Goal: Task Accomplishment & Management: Use online tool/utility

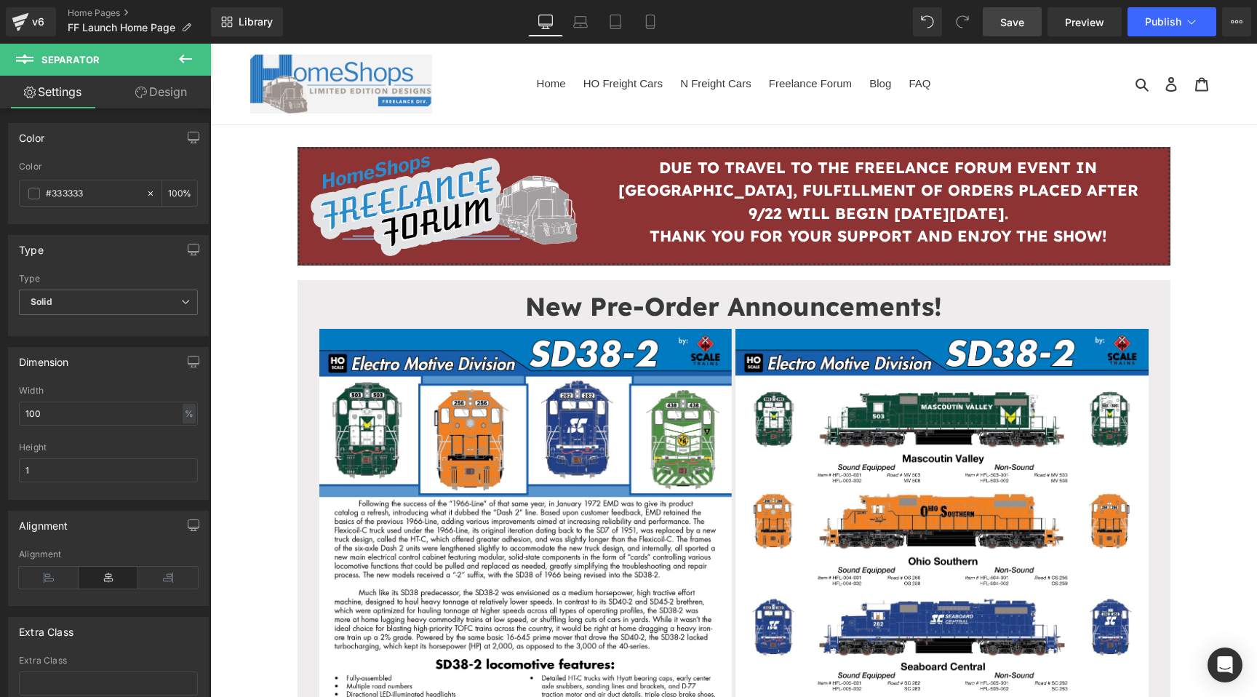
click at [1031, 23] on link "Save" at bounding box center [1011, 21] width 59 height 29
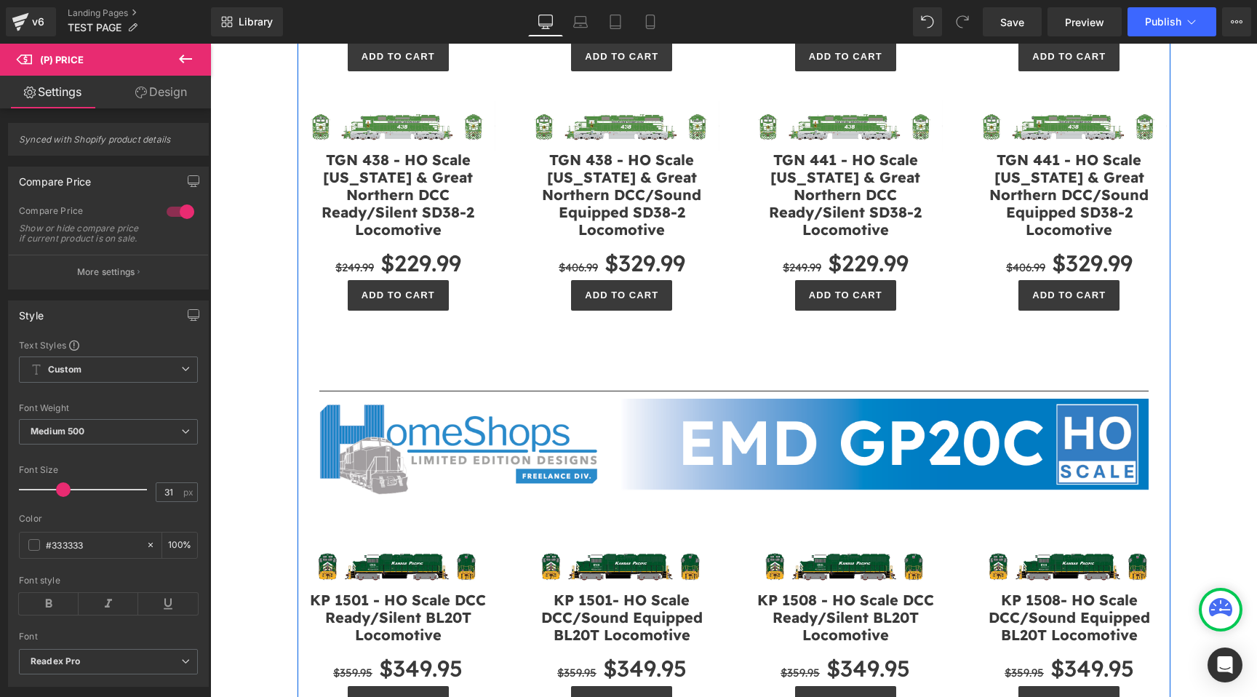
scroll to position [1023, 0]
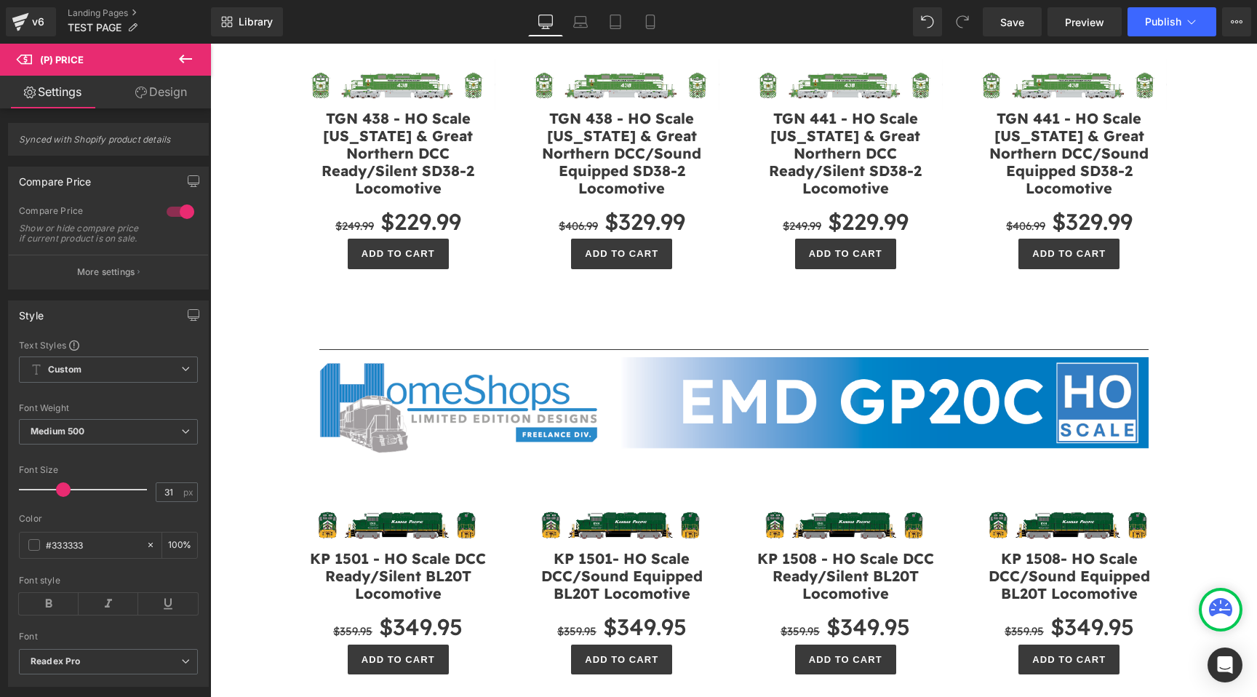
click at [201, 54] on button at bounding box center [185, 60] width 51 height 32
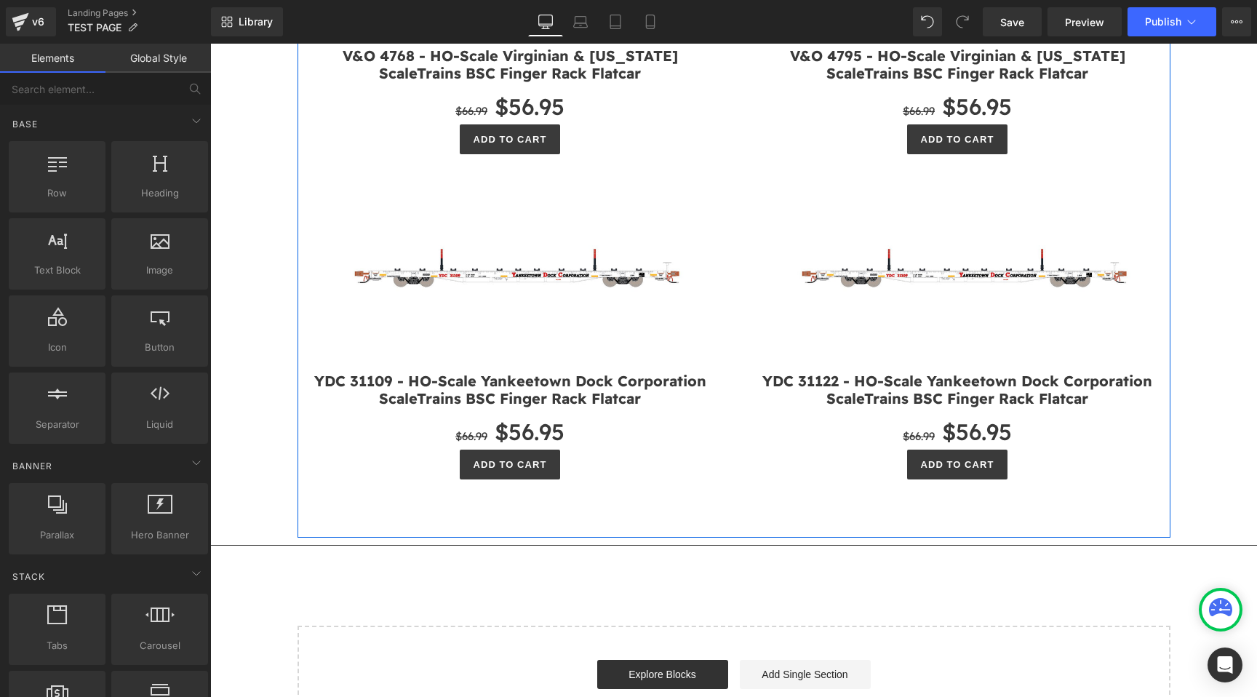
scroll to position [8034, 0]
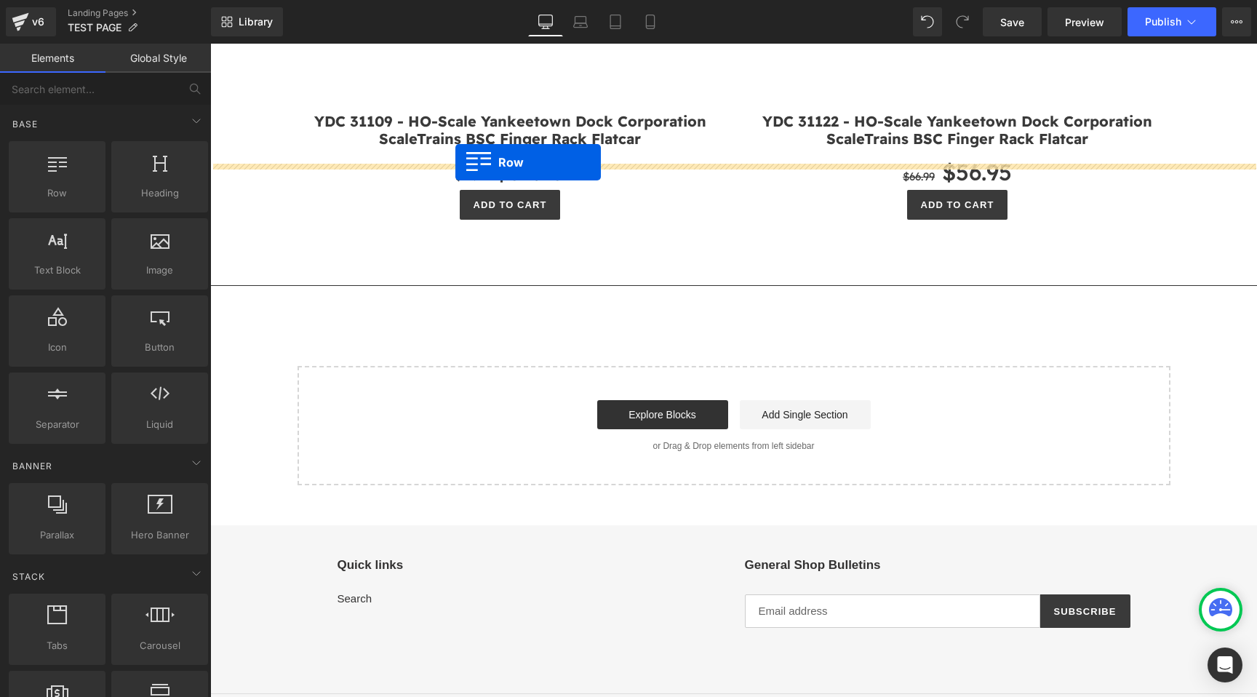
drag, startPoint x: 275, startPoint y: 215, endPoint x: 455, endPoint y: 162, distance: 187.8
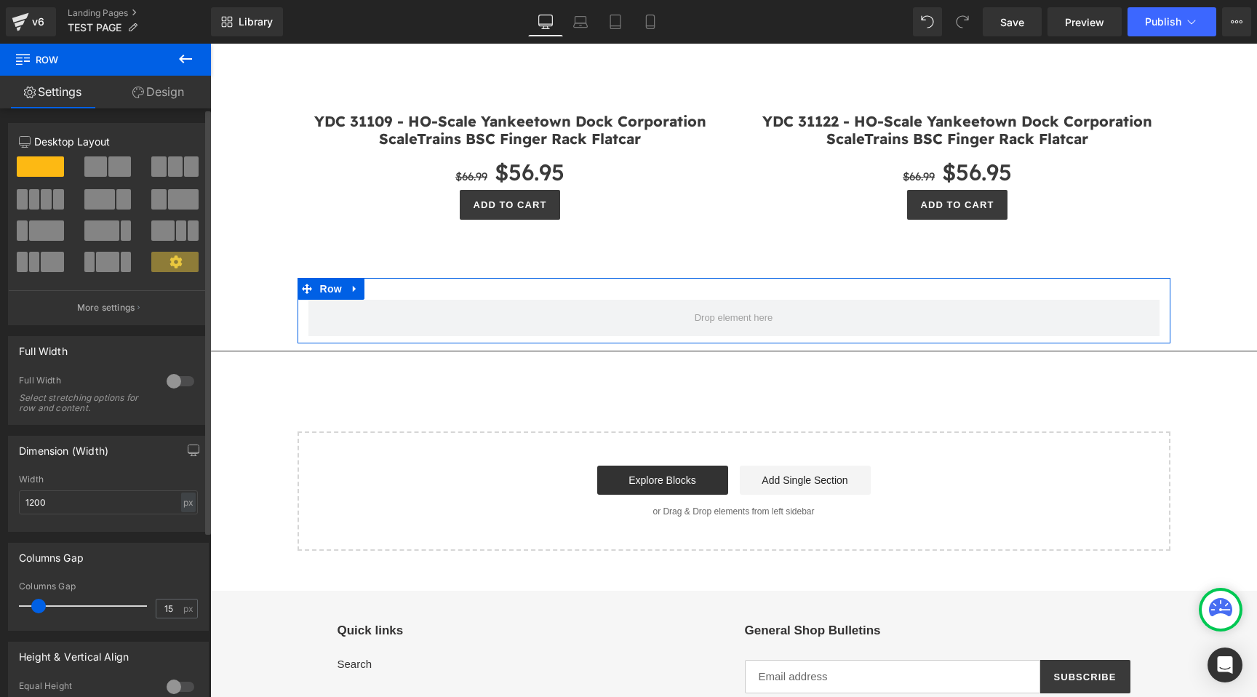
click at [108, 159] on span at bounding box center [119, 166] width 23 height 20
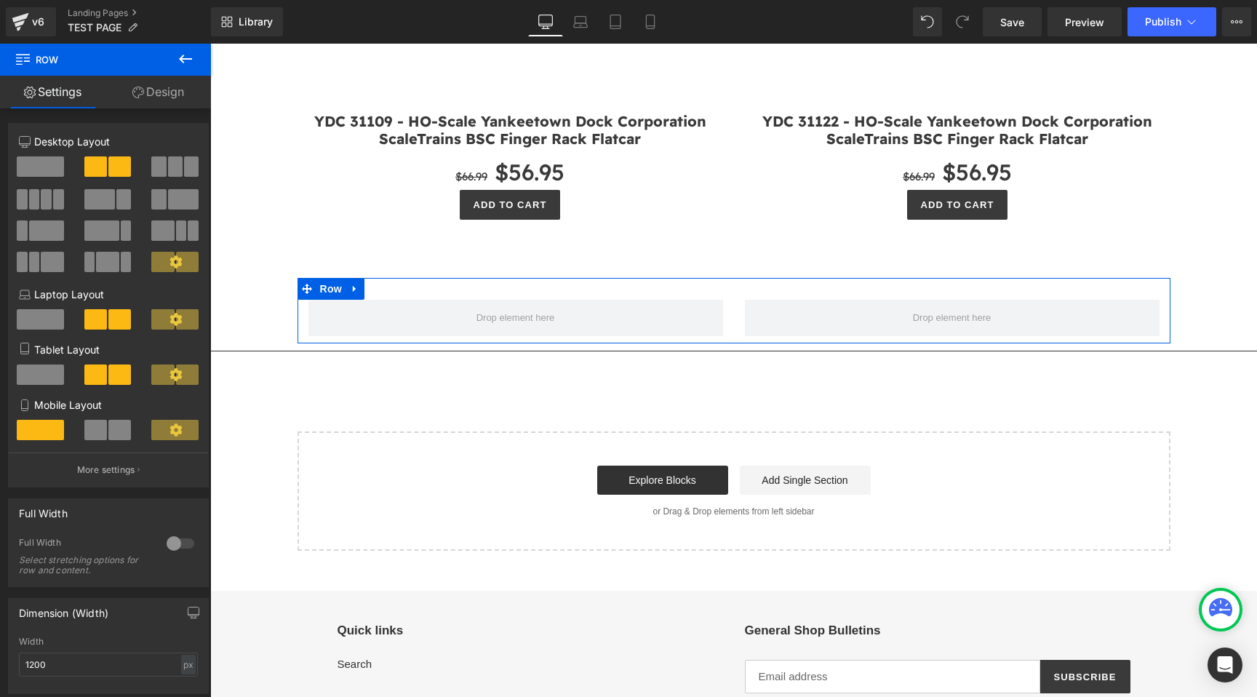
click at [188, 61] on icon at bounding box center [185, 58] width 17 height 17
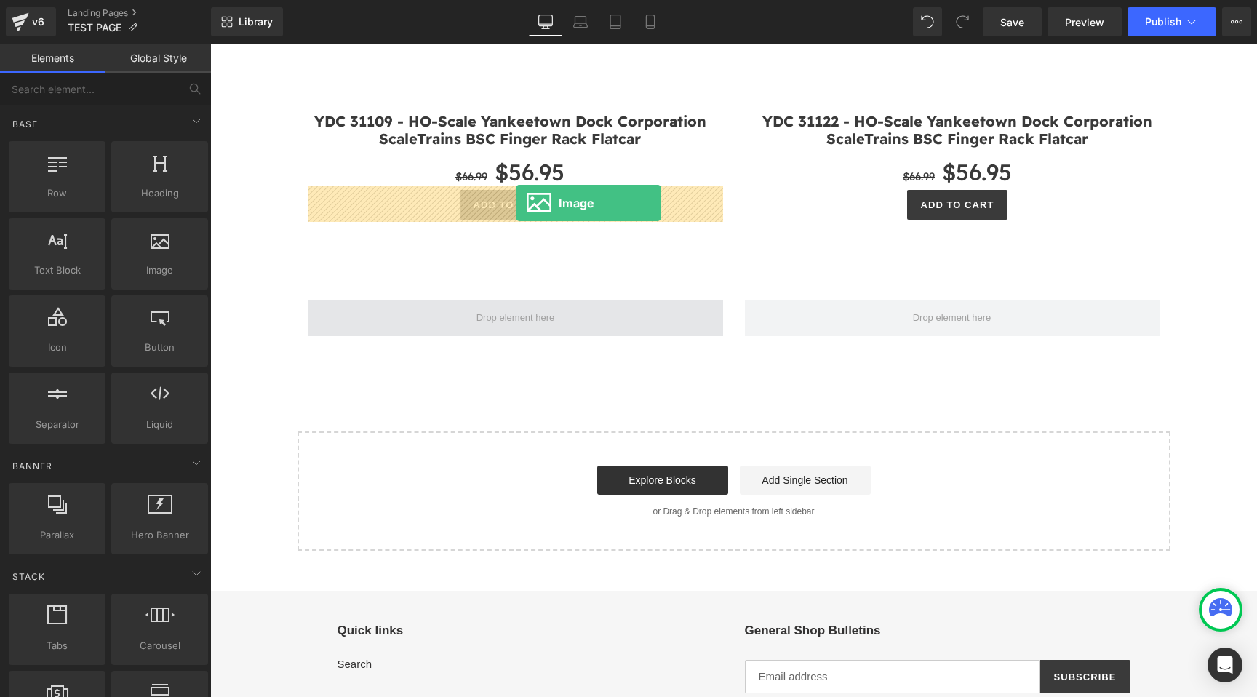
drag, startPoint x: 222, startPoint y: 244, endPoint x: 516, endPoint y: 203, distance: 296.6
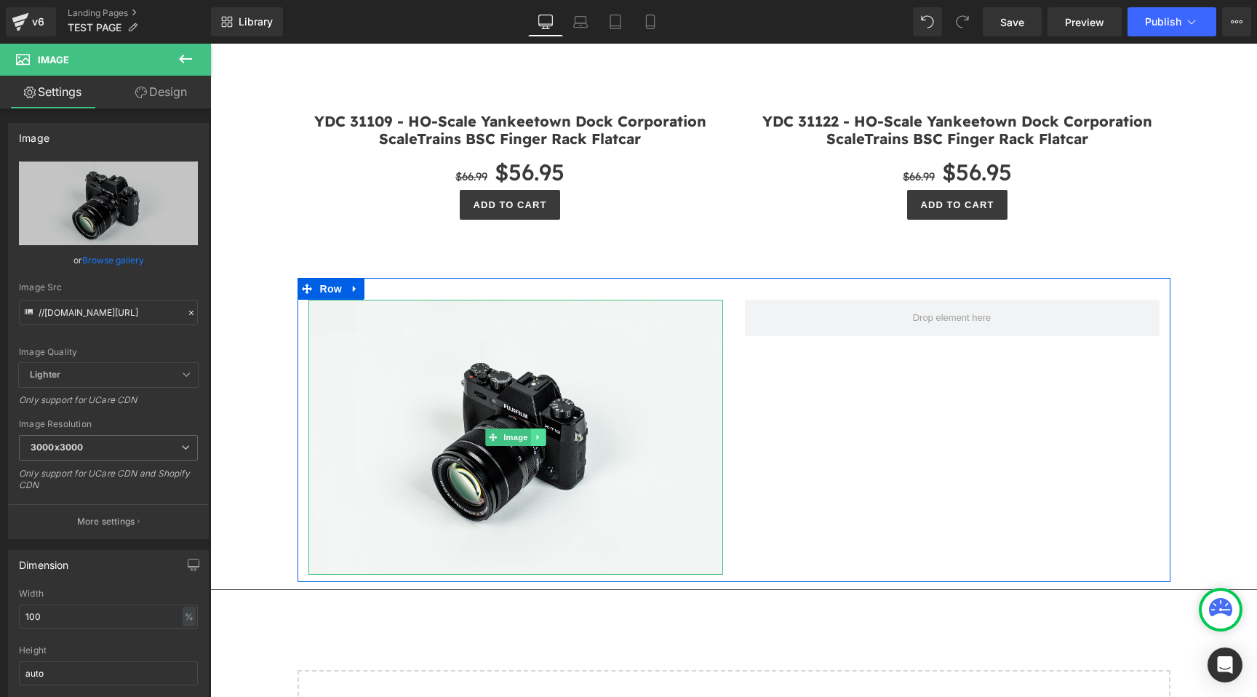
click at [537, 433] on icon at bounding box center [538, 437] width 8 height 9
click at [525, 428] on link at bounding box center [530, 436] width 15 height 17
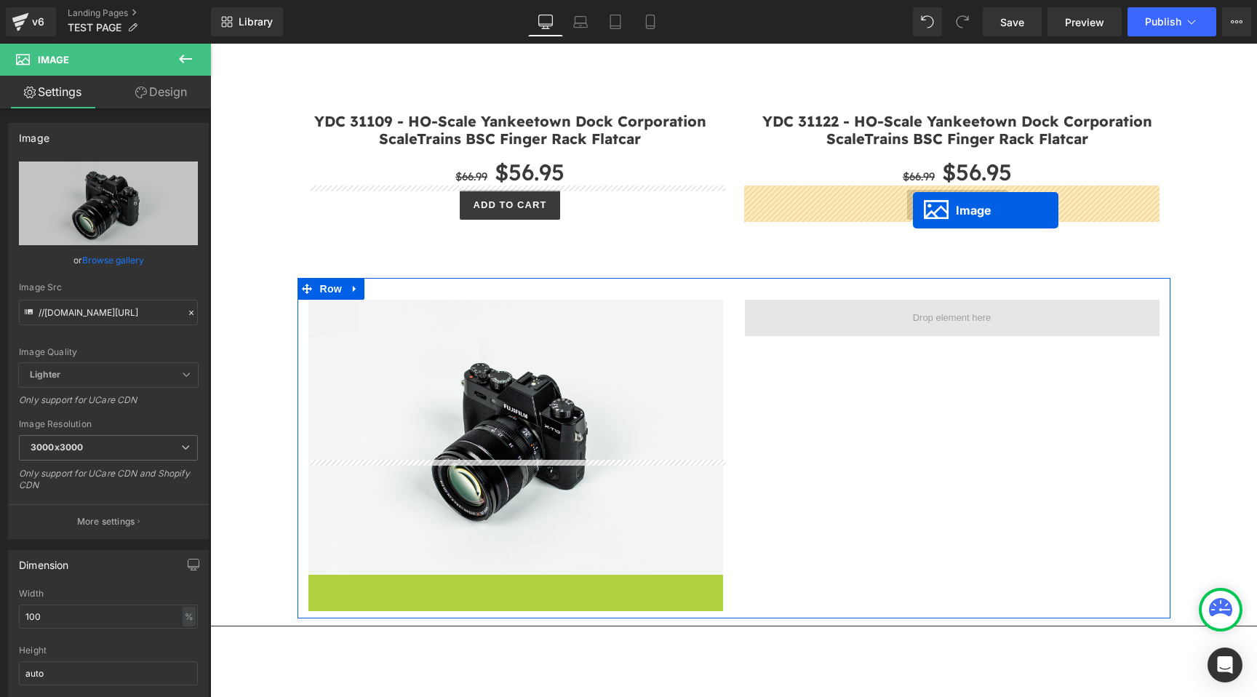
drag, startPoint x: 491, startPoint y: 601, endPoint x: 913, endPoint y: 210, distance: 575.3
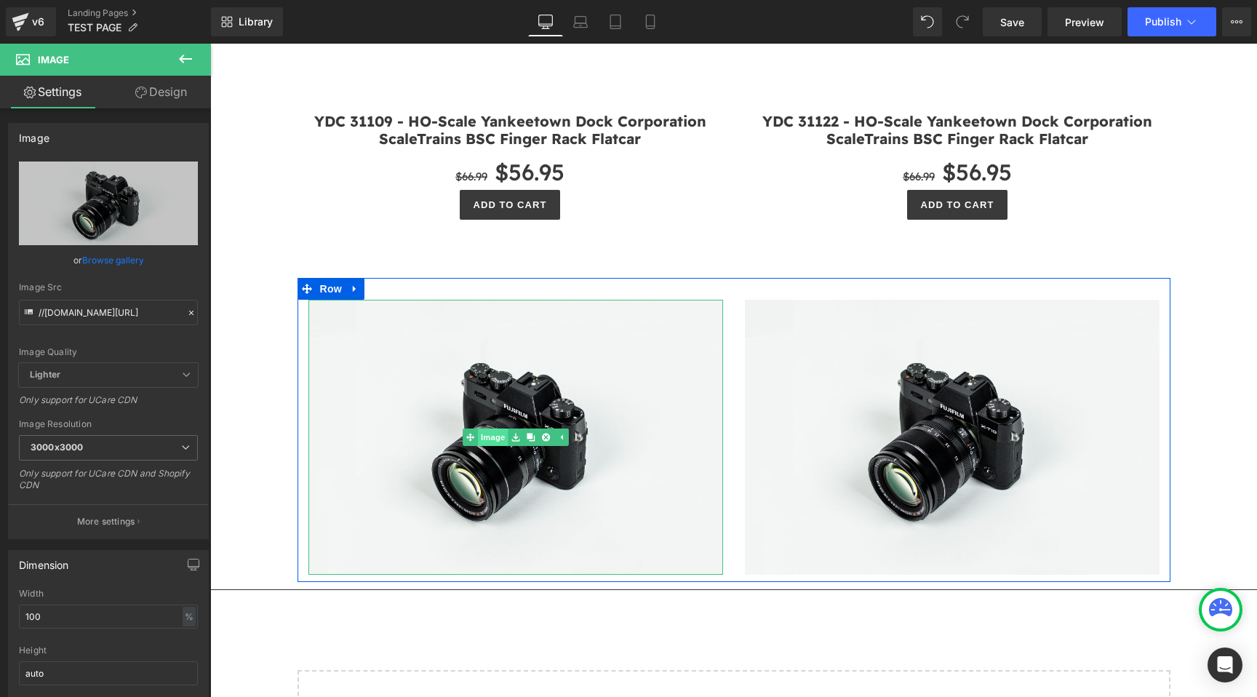
click at [495, 428] on link "Image" at bounding box center [485, 436] width 45 height 17
click at [521, 429] on span "Image" at bounding box center [515, 437] width 31 height 17
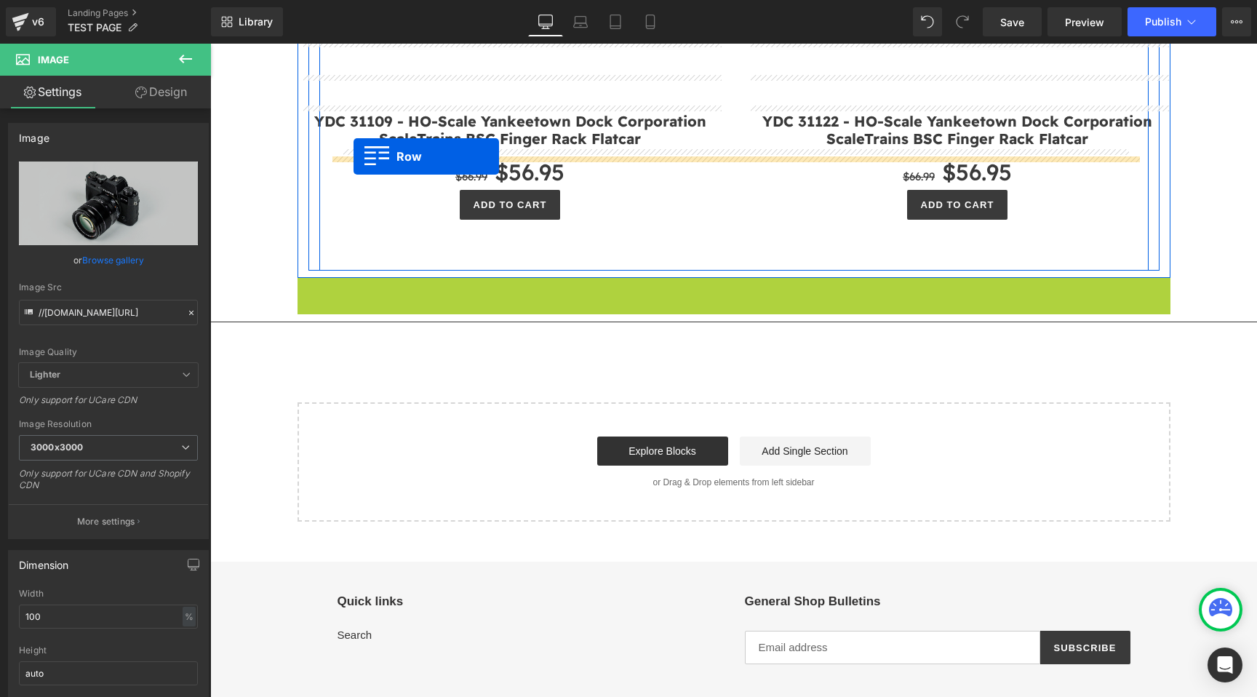
drag, startPoint x: 312, startPoint y: 175, endPoint x: 353, endPoint y: 156, distance: 45.6
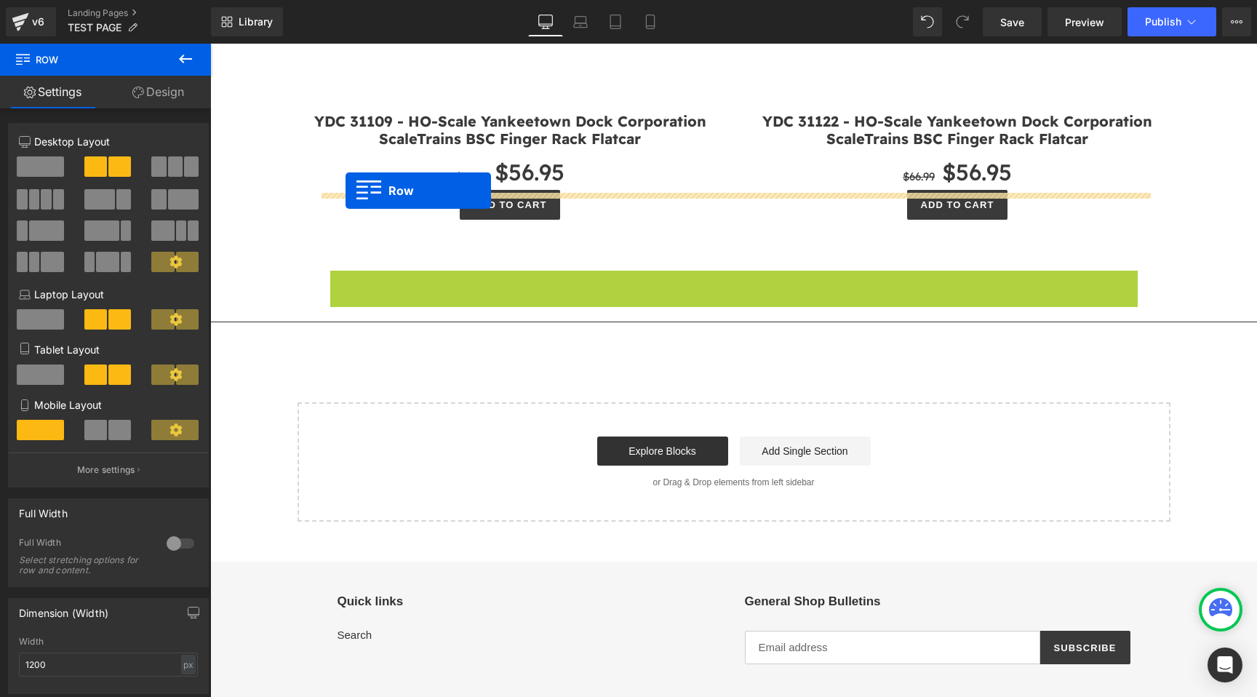
drag, startPoint x: 337, startPoint y: 168, endPoint x: 345, endPoint y: 191, distance: 24.9
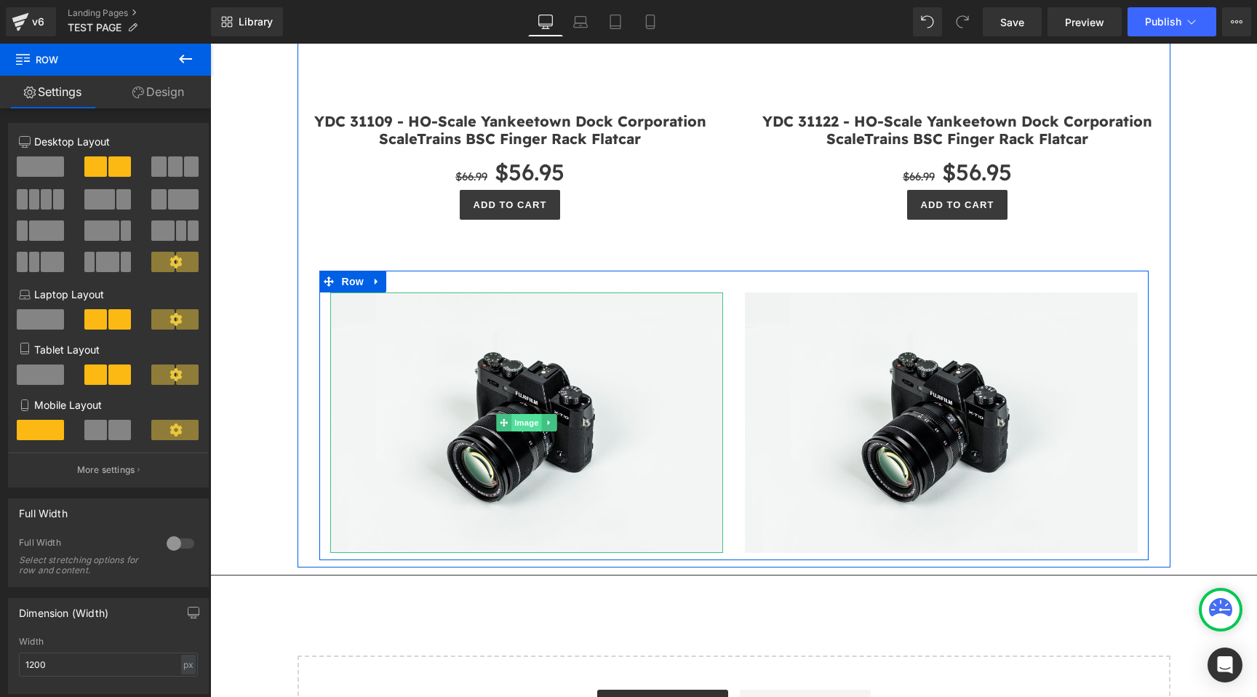
click at [528, 414] on span "Image" at bounding box center [526, 422] width 31 height 17
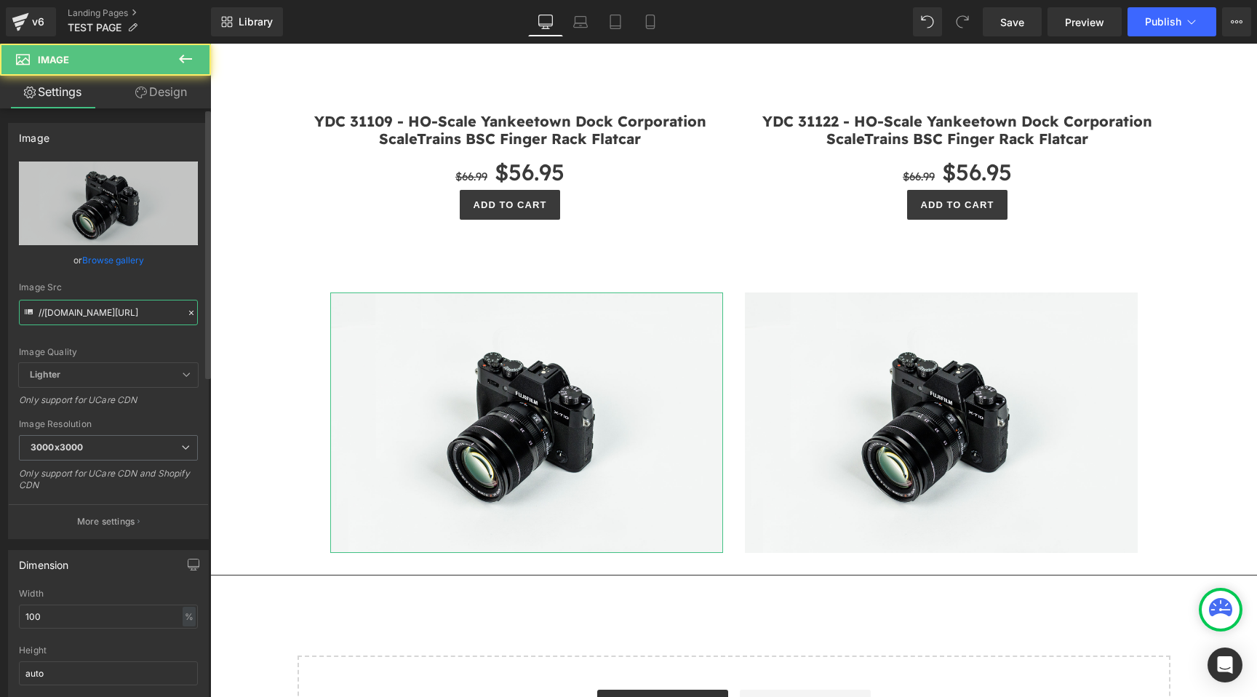
click at [113, 321] on input "//d1um8515vdn9kb.cloudfront.net/images/parallax.jpg" at bounding box center [108, 312] width 179 height 25
paste input "https://cdn.shopify.com/s/files/1/0552/5425/3750/files/HomeShops_ScaleTrains_SD…"
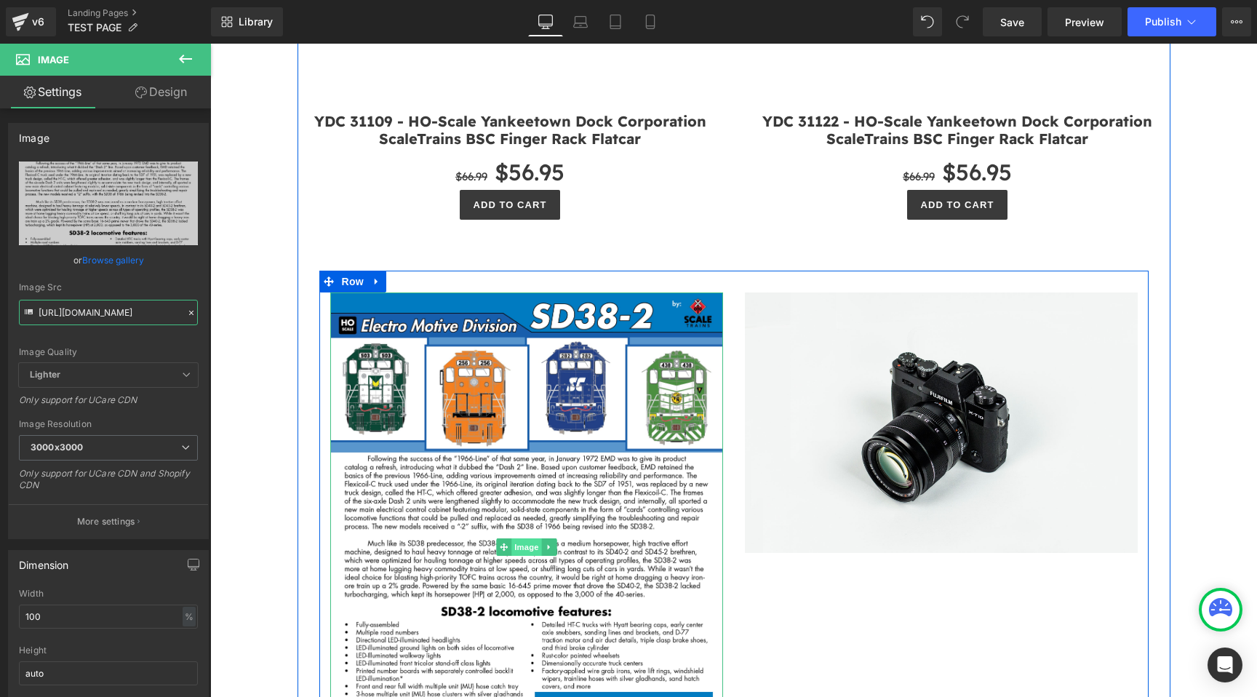
click at [527, 538] on span "Image" at bounding box center [526, 546] width 31 height 17
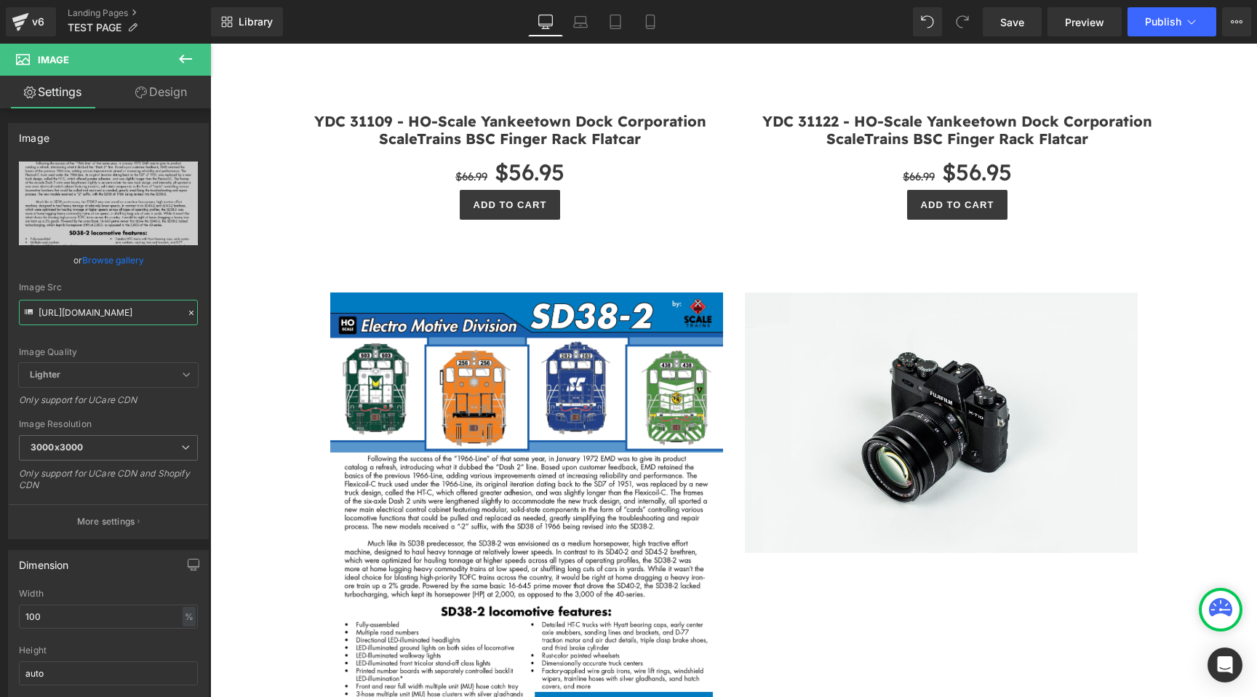
type input "https://cdn.shopify.com/s/files/1/0552/5425/3750/files/HomeShops_ScaleTrains_SD…"
click at [163, 97] on link "Design" at bounding box center [160, 92] width 105 height 33
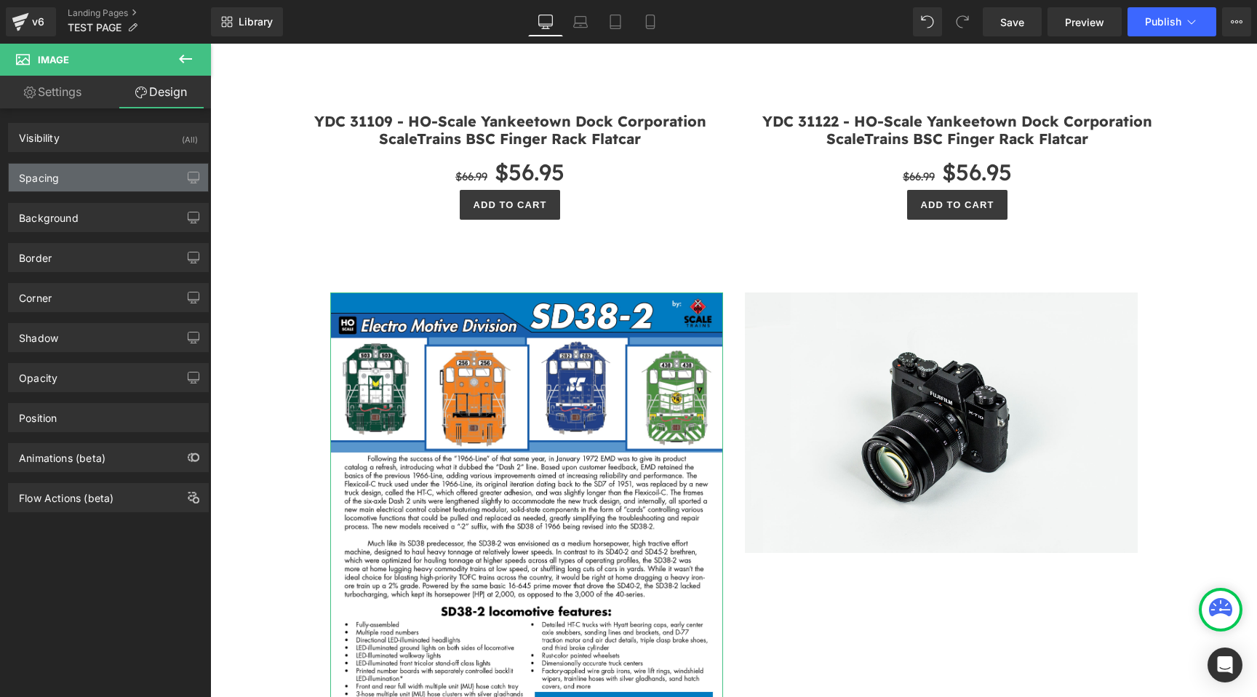
click at [132, 167] on div "Spacing" at bounding box center [108, 178] width 199 height 28
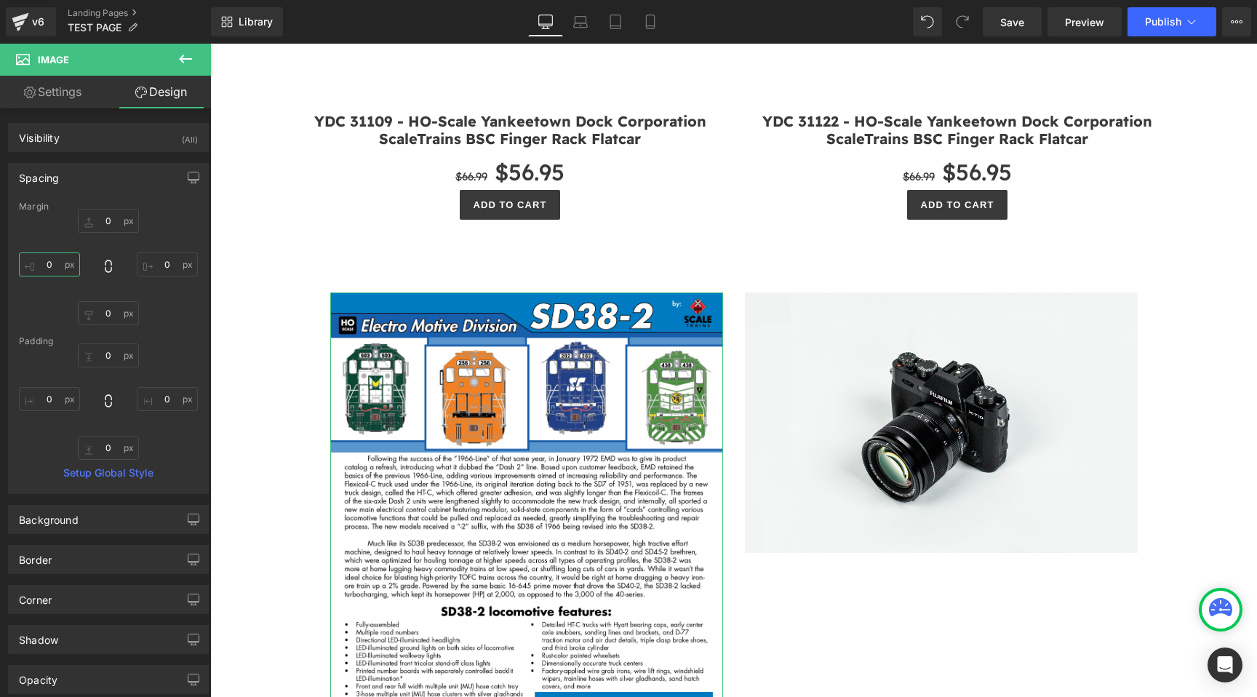
click at [71, 271] on input "0" at bounding box center [49, 264] width 61 height 24
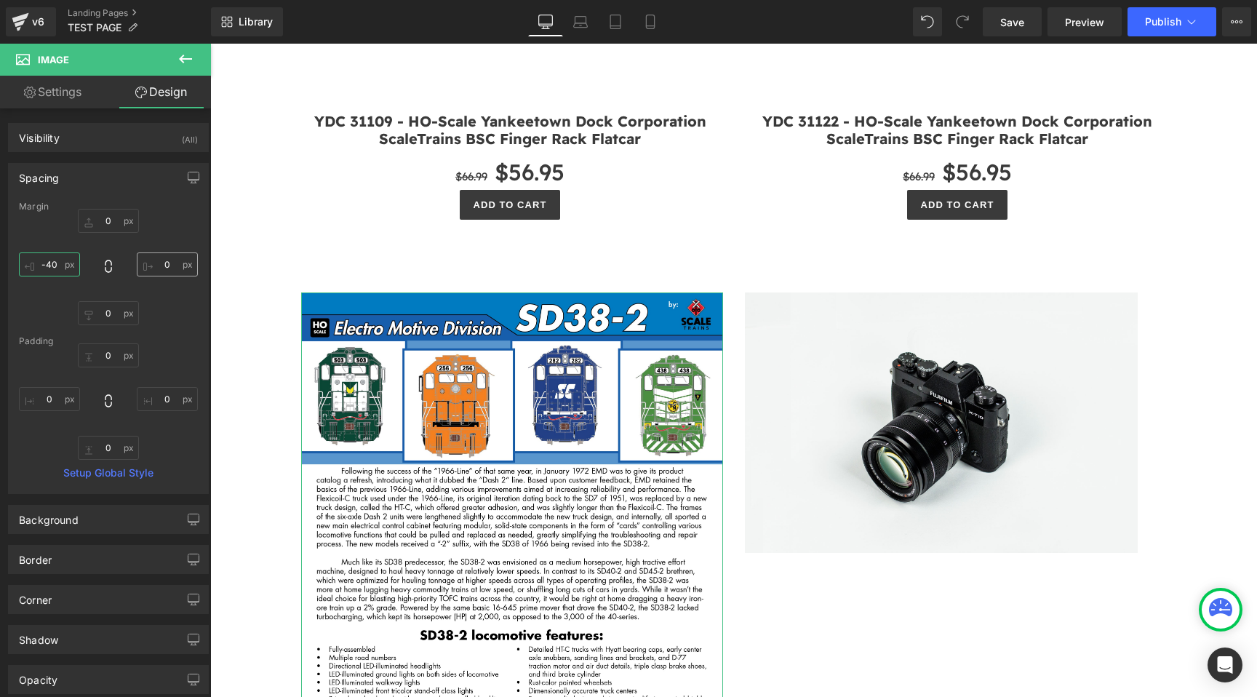
type input "-40"
click at [163, 265] on input "0" at bounding box center [167, 264] width 61 height 24
type input "-10"
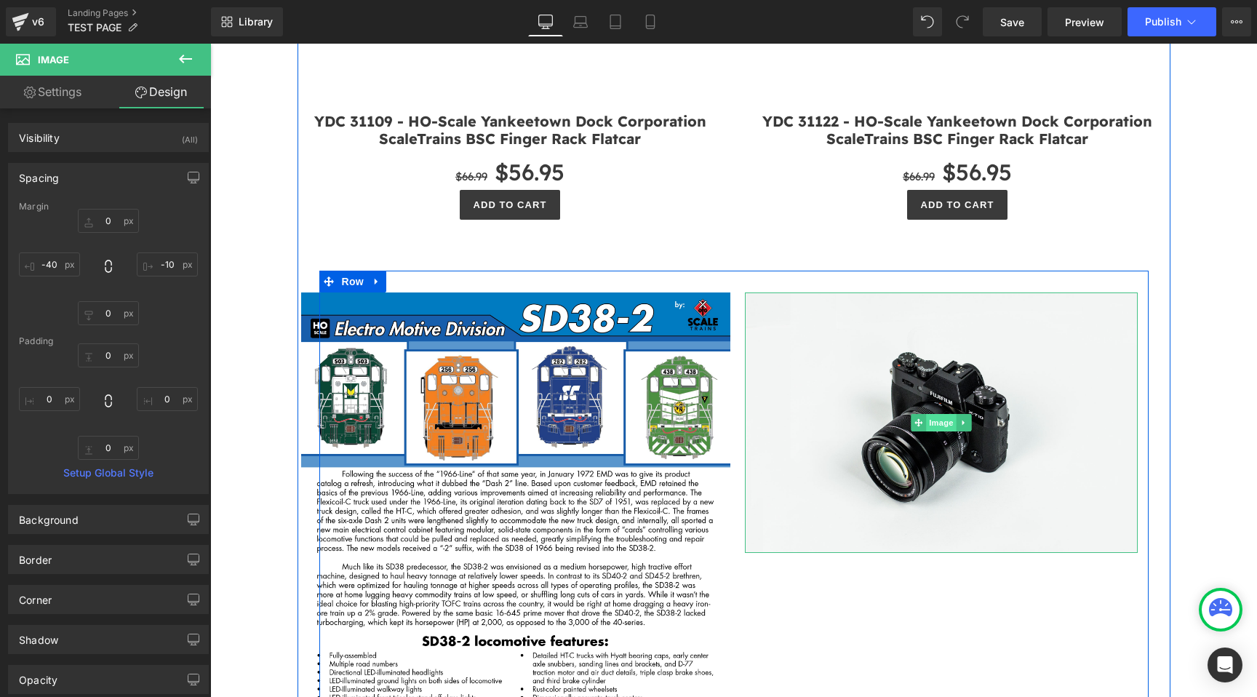
click at [942, 414] on span "Image" at bounding box center [941, 422] width 31 height 17
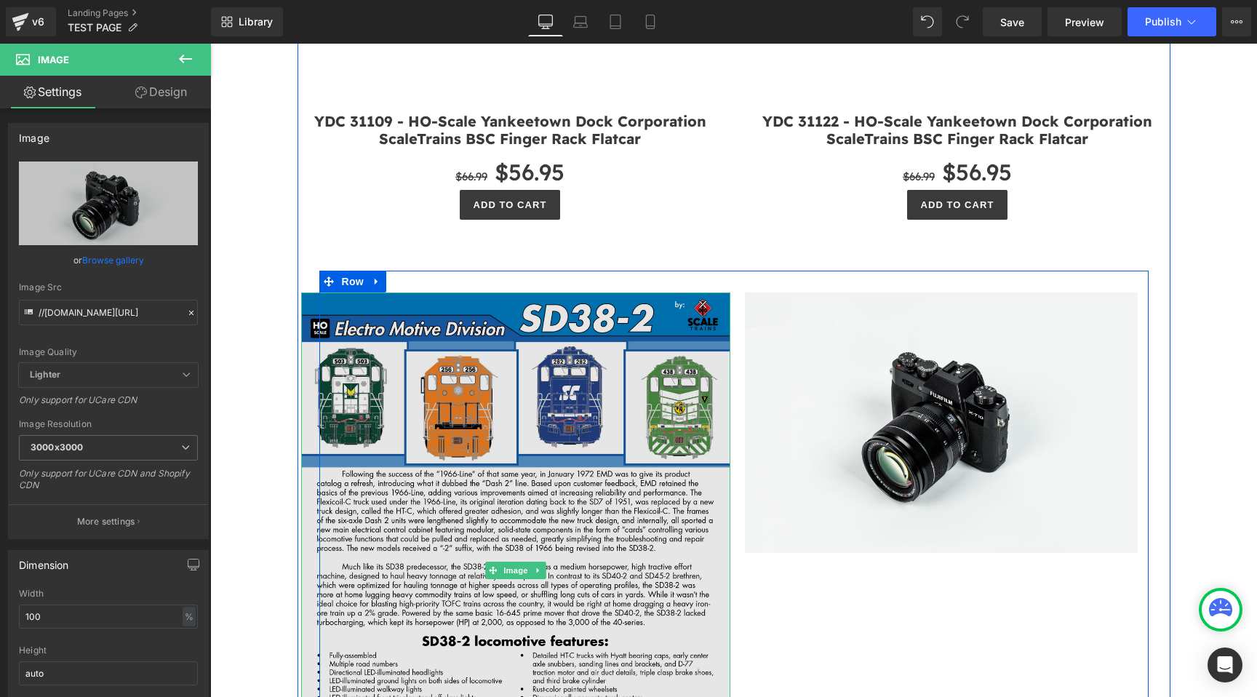
click at [490, 299] on img at bounding box center [515, 570] width 429 height 556
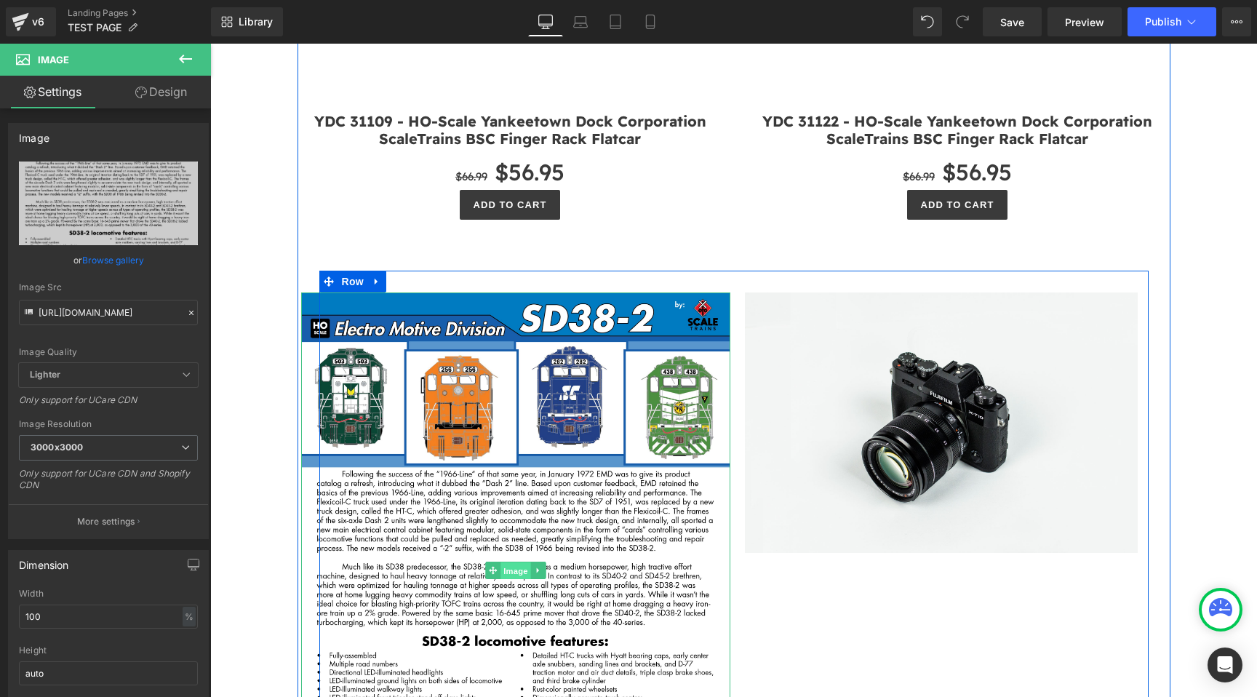
click at [518, 562] on span "Image" at bounding box center [515, 570] width 31 height 17
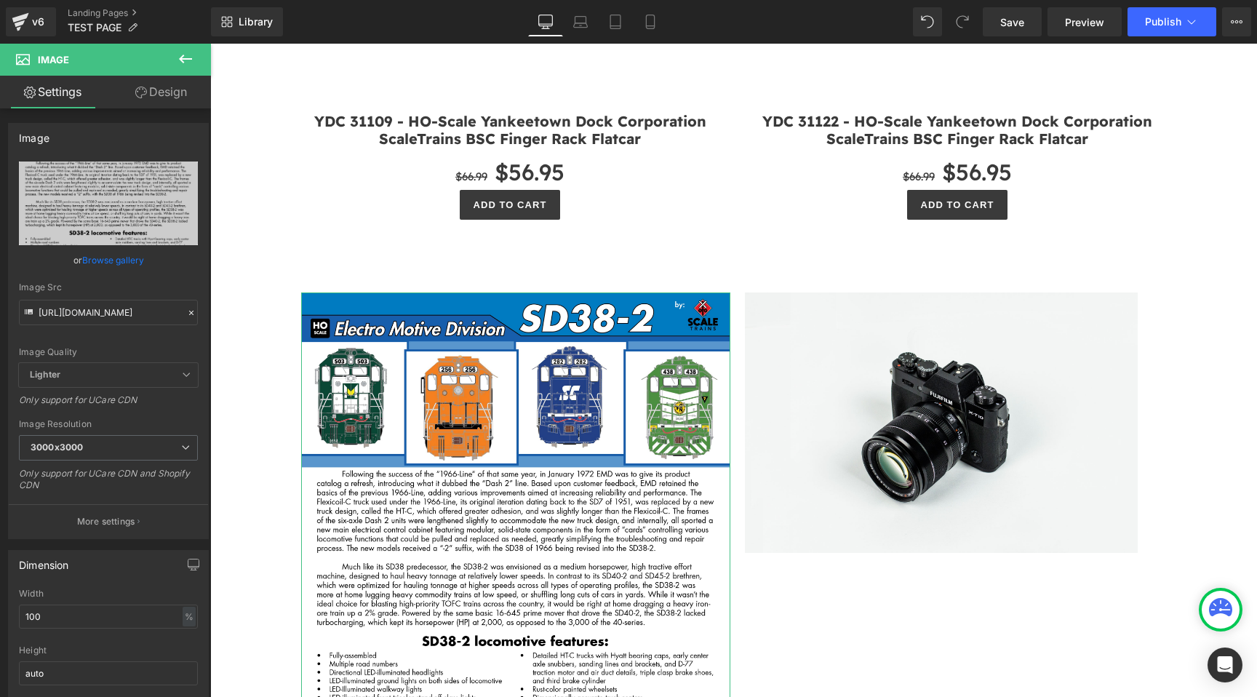
click at [168, 97] on link "Design" at bounding box center [160, 92] width 105 height 33
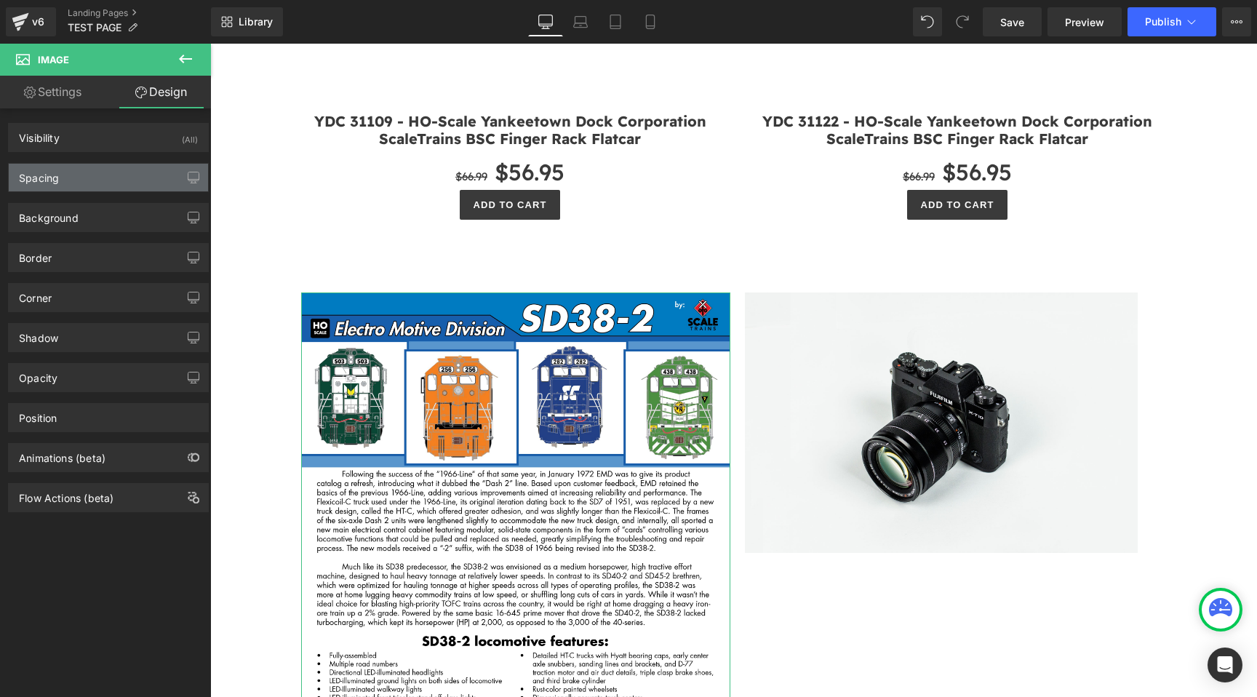
click at [132, 169] on div "Spacing" at bounding box center [108, 178] width 199 height 28
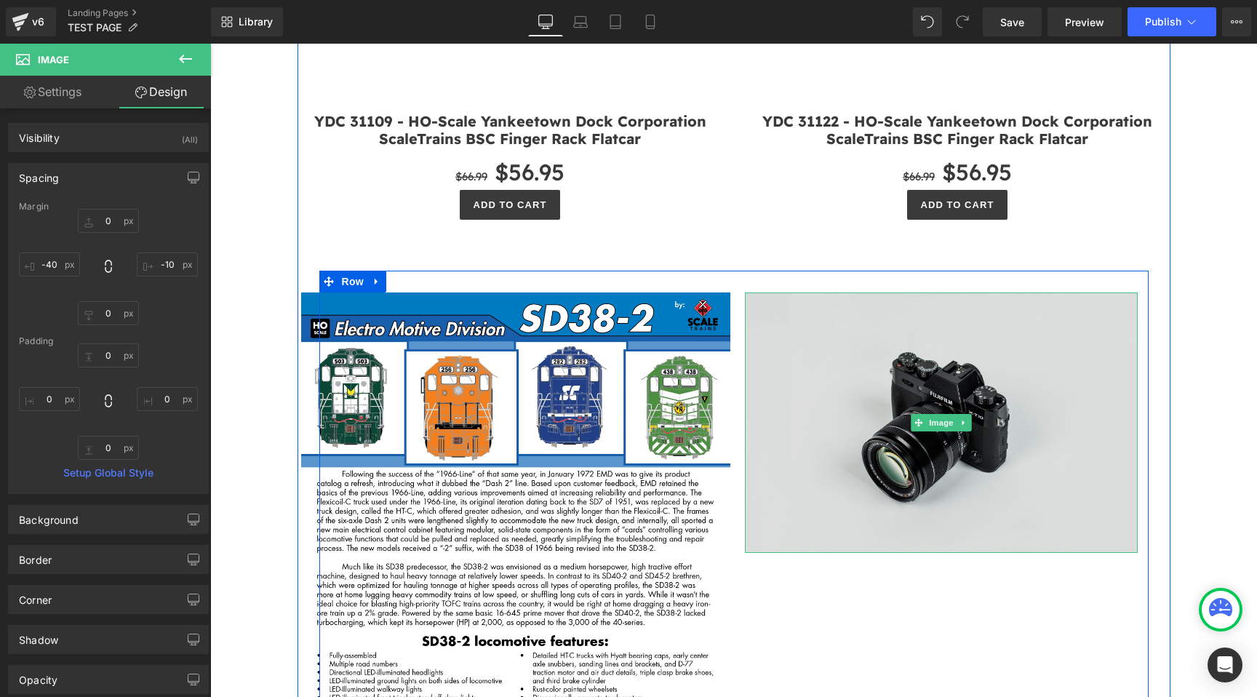
click at [918, 381] on img at bounding box center [941, 422] width 393 height 260
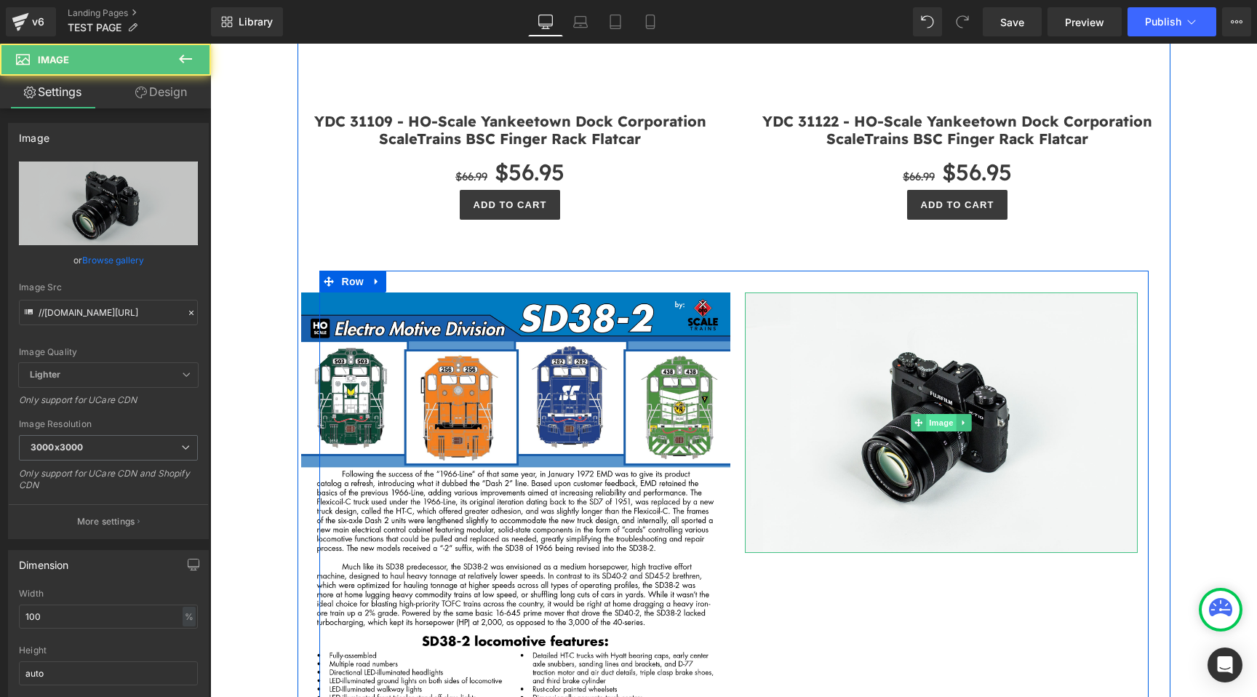
click at [942, 414] on span "Image" at bounding box center [941, 422] width 31 height 17
click at [943, 414] on span "Image" at bounding box center [941, 422] width 31 height 17
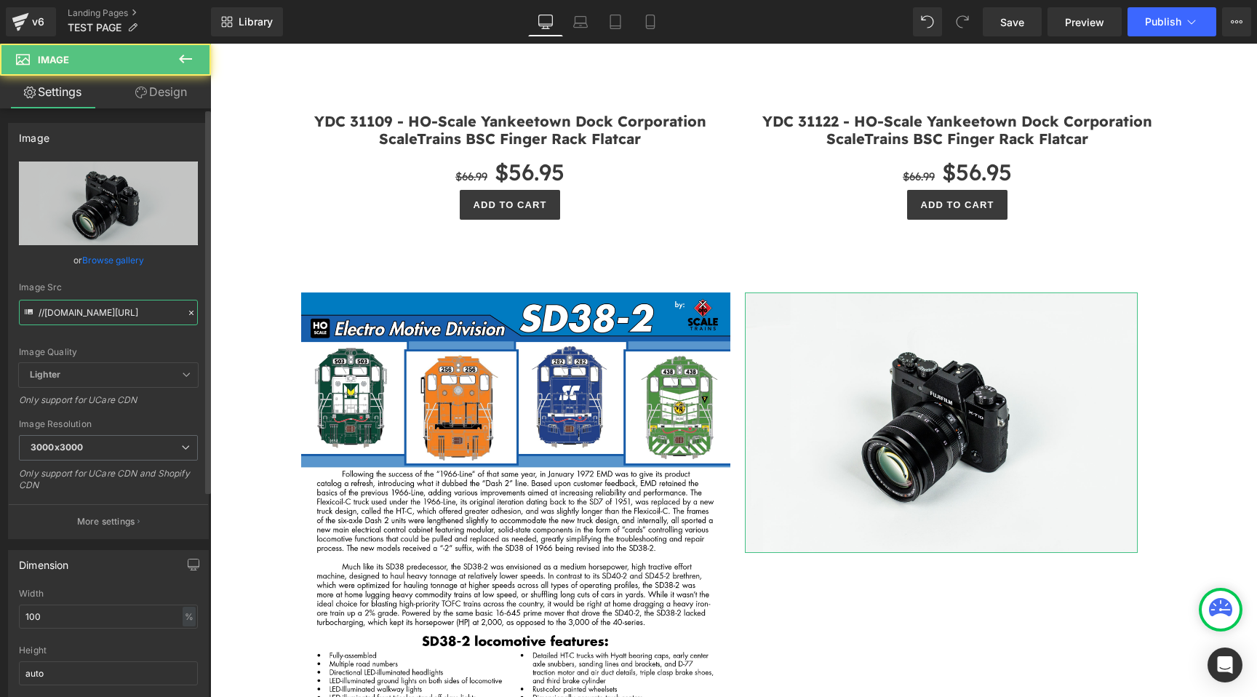
click at [135, 316] on input "//d1um8515vdn9kb.cloudfront.net/images/parallax.jpg" at bounding box center [108, 312] width 179 height 25
paste input "https://cdn.shopify.com/s/files/1/0552/5425/3750/files/HomeShops_ScaleTrains_SD…"
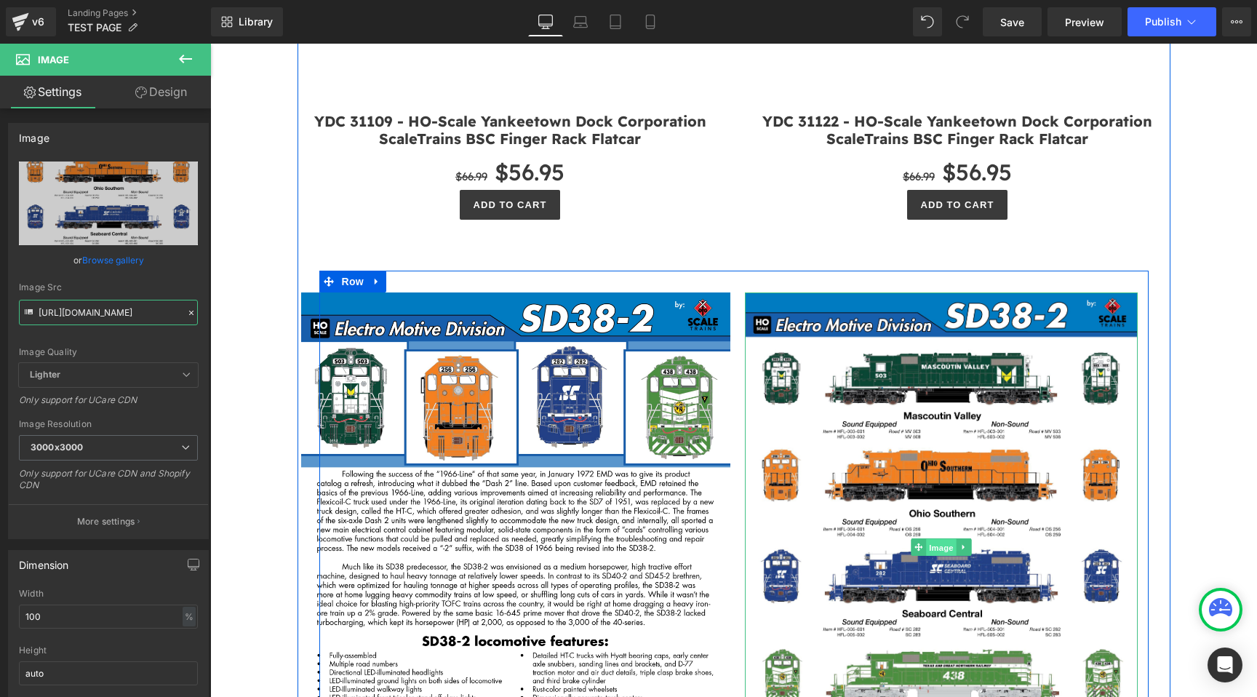
click at [940, 538] on span "Image" at bounding box center [941, 546] width 31 height 17
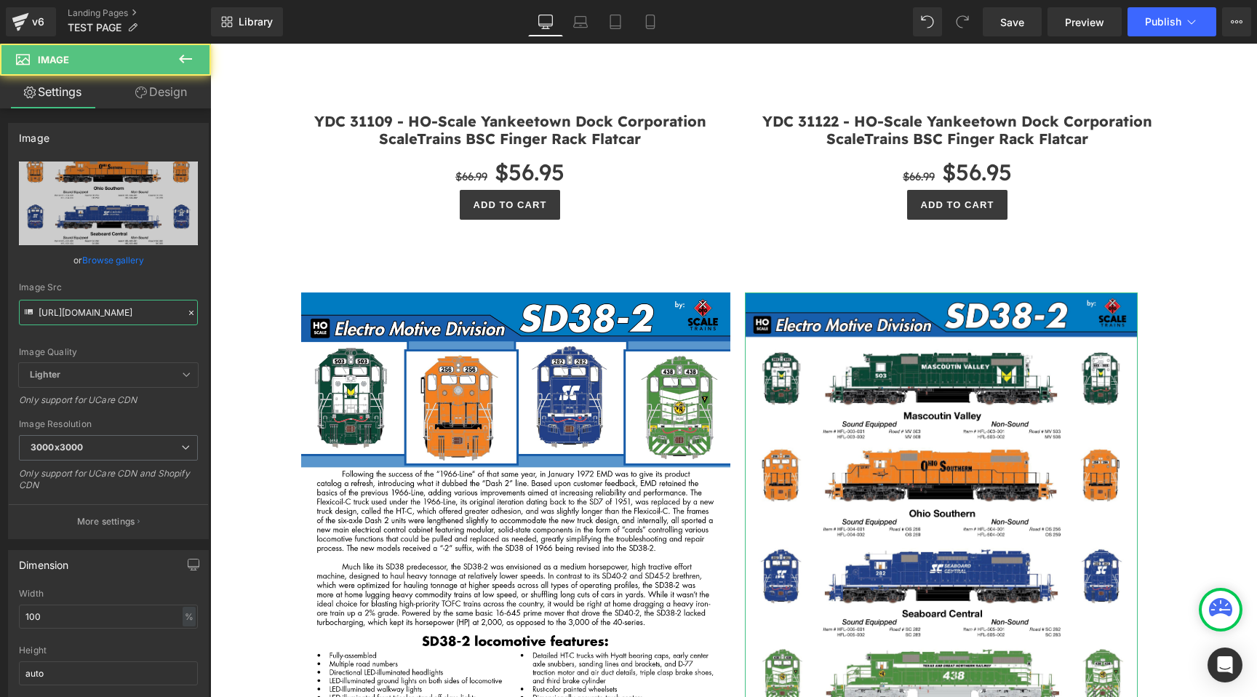
type input "https://cdn.shopify.com/s/files/1/0552/5425/3750/files/HomeShops_ScaleTrains_SD…"
click at [193, 102] on link "Design" at bounding box center [160, 92] width 105 height 33
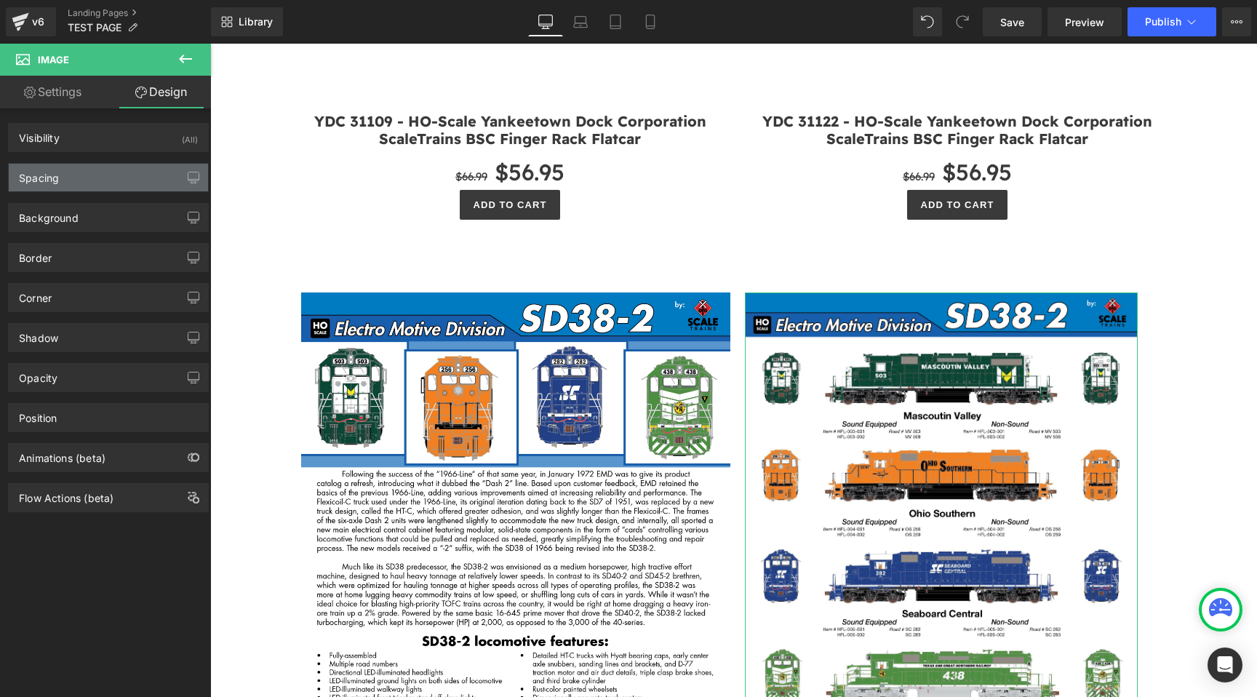
click at [121, 172] on div "Spacing" at bounding box center [108, 178] width 199 height 28
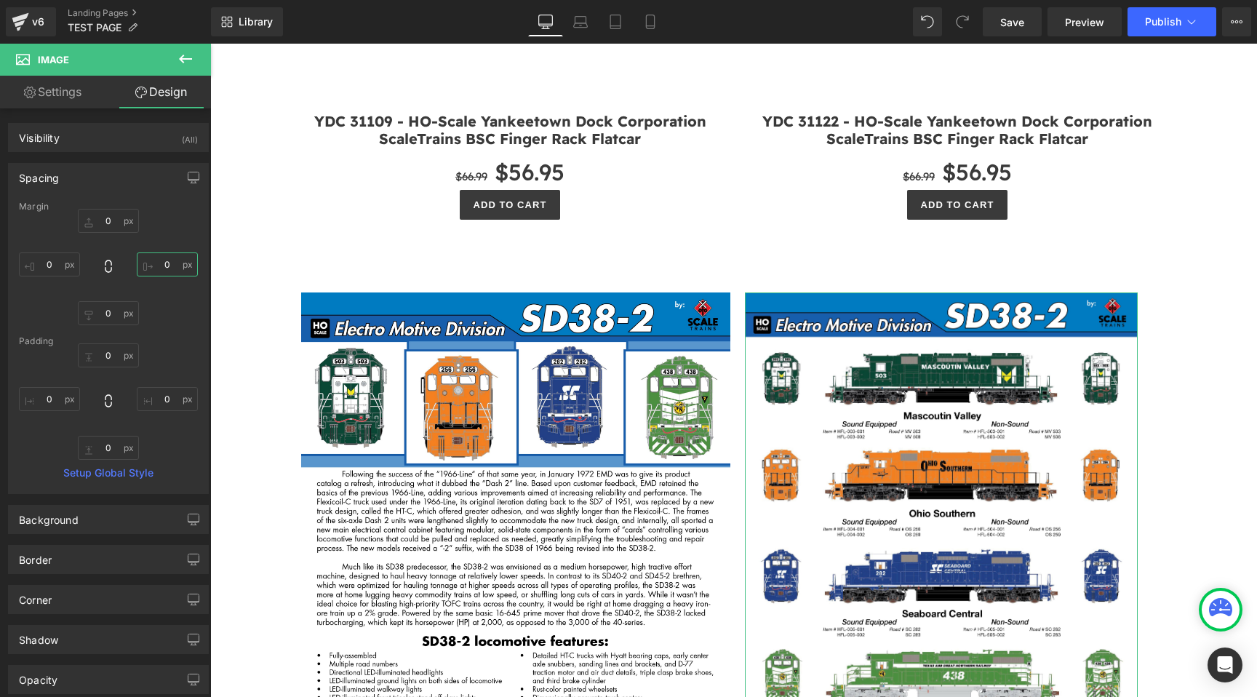
click at [164, 256] on input "0" at bounding box center [167, 264] width 61 height 24
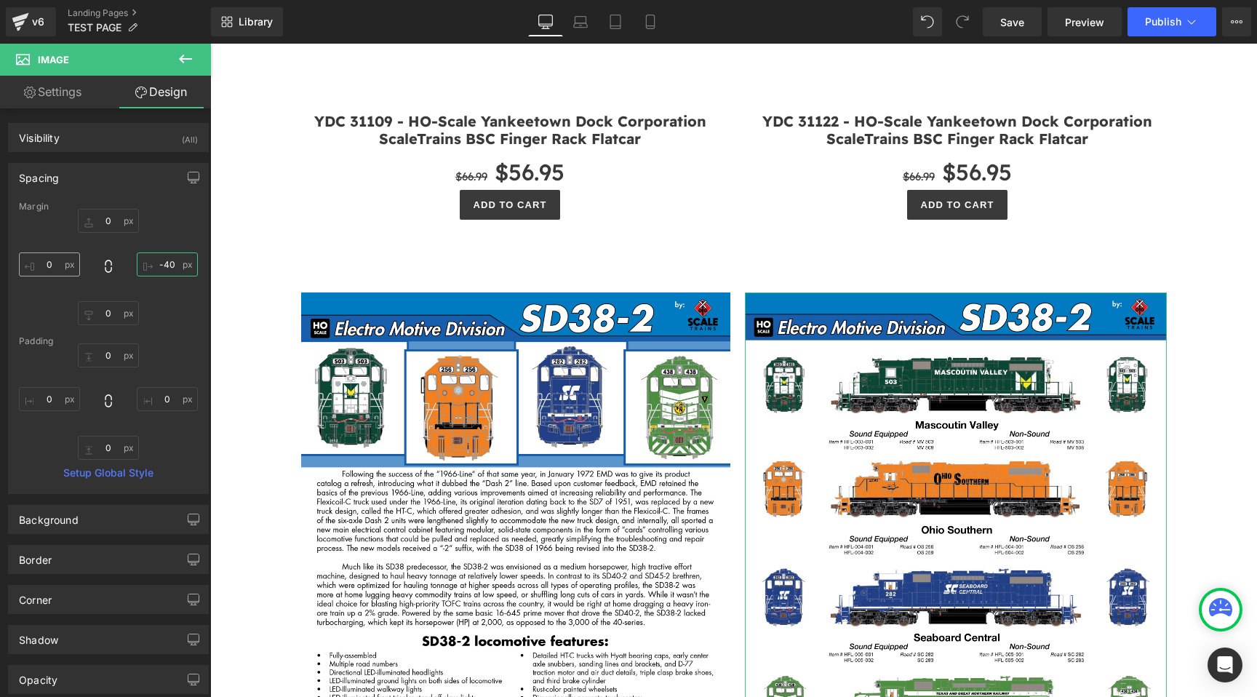
type input "-40"
click at [55, 259] on input "0" at bounding box center [49, 264] width 61 height 24
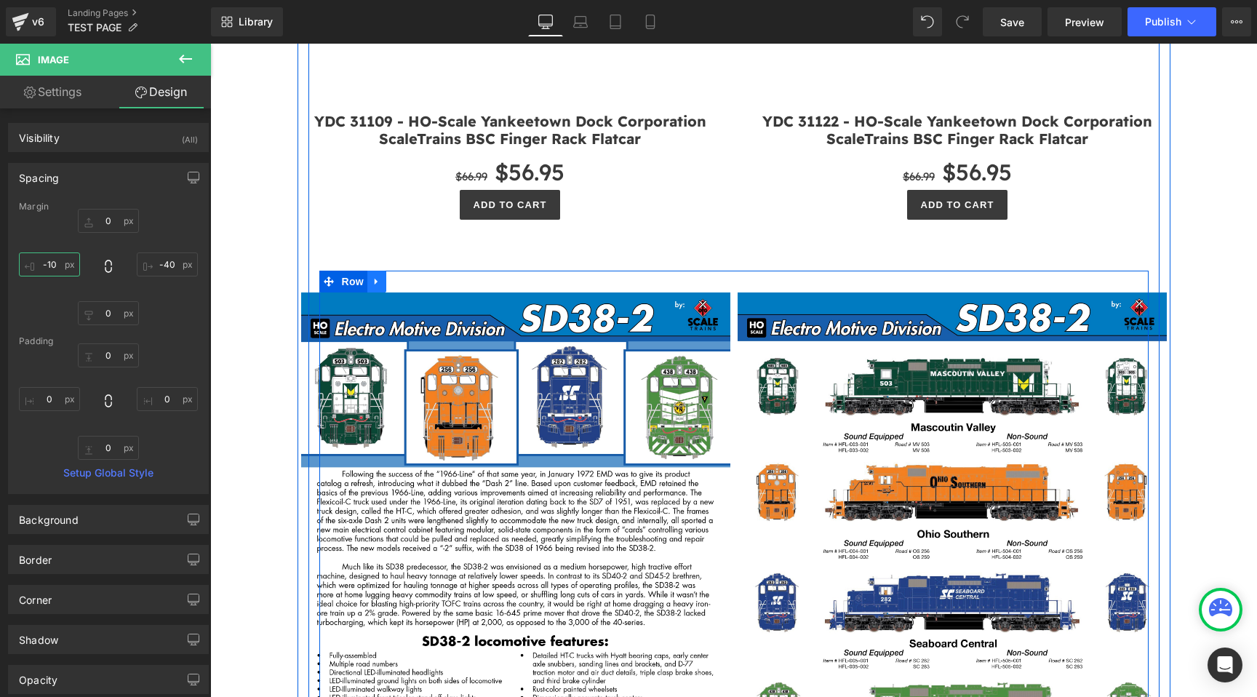
type input "-10"
click at [375, 279] on icon at bounding box center [376, 282] width 3 height 7
click at [391, 276] on icon at bounding box center [396, 281] width 10 height 10
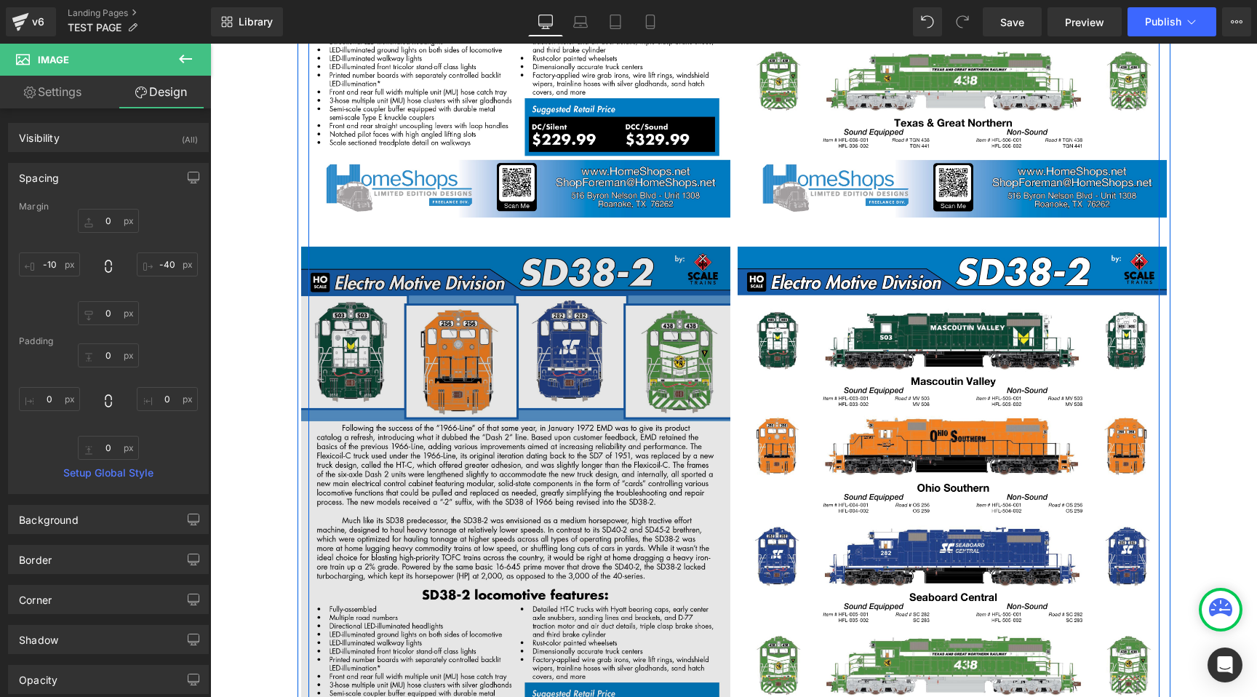
scroll to position [8674, 0]
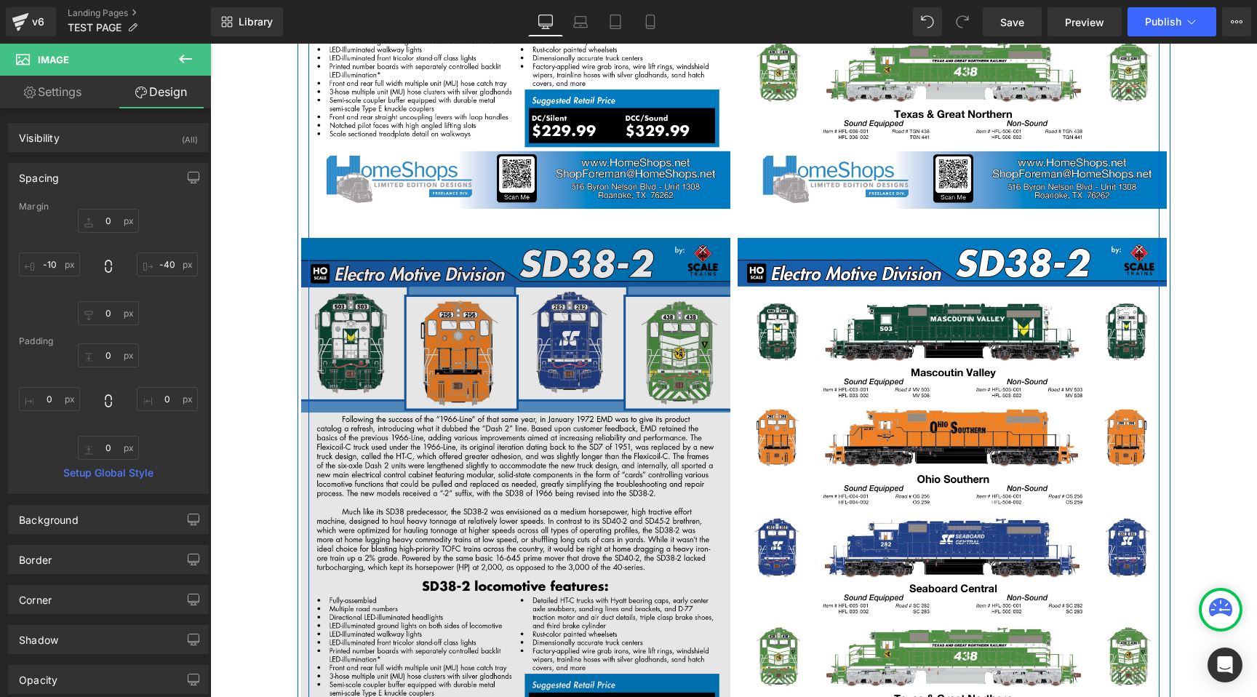
click at [518, 238] on img at bounding box center [515, 516] width 429 height 556
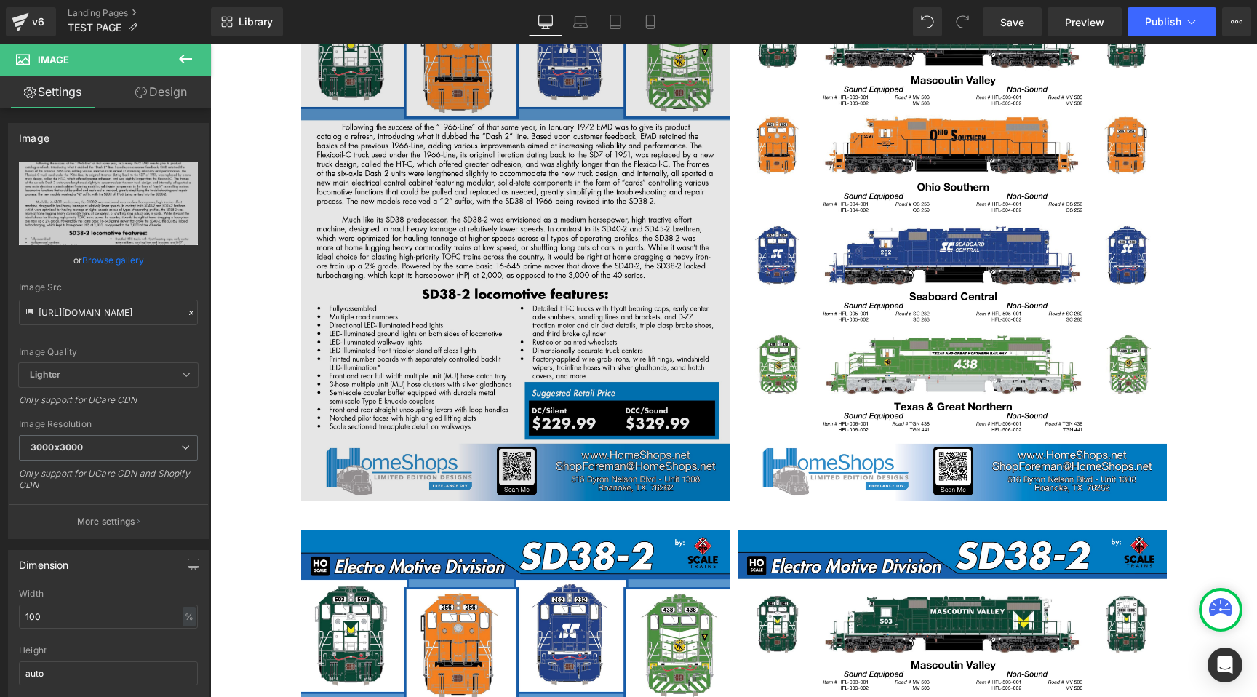
scroll to position [8557, 0]
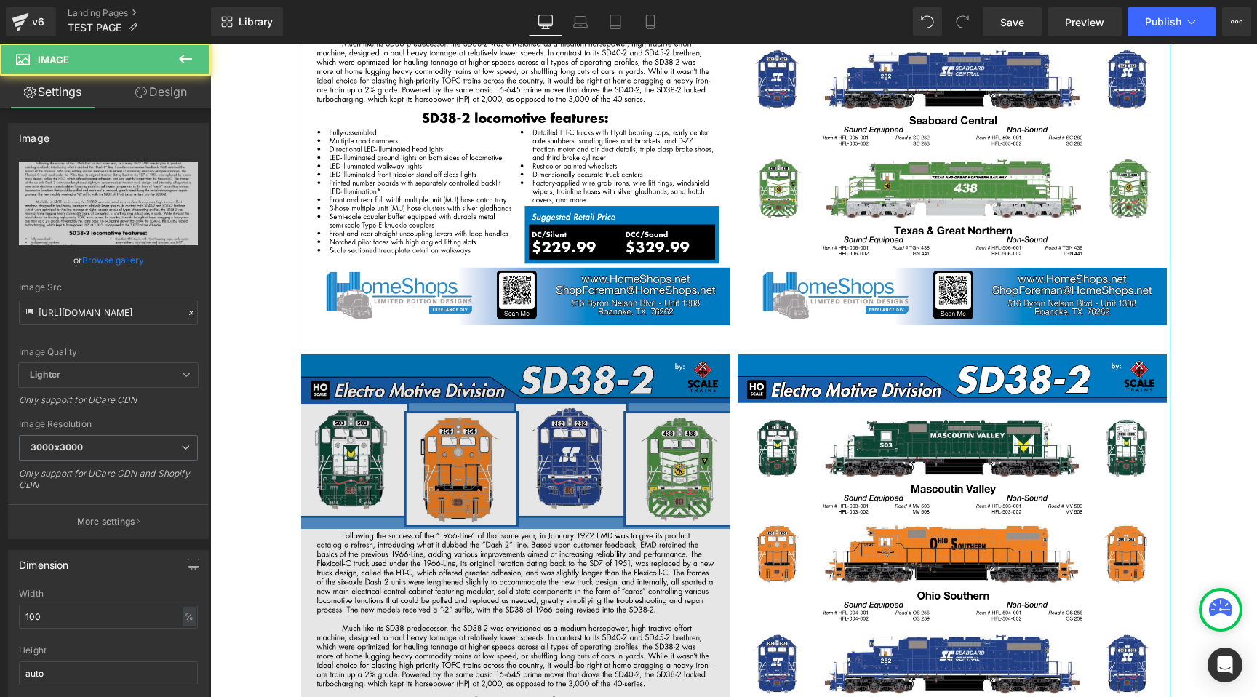
click at [537, 357] on img at bounding box center [515, 632] width 429 height 556
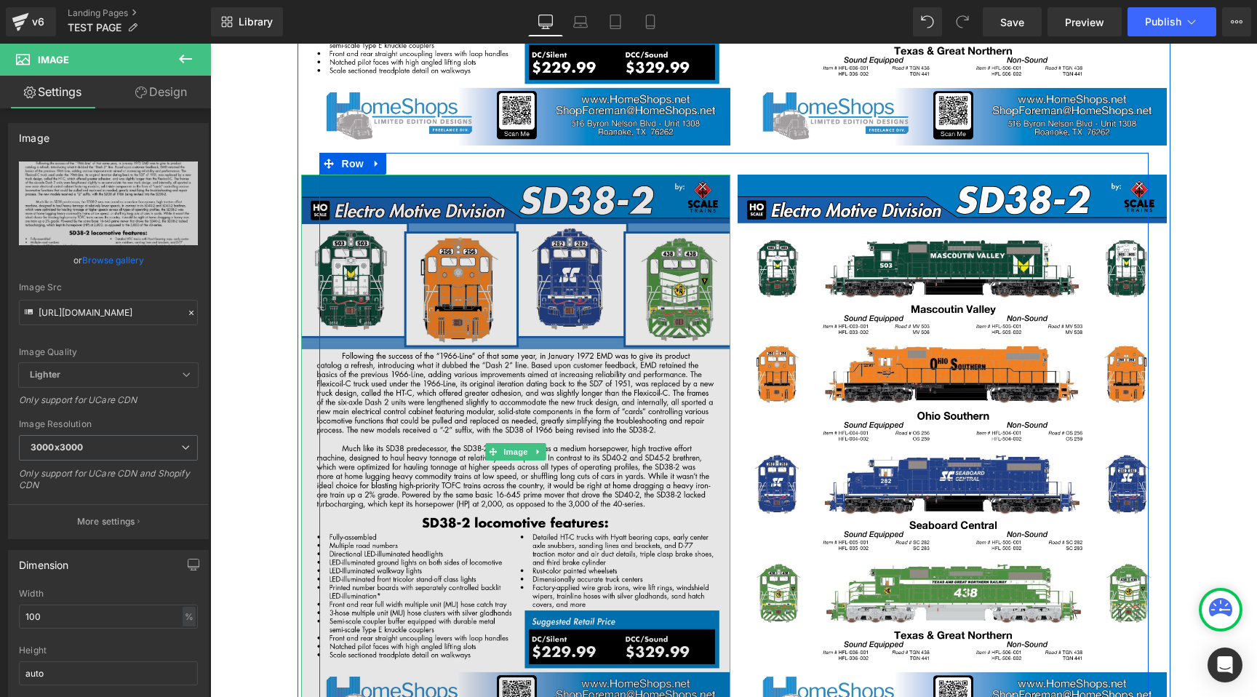
scroll to position [8747, 0]
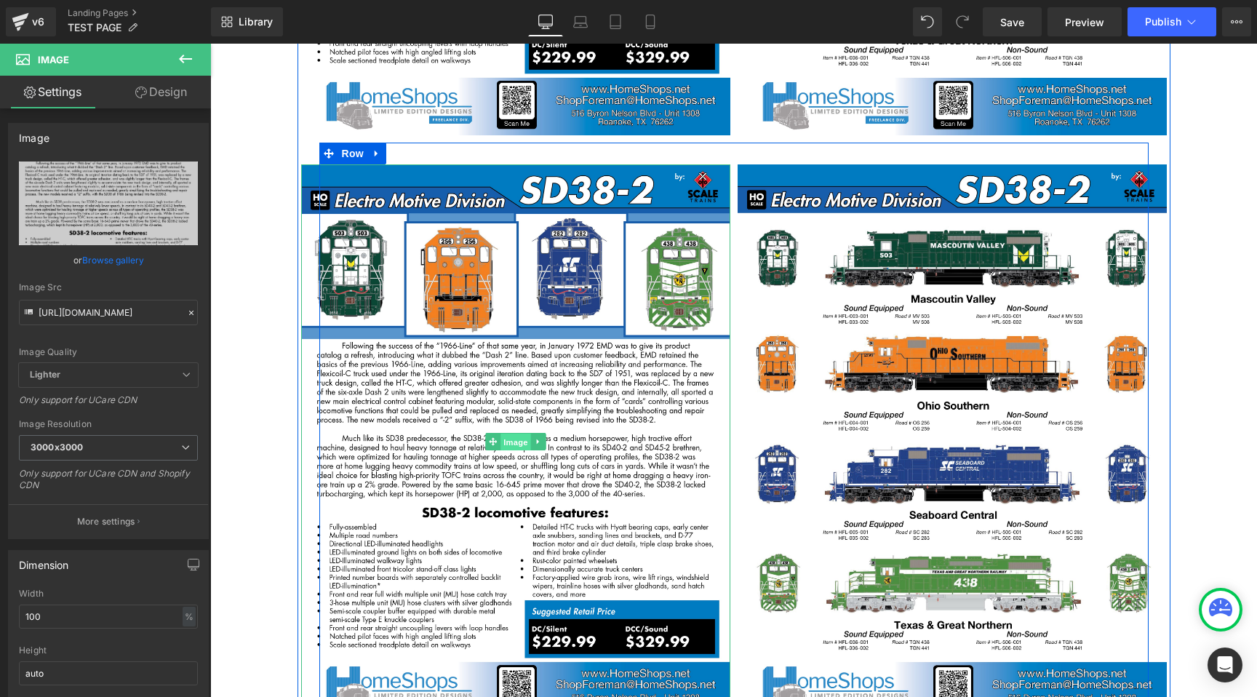
click at [511, 433] on span "Image" at bounding box center [515, 441] width 31 height 17
click at [513, 433] on span "Image" at bounding box center [515, 441] width 31 height 17
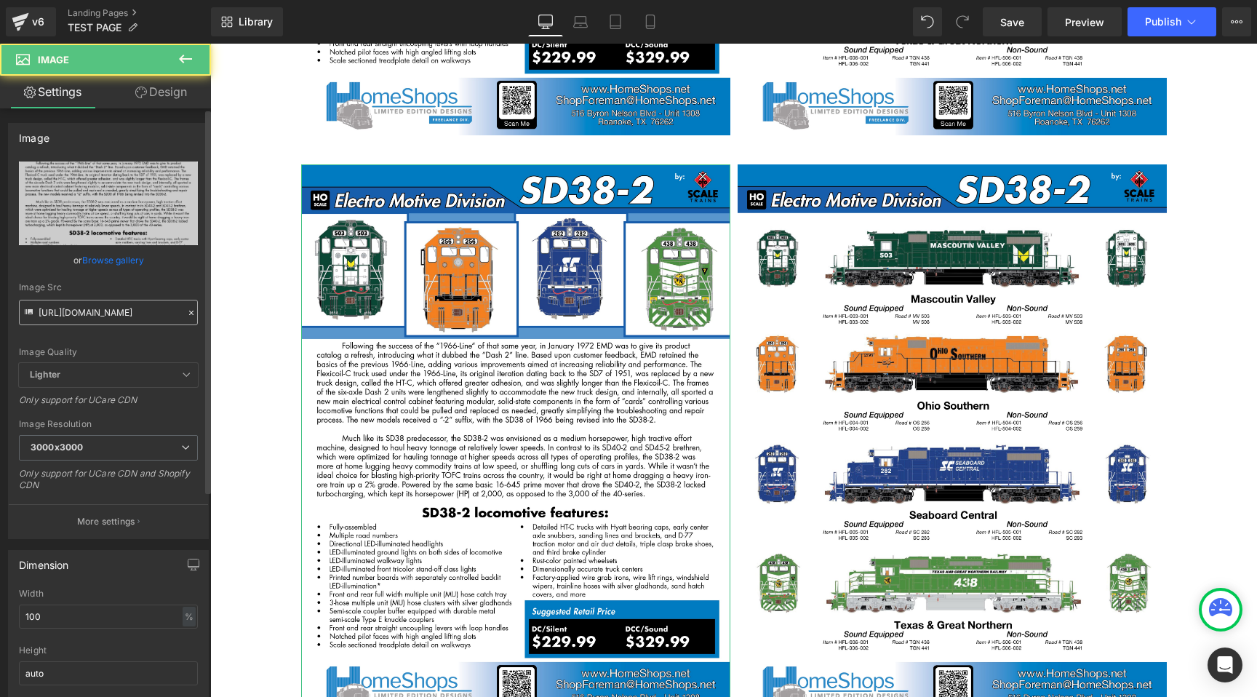
click at [142, 313] on input "https://cdn.shopify.com/s/files/1/0552/5425/3750/files/HomeShops_ScaleTrains_SD…" at bounding box center [108, 312] width 179 height 25
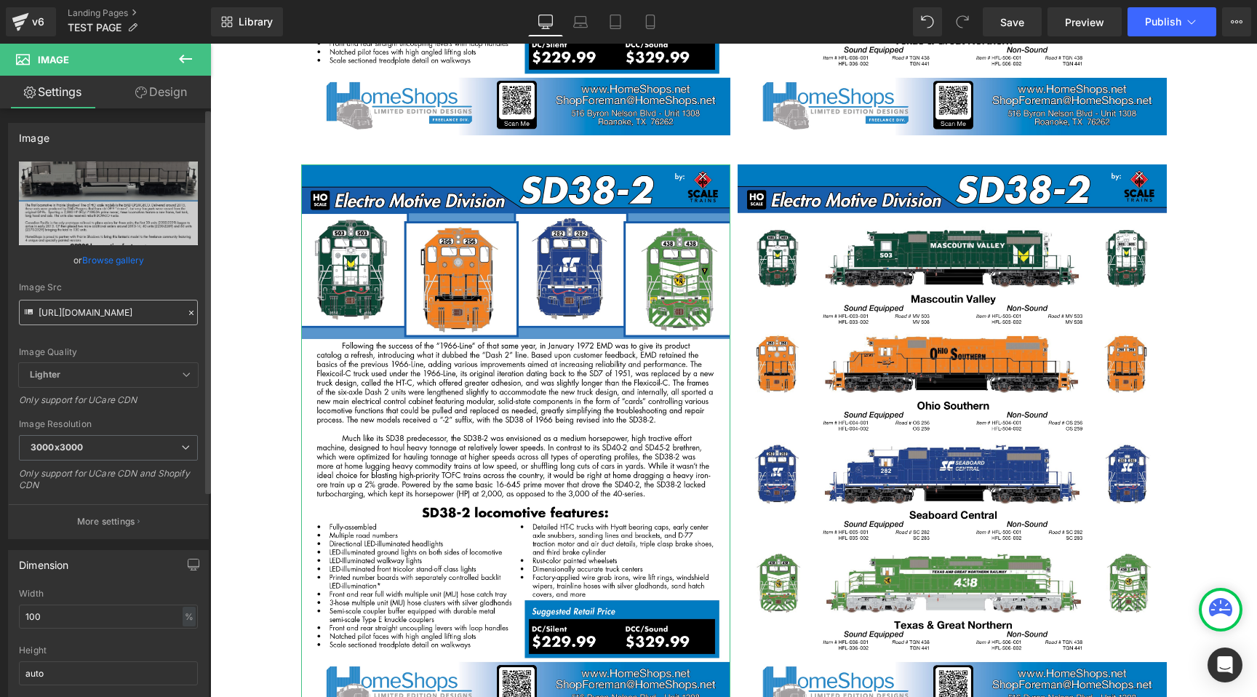
type input "https://cdn.shopify.com/s/files/1/0552/5425/3750/files/HomeShops_Prairie_Shadow…"
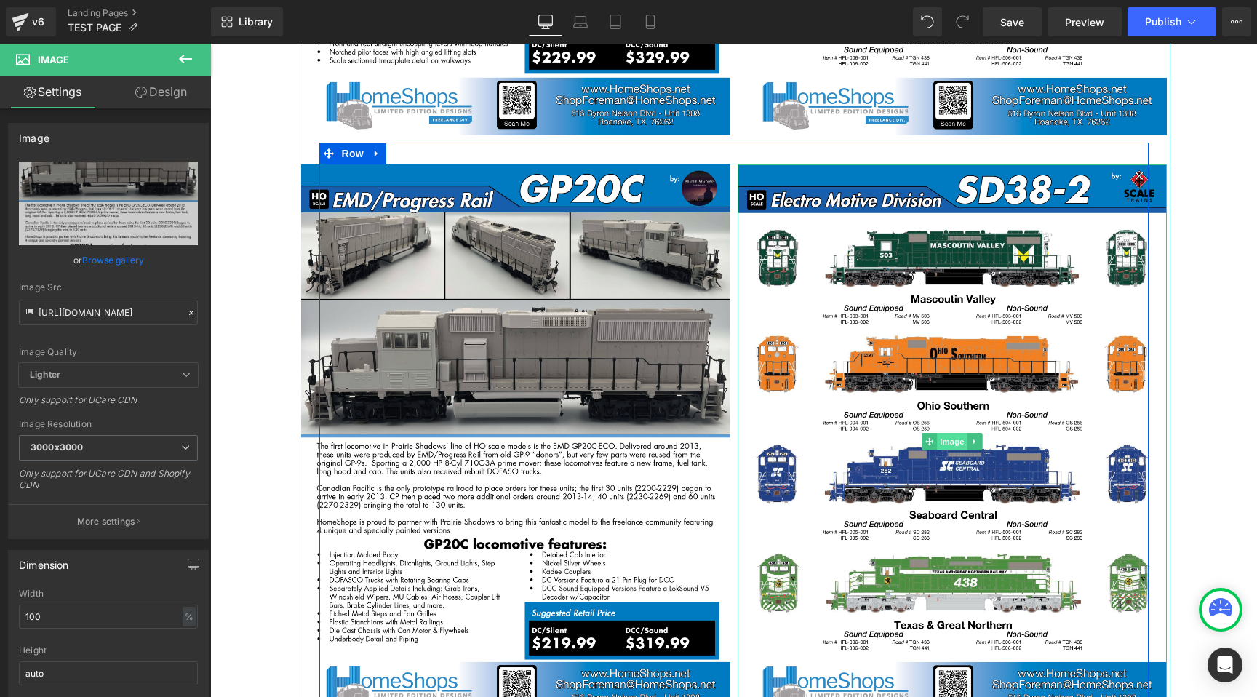
click at [952, 433] on span "Image" at bounding box center [952, 441] width 31 height 17
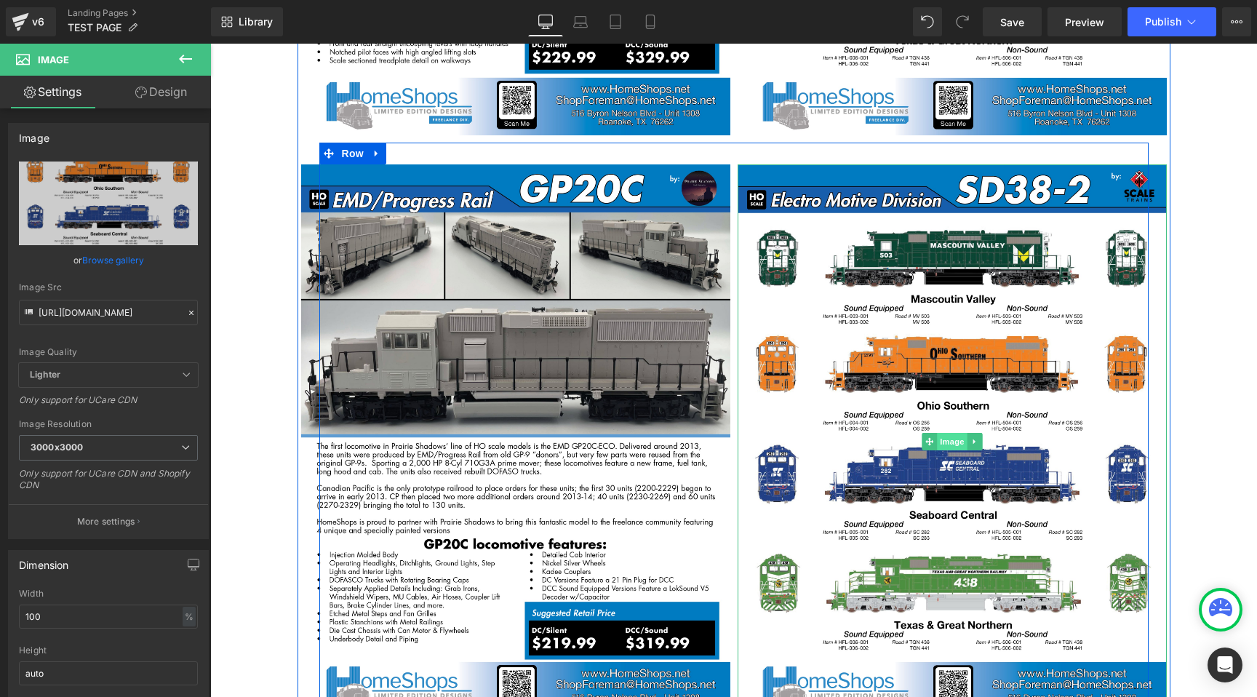
click at [954, 433] on span "Image" at bounding box center [952, 441] width 31 height 17
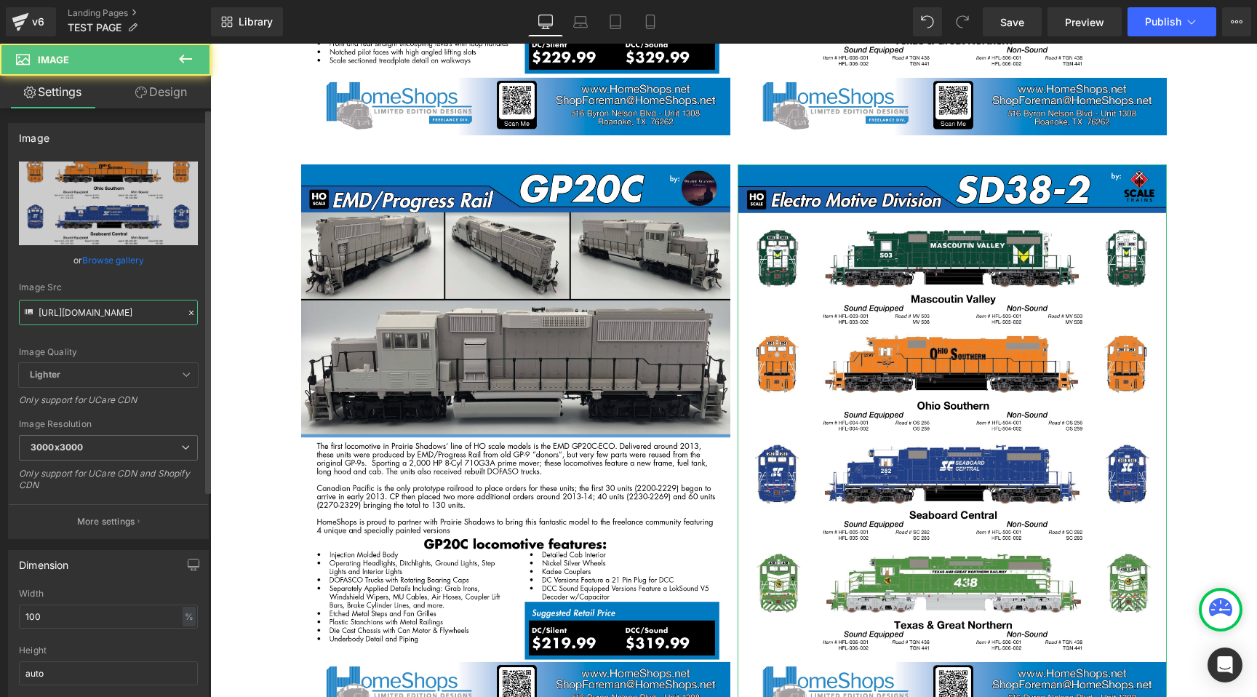
click at [140, 303] on input "https://cdn.shopify.com/s/files/1/0552/5425/3750/files/HomeShops_ScaleTrains_SD…" at bounding box center [108, 312] width 179 height 25
paste input "Prairie_Shadows_GP20C_sales_sheet_V12_1"
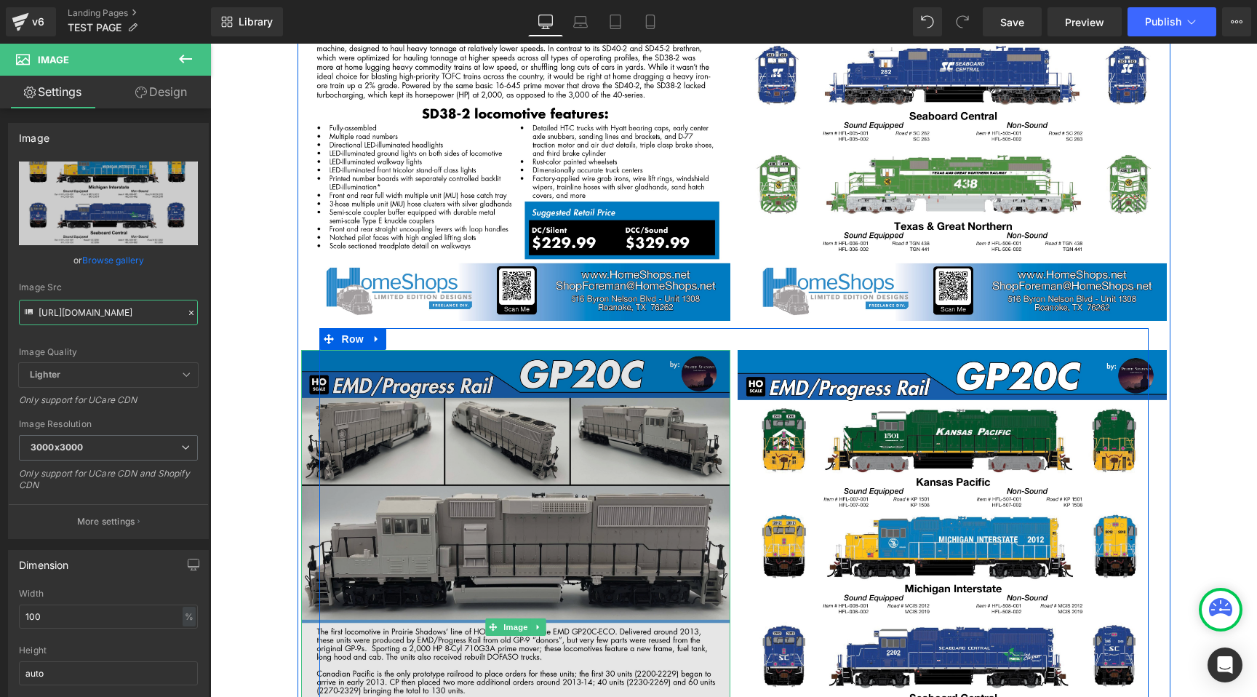
scroll to position [8493, 0]
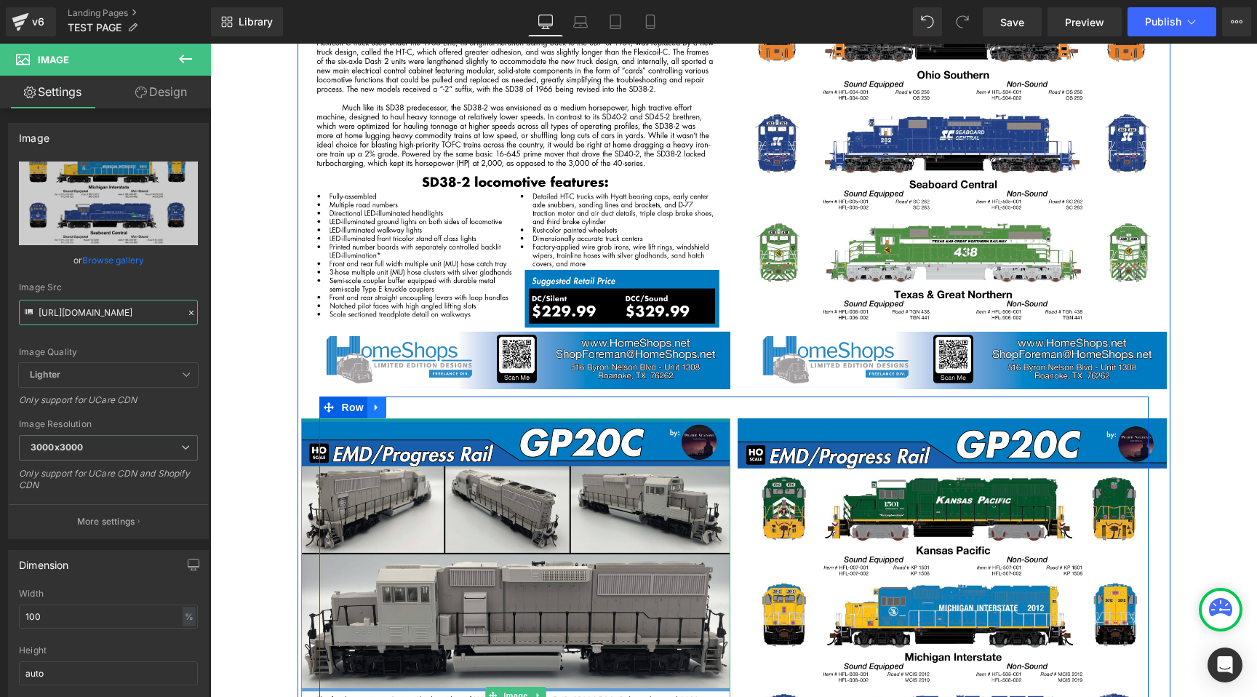
type input "https://cdn.shopify.com/s/files/1/0552/5425/3750/files/HomeShops_Prairie_Shadow…"
click at [376, 396] on link at bounding box center [376, 407] width 19 height 22
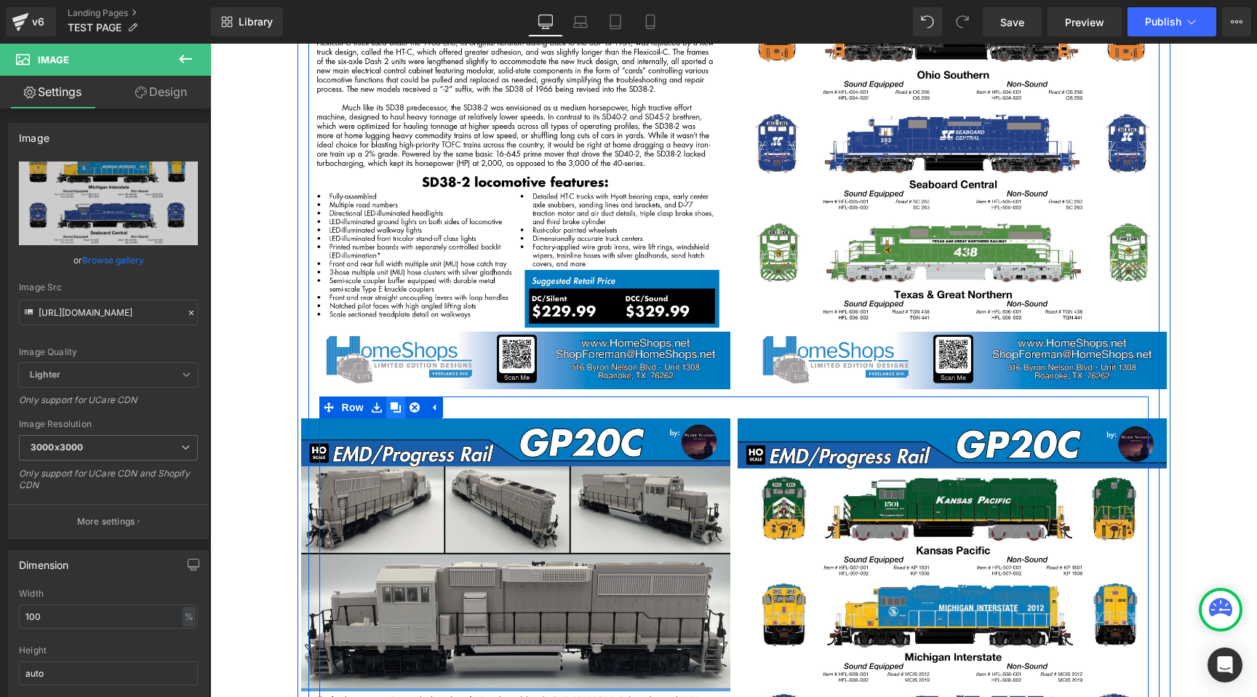
click at [393, 401] on icon at bounding box center [396, 406] width 10 height 11
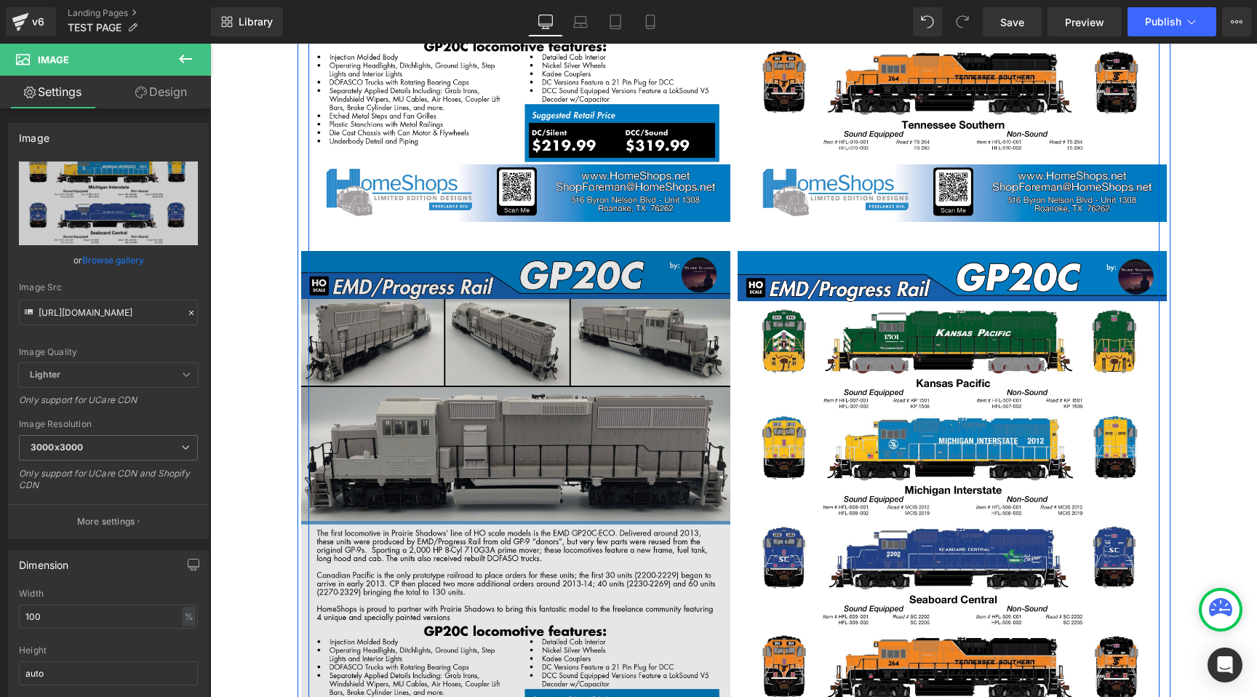
scroll to position [9258, 0]
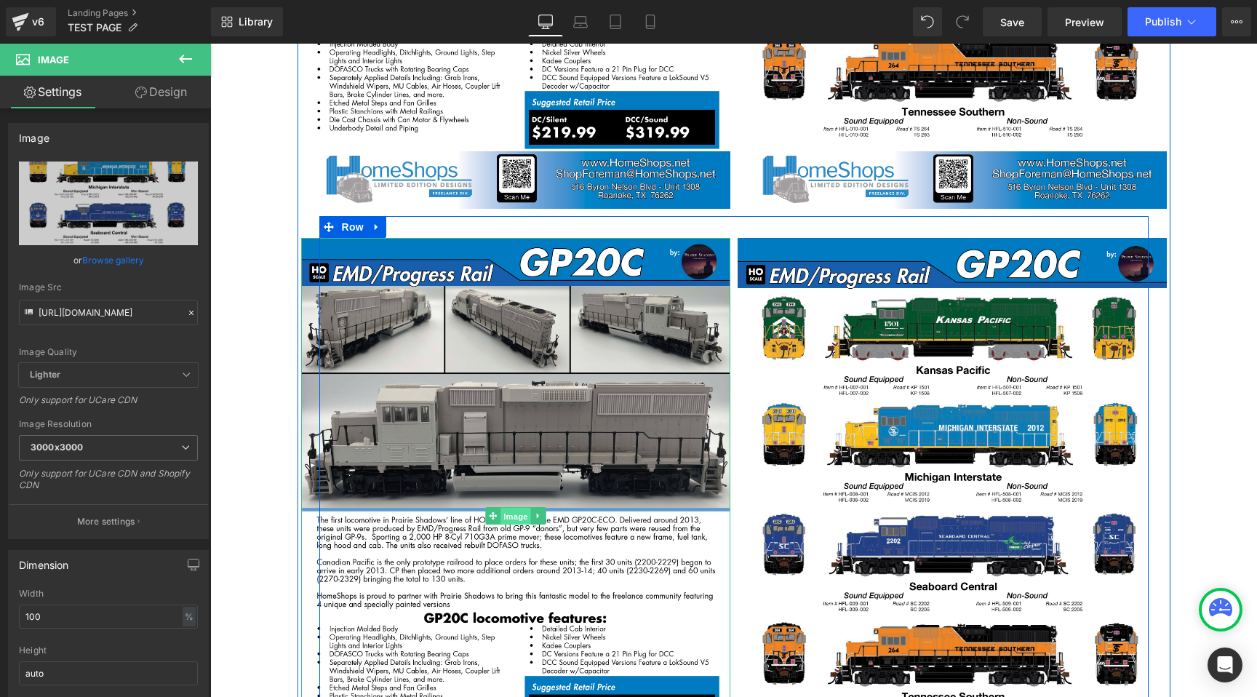
click at [508, 508] on span "Image" at bounding box center [515, 516] width 31 height 17
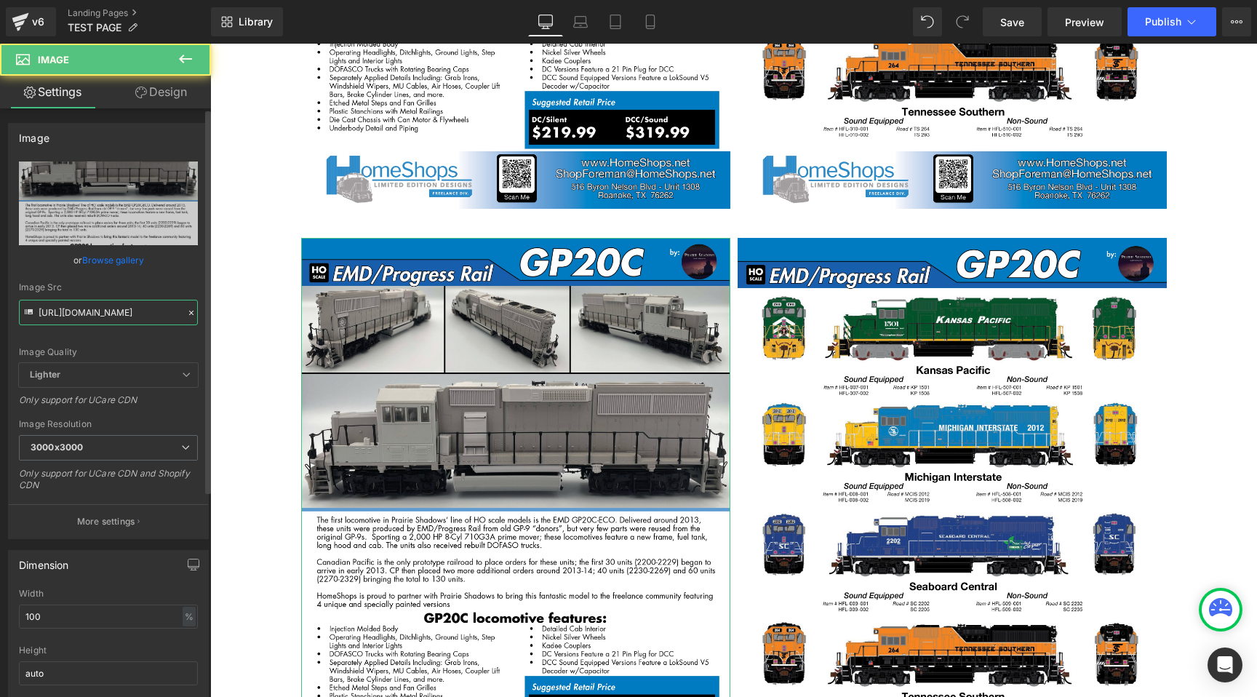
click at [124, 308] on input "https://cdn.shopify.com/s/files/1/0552/5425/3750/files/HomeShops_Prairie_Shadow…" at bounding box center [108, 312] width 179 height 25
paste input "Rapido_HO_C36-7_sales_sheet_V1.jpg?v=1758072881"
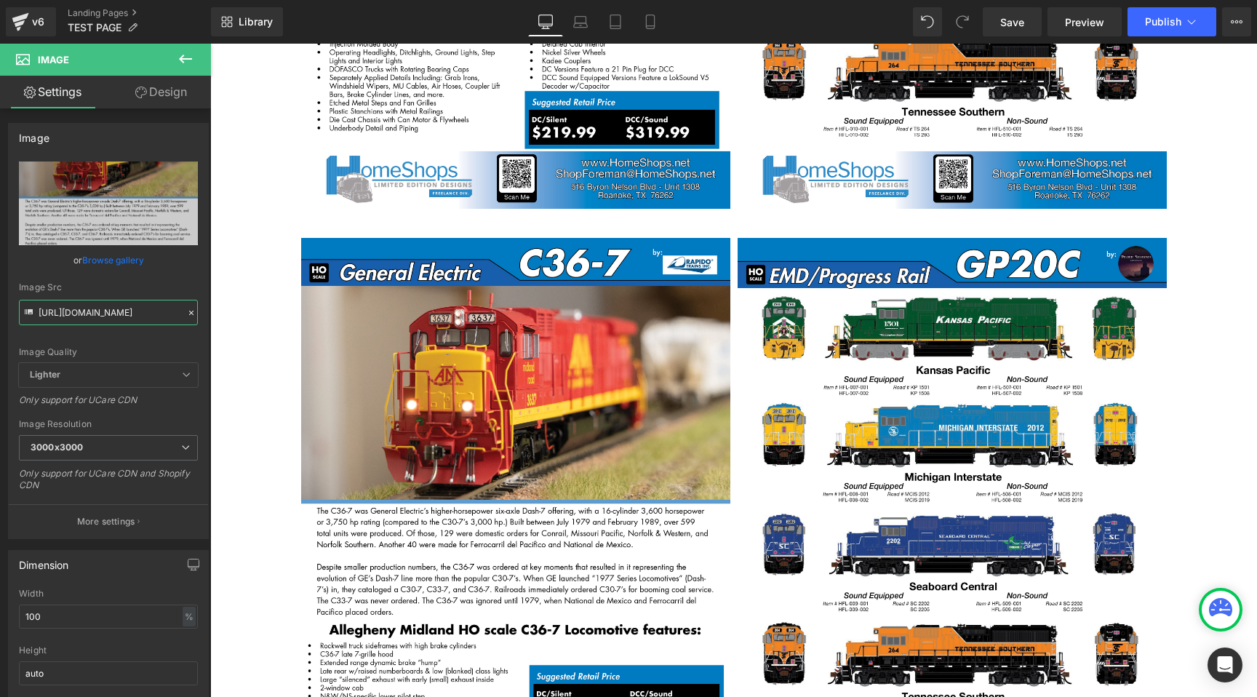
type input "https://cdn.shopify.com/s/files/1/0552/5425/3750/files/HomeShops_Rapido_HO_C36-…"
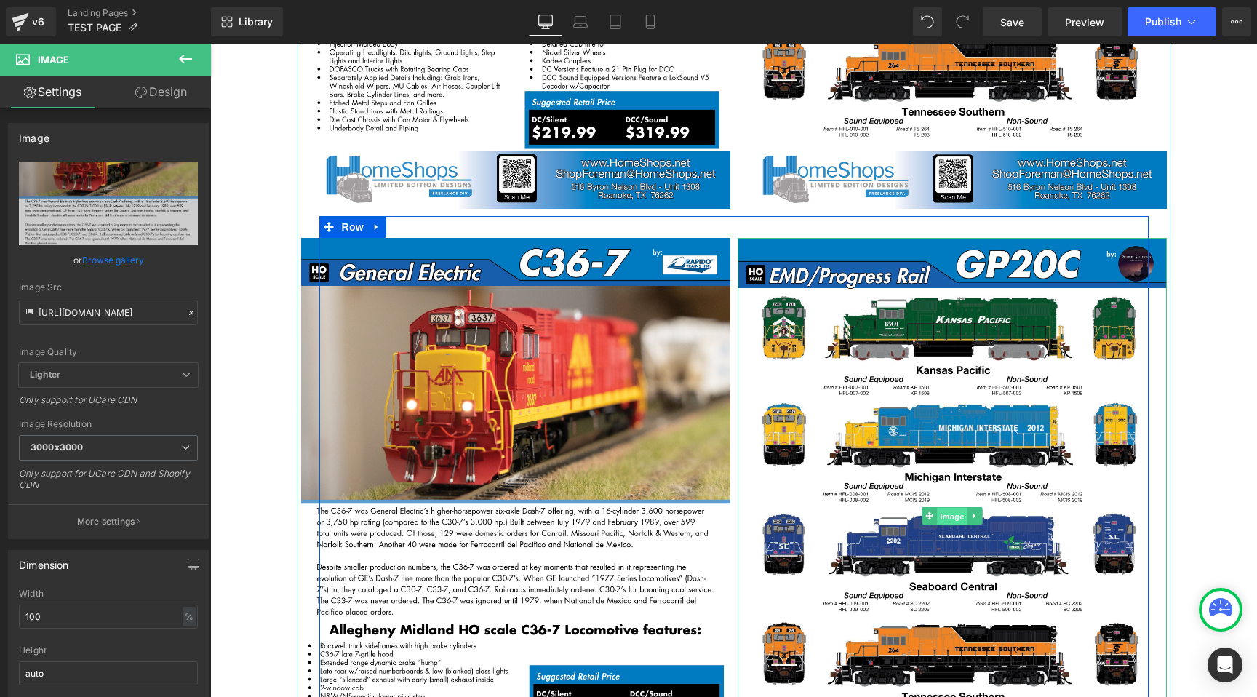
click at [945, 508] on span "Image" at bounding box center [952, 516] width 31 height 17
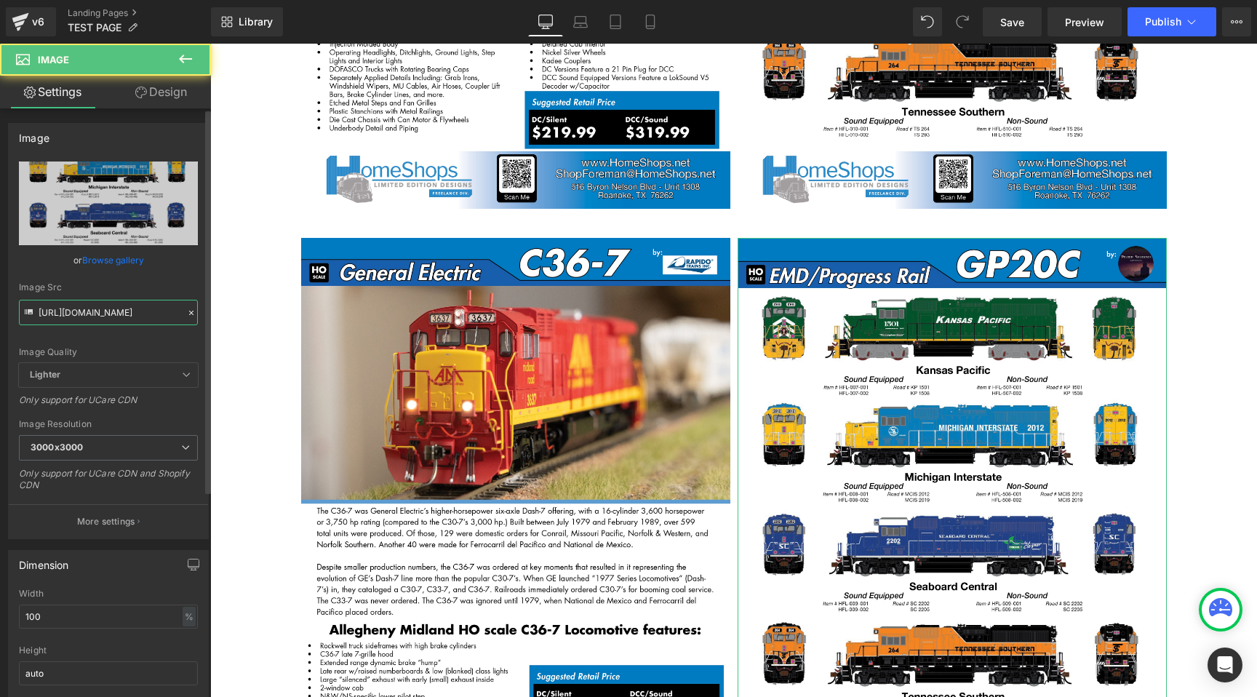
click at [158, 306] on input "https://cdn.shopify.com/s/files/1/0552/5425/3750/files/HomeShops_Prairie_Shadow…" at bounding box center [108, 312] width 179 height 25
paste input "Rapido_HO_C36-7_sales_sheet_V12.jpg?v=1758072882"
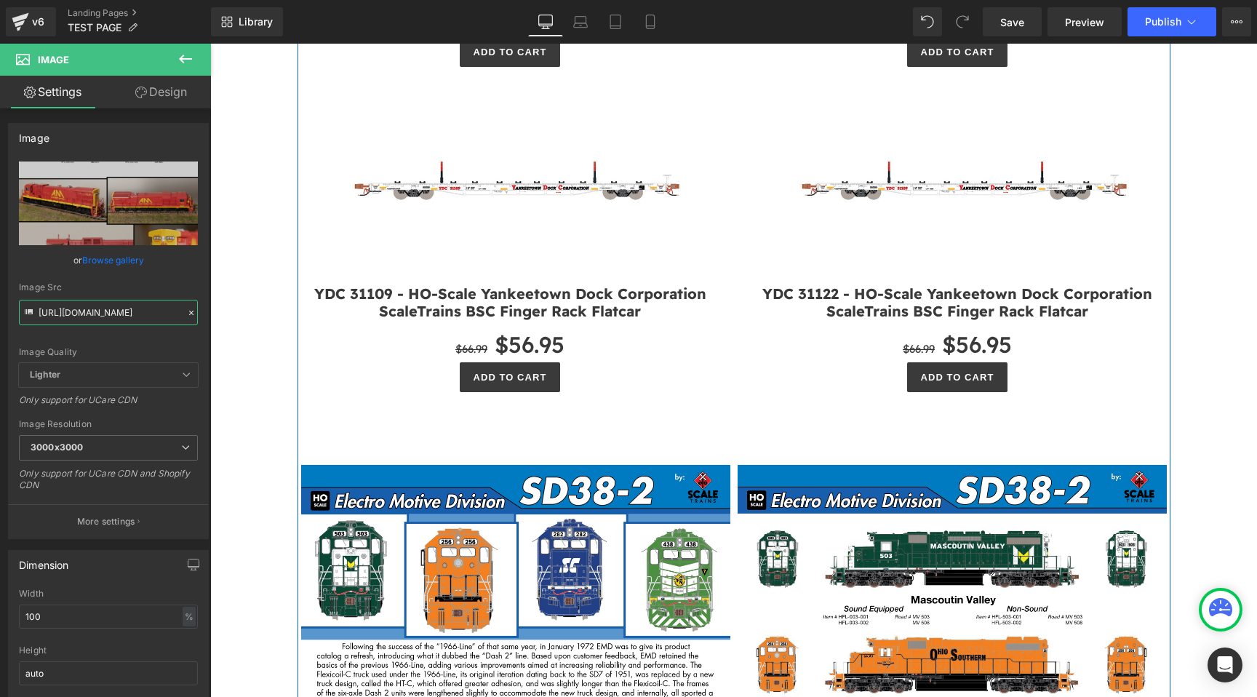
type input "https://cdn.shopify.com/s/files/1/0552/5425/3750/files/HomeShops_Rapido_HO_C36-…"
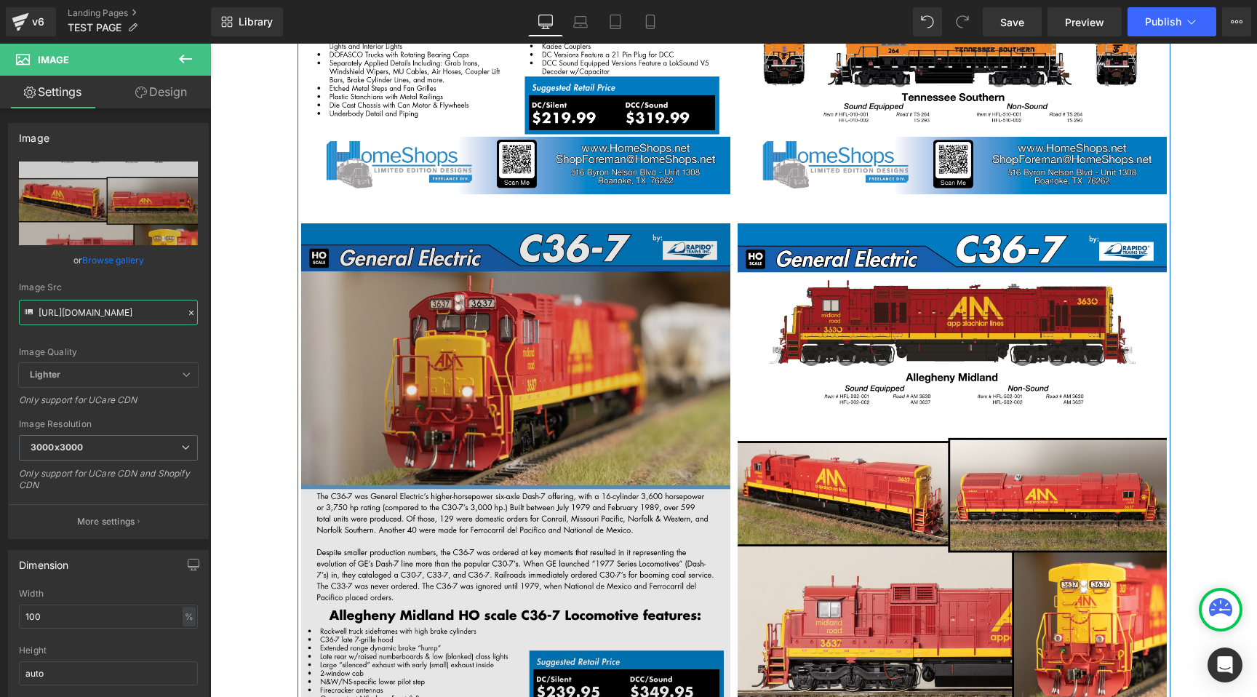
scroll to position [9217, 0]
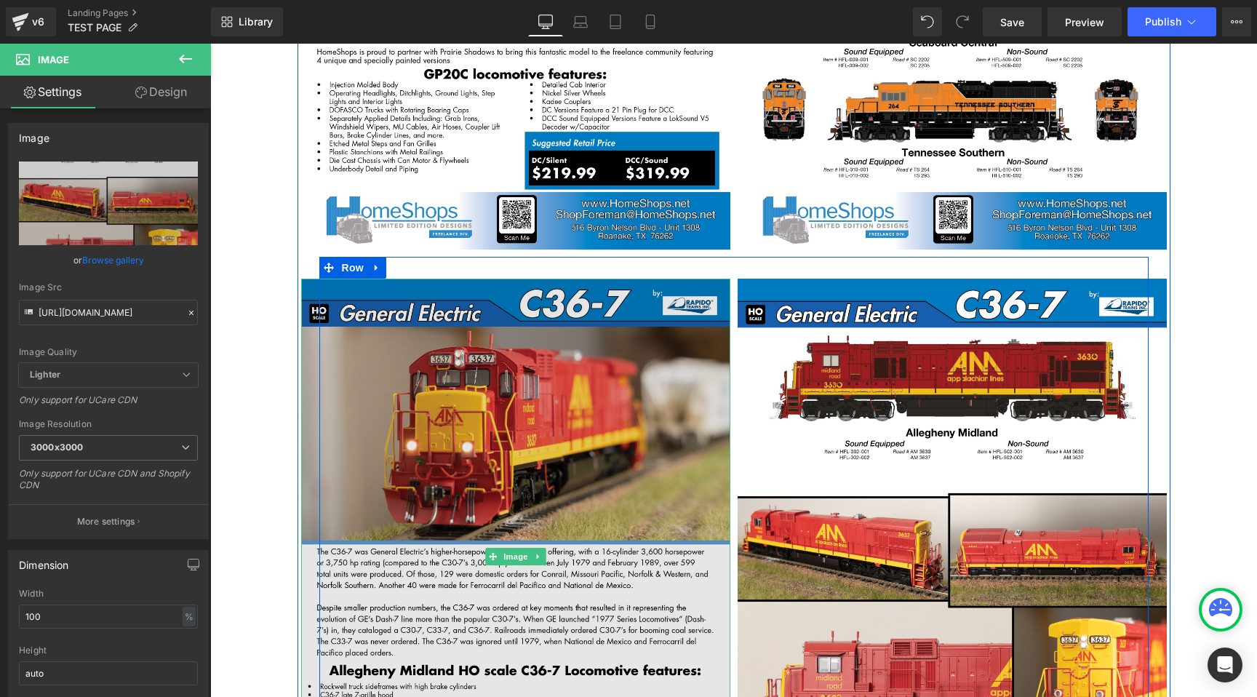
click at [445, 284] on img at bounding box center [515, 557] width 429 height 556
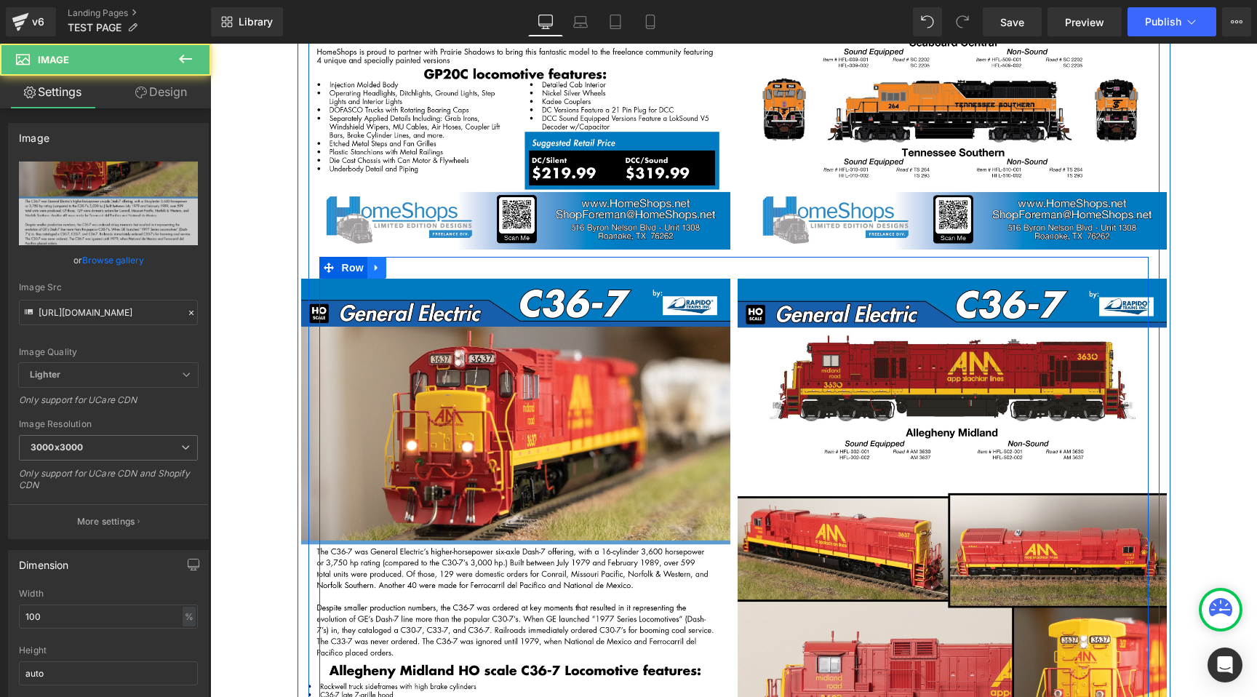
click at [383, 257] on link at bounding box center [376, 268] width 19 height 22
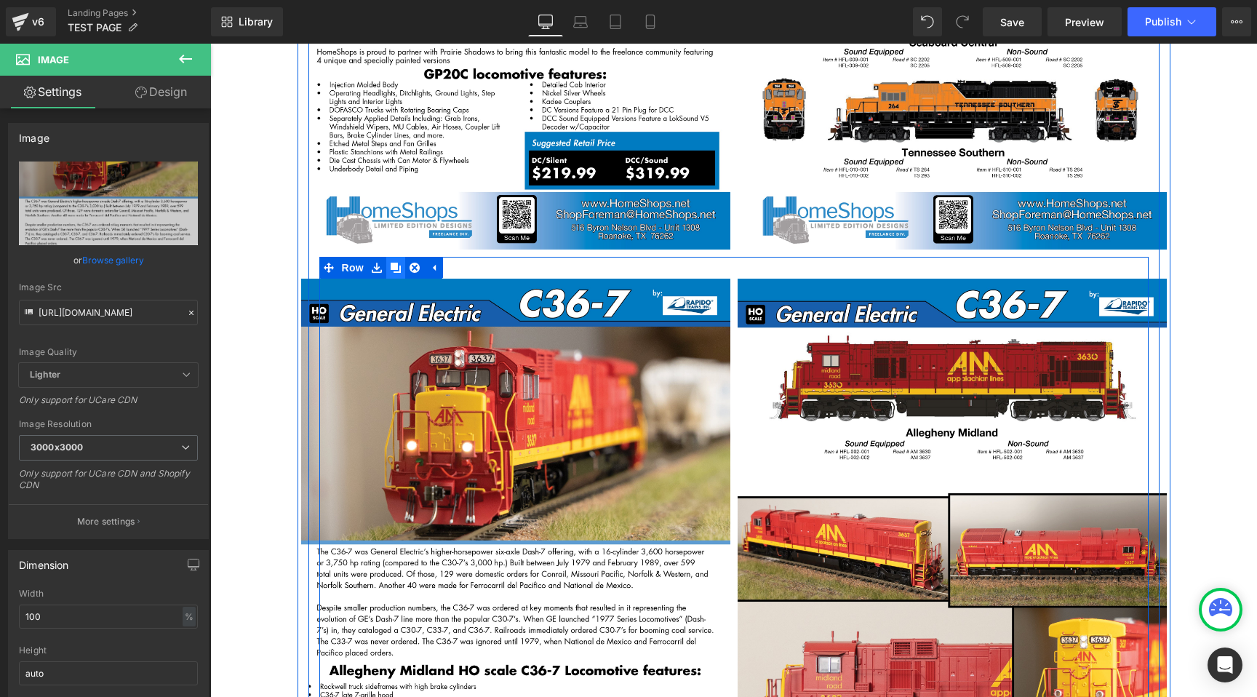
click at [393, 263] on icon at bounding box center [396, 268] width 10 height 10
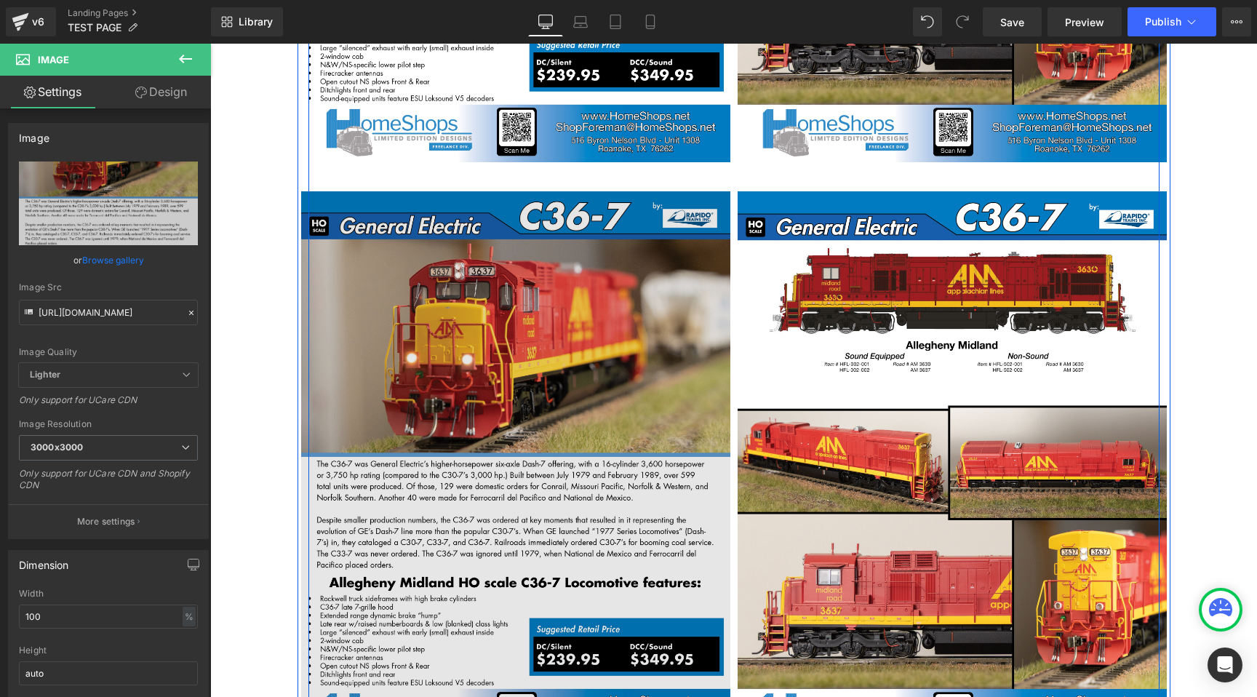
scroll to position [9890, 0]
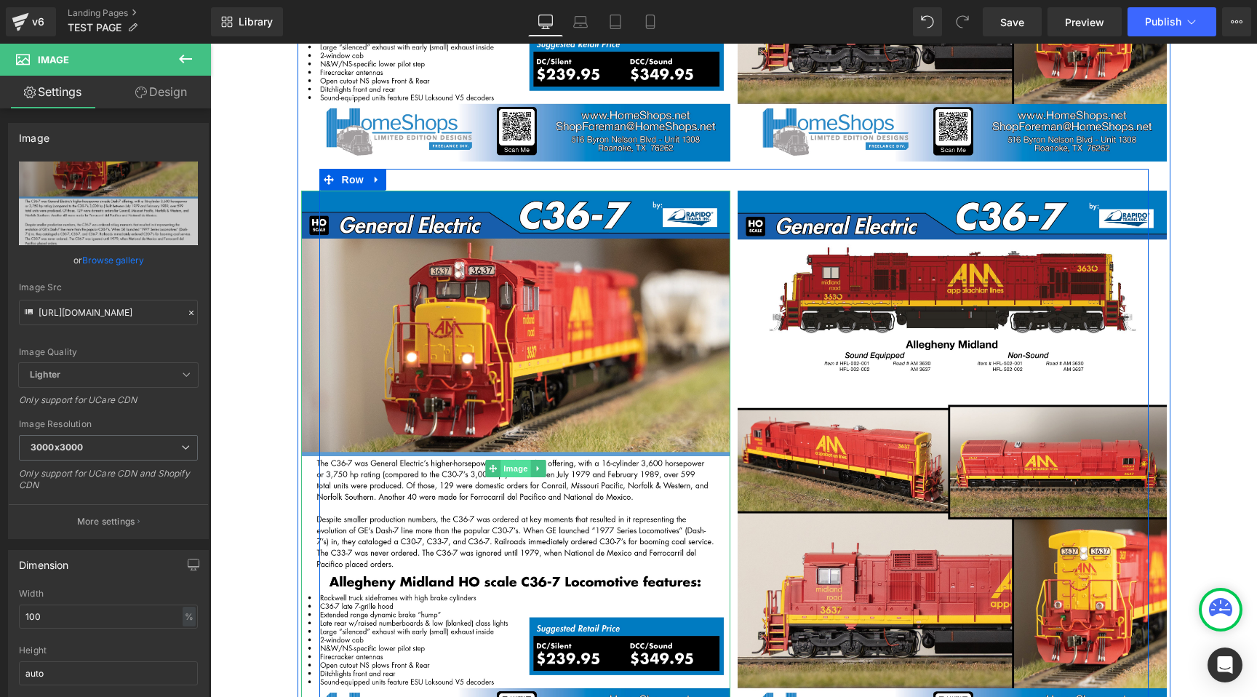
click at [509, 460] on span "Image" at bounding box center [515, 468] width 31 height 17
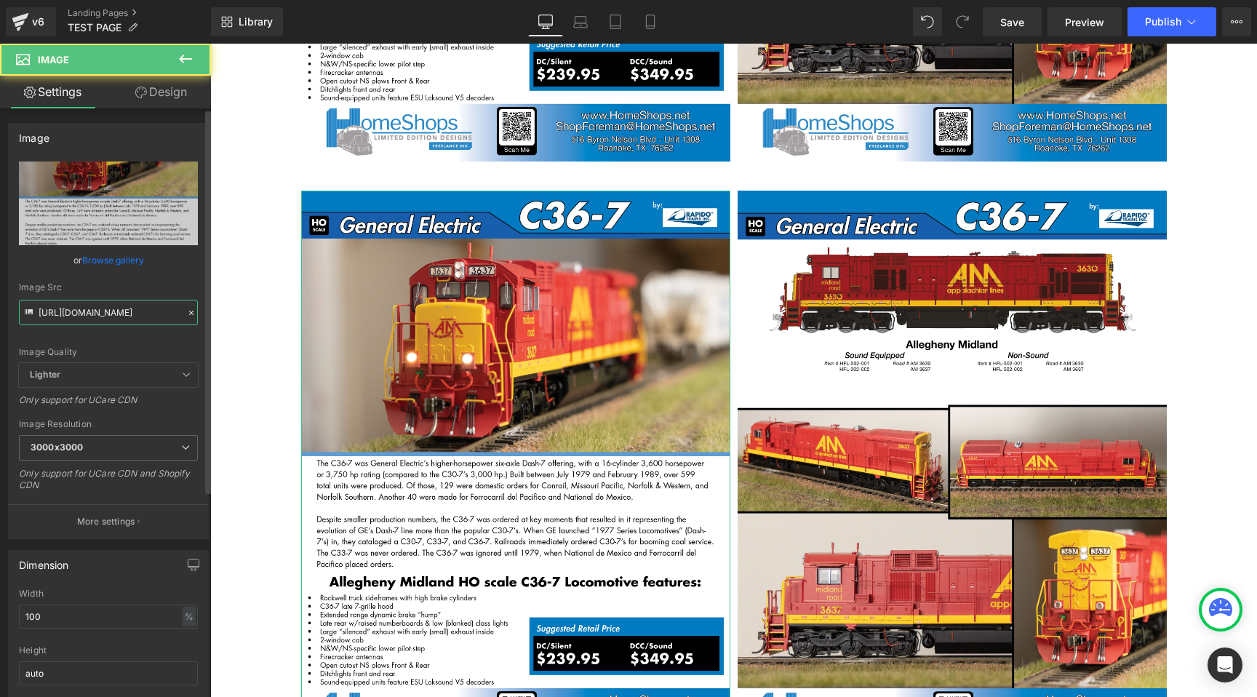
click at [137, 319] on input "https://cdn.shopify.com/s/files/1/0552/5425/3750/files/HomeShops_Rapido_HO_C36-…" at bounding box center [108, 312] width 179 height 25
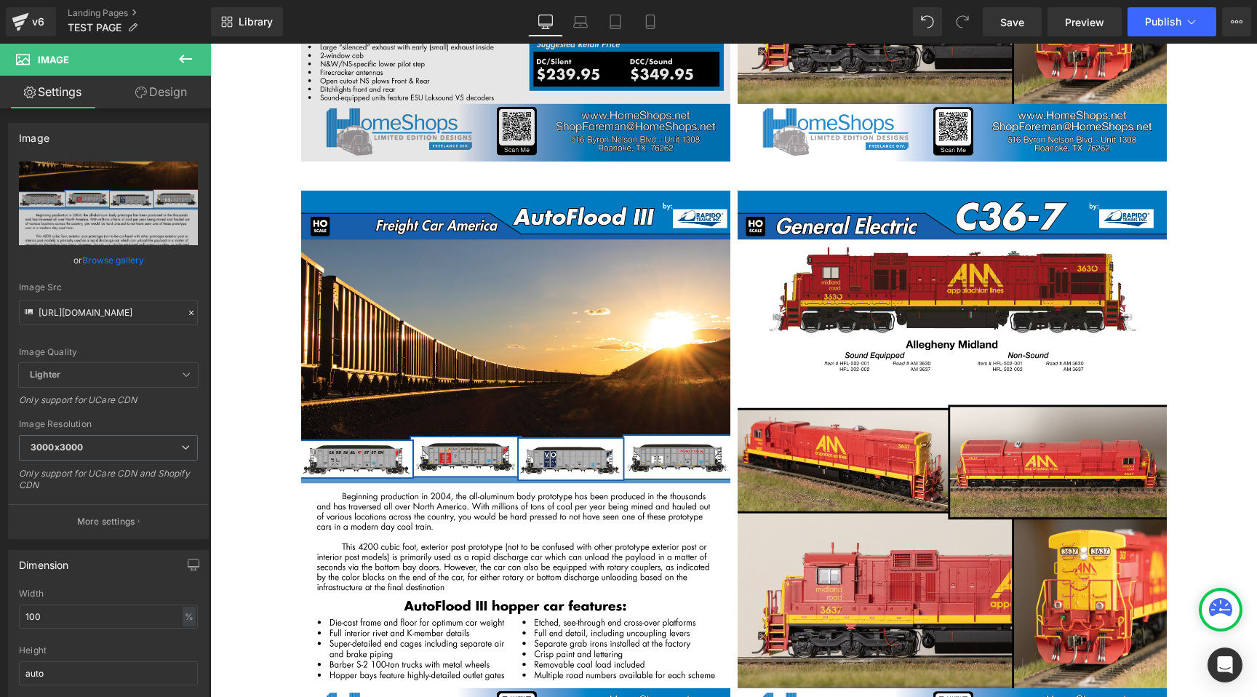
type input "https://cdn.shopify.com/s/files/1/0552/5425/3750/files/HomeShops_Rapido_AutoFlo…"
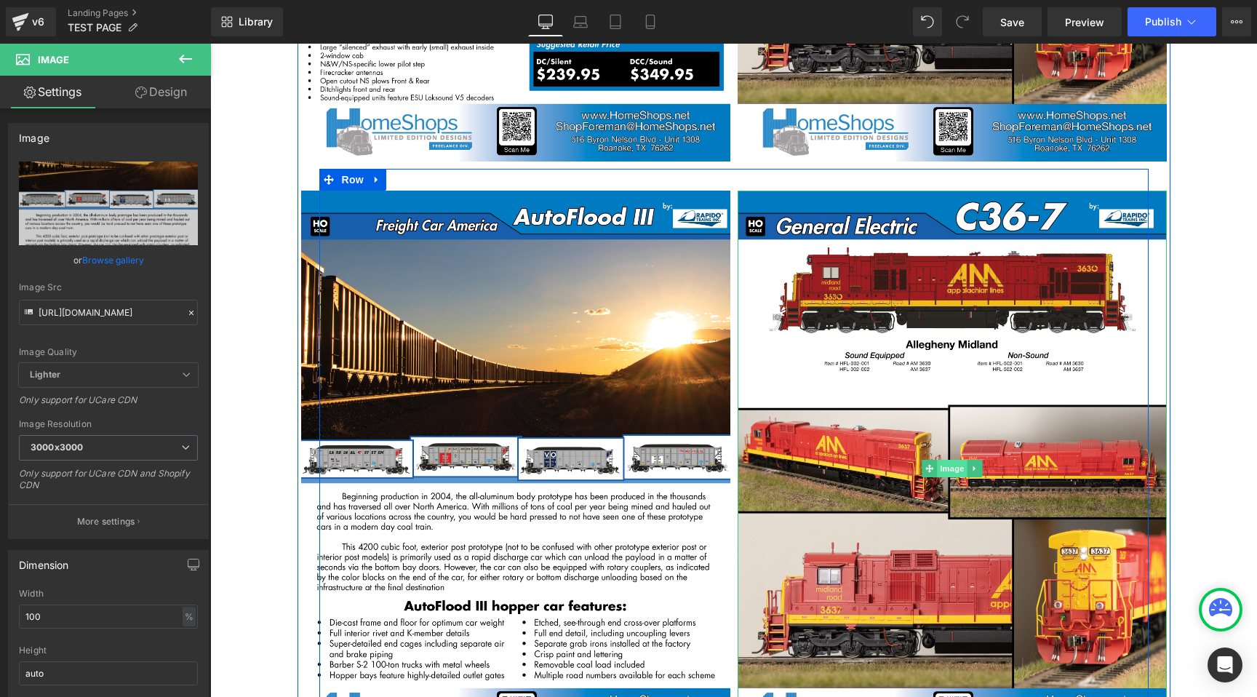
click at [948, 460] on span "Image" at bounding box center [952, 468] width 31 height 17
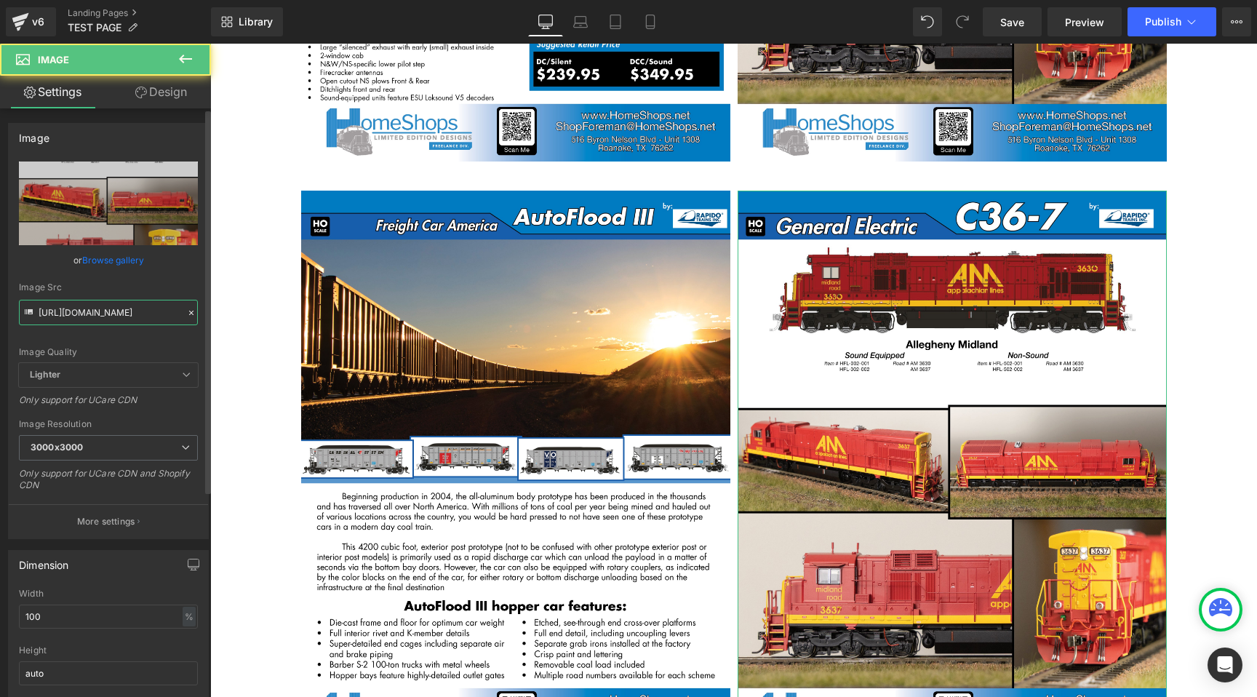
click at [120, 322] on input "https://cdn.shopify.com/s/files/1/0552/5425/3750/files/HomeShops_Rapido_HO_C36-…" at bounding box center [108, 312] width 179 height 25
paste input "AutoFlood_III_sales_sheet_V12.jpg?v=1758072881"
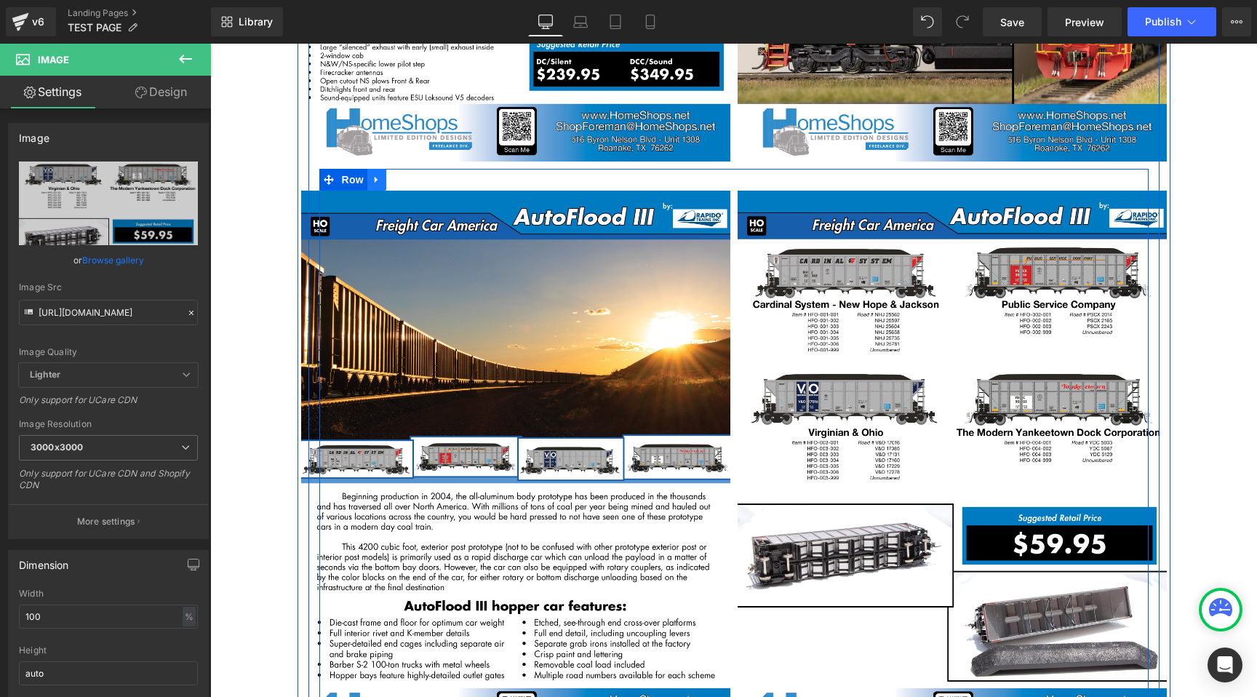
click at [380, 169] on link at bounding box center [376, 180] width 19 height 22
type input "https://cdn.shopify.com/s/files/1/0552/5425/3750/files/HomeShops_Rapido_AutoFlo…"
click at [402, 169] on link at bounding box center [395, 180] width 19 height 22
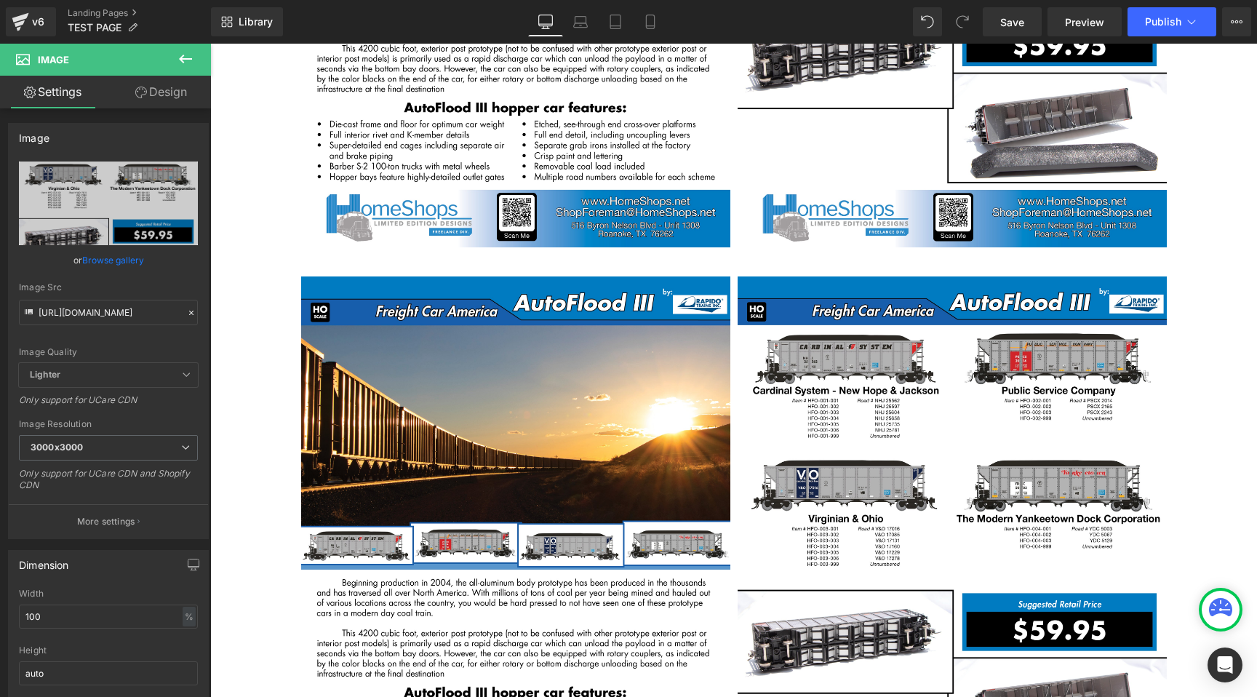
scroll to position [10426, 0]
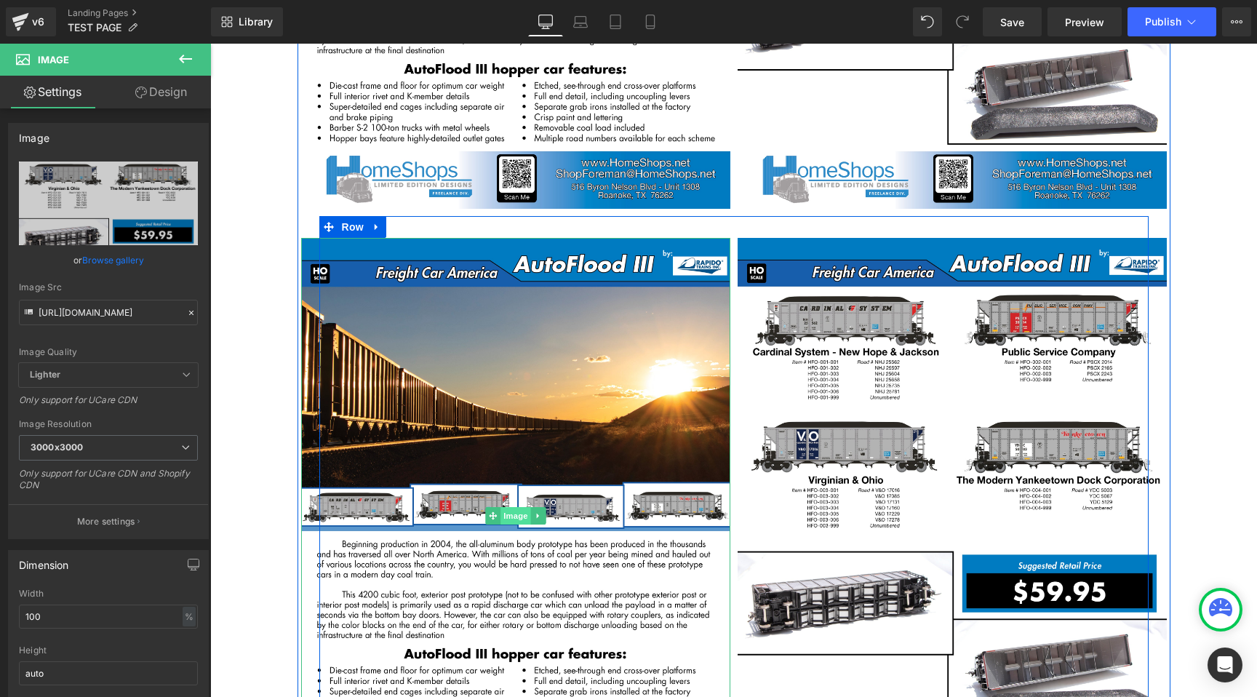
click at [516, 507] on span "Image" at bounding box center [515, 515] width 31 height 17
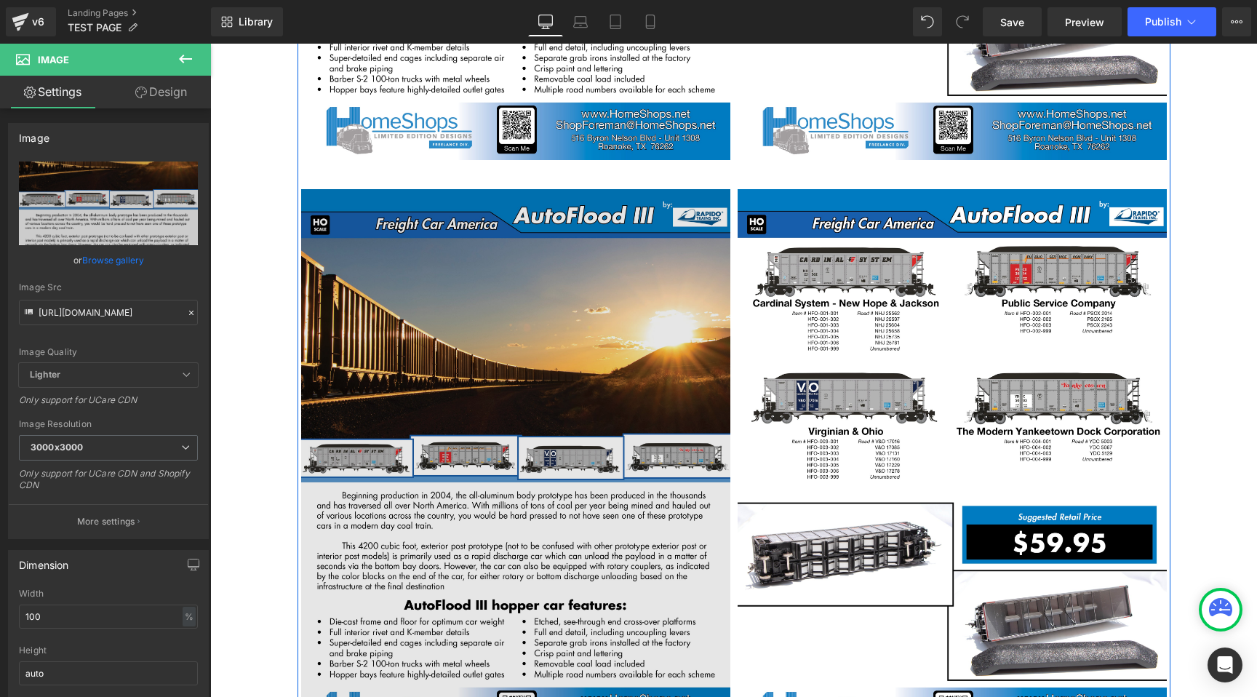
scroll to position [10522, 0]
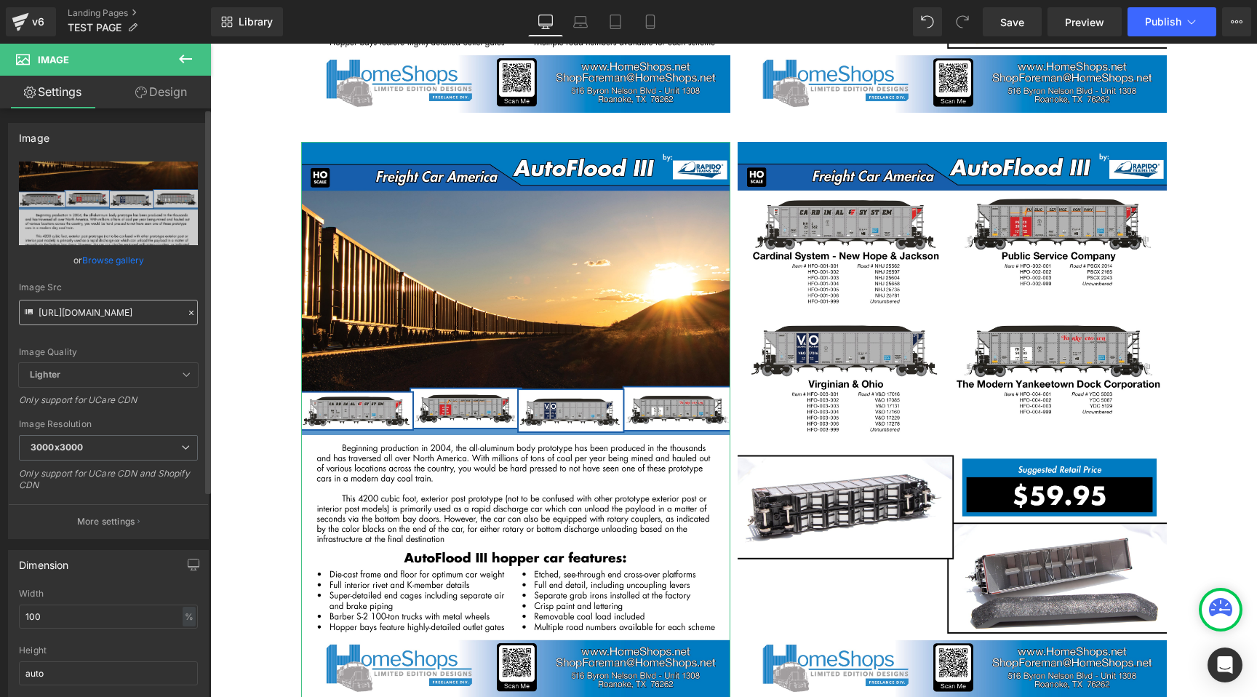
click at [123, 303] on input "https://cdn.shopify.com/s/files/1/0552/5425/3750/files/HomeShops_Rapido_AutoFlo…" at bounding box center [108, 312] width 179 height 25
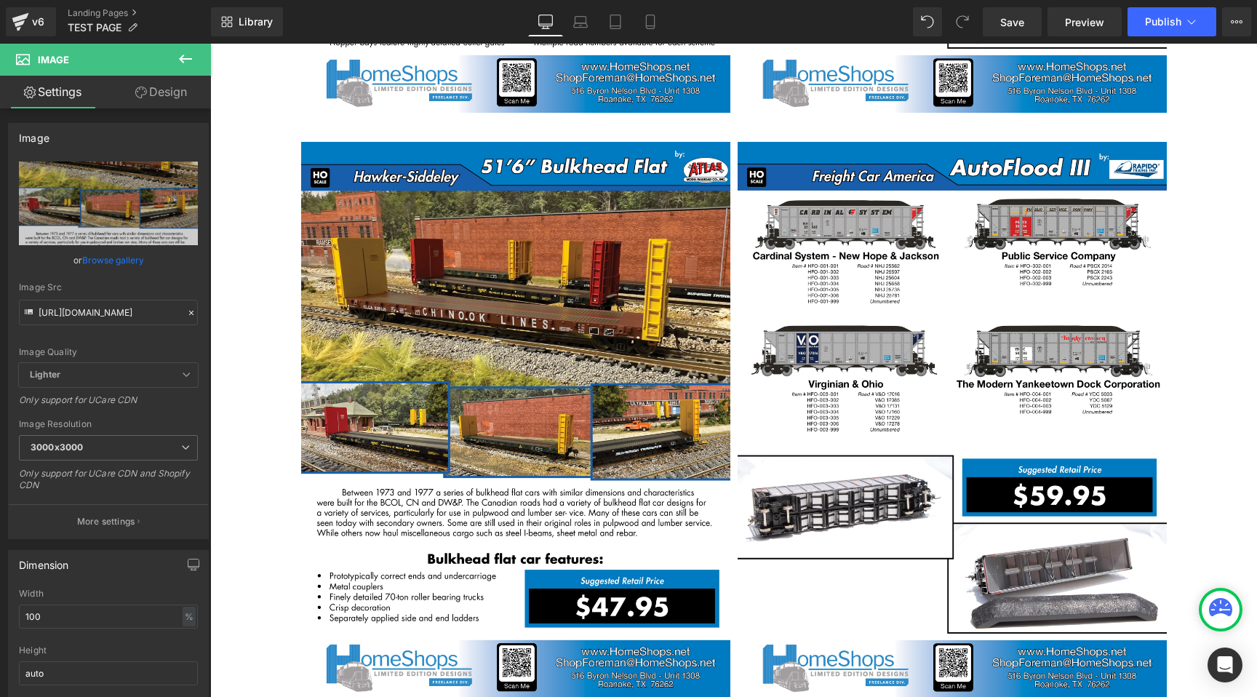
type input "https://cdn.shopify.com/s/files/1/0552/5425/3750/files/HomeShops_Atlas_bulkhead…"
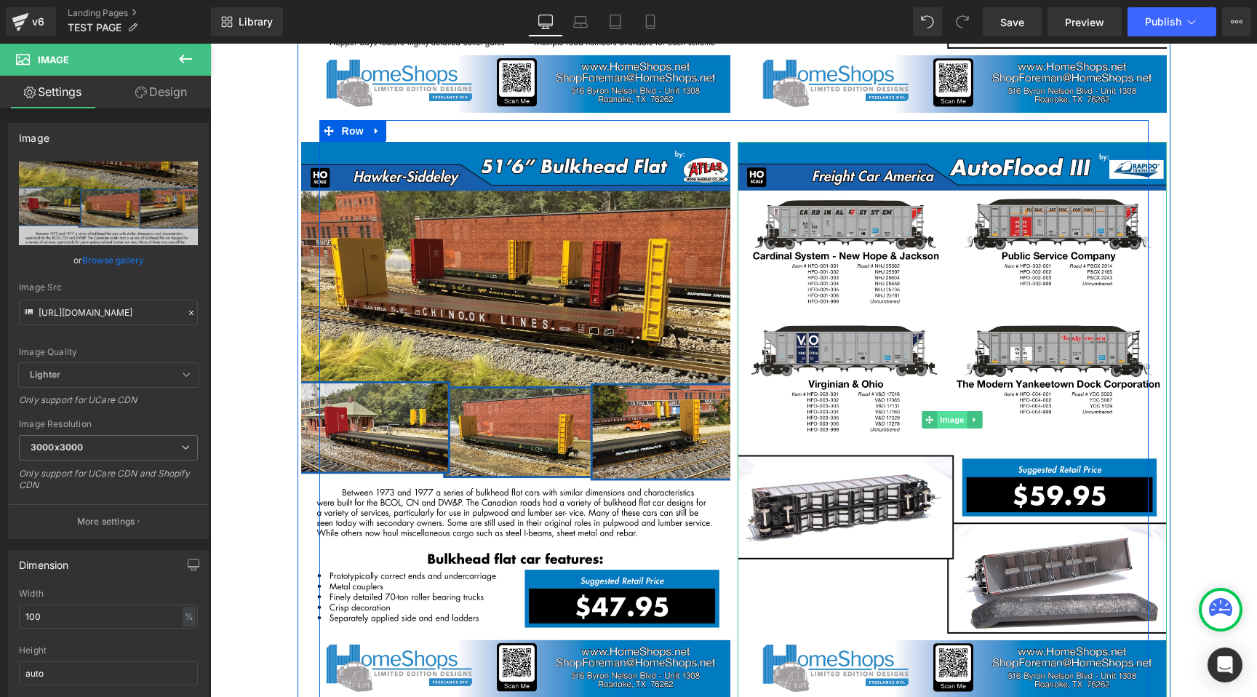
click at [946, 411] on span "Image" at bounding box center [952, 419] width 31 height 17
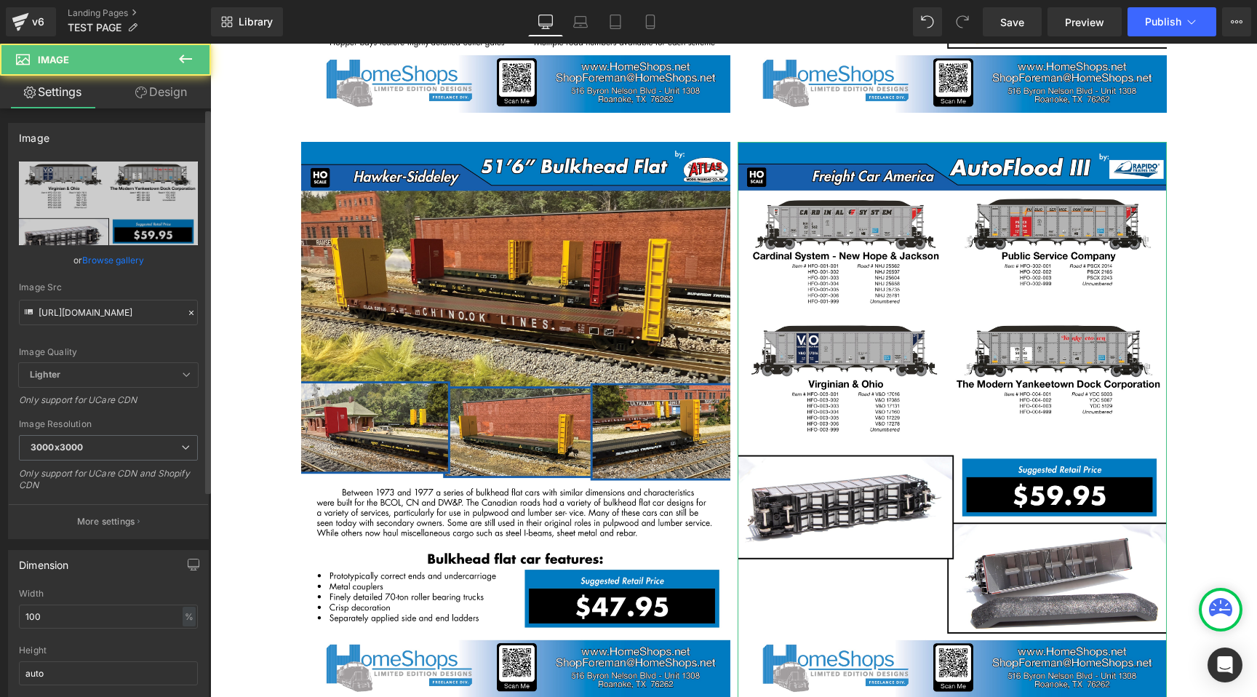
click at [129, 326] on div "Image Quality Lighter Lightest Lighter Lighter Lightest Only support for UCare …" at bounding box center [108, 261] width 179 height 201
click at [129, 309] on input "https://cdn.shopify.com/s/files/1/0552/5425/3750/files/HomeShops_Rapido_AutoFlo…" at bounding box center [108, 312] width 179 height 25
paste input "Atlas_bulkhead_flat_sales_sheet_V12.jpg?v=1758072880"
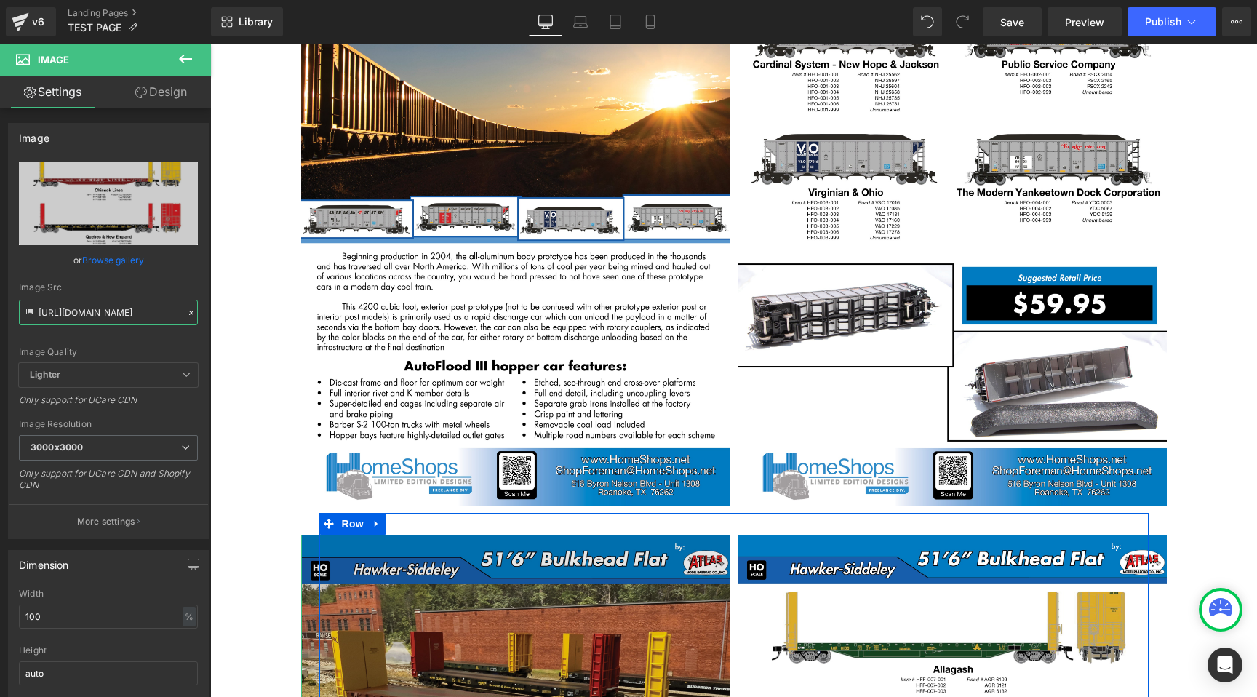
scroll to position [10071, 0]
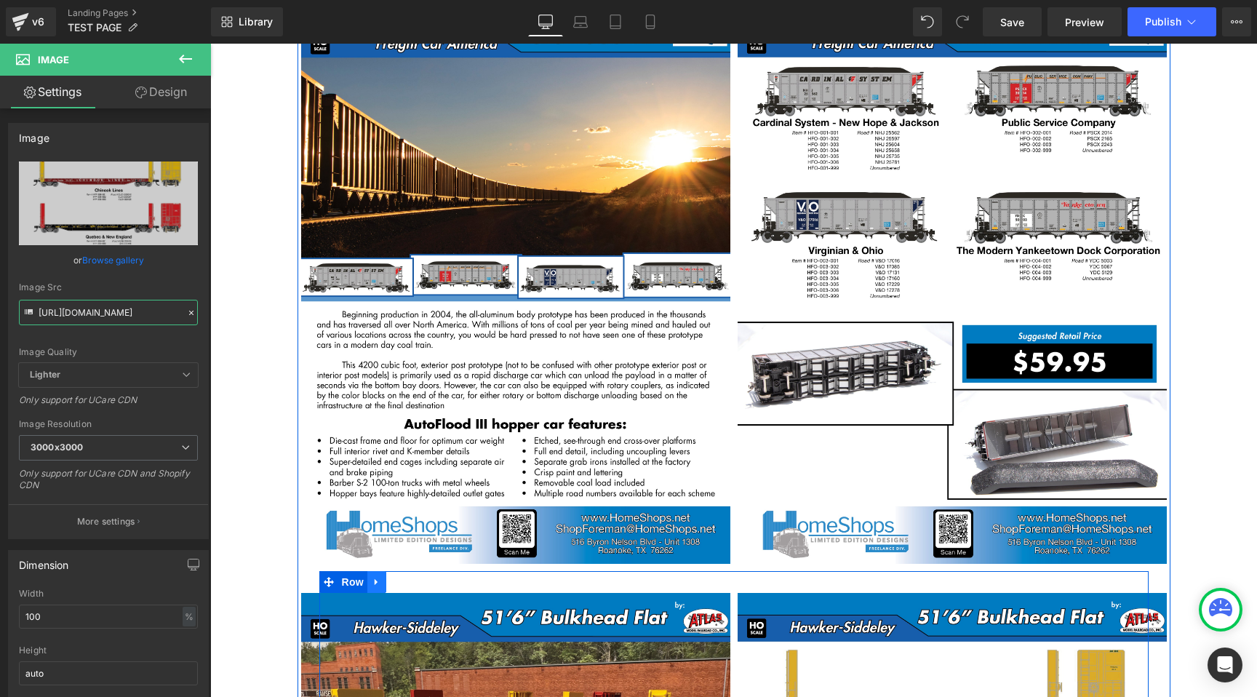
type input "https://cdn.shopify.com/s/files/1/0552/5425/3750/files/HomeShops_Atlas_bulkhead…"
click at [375, 577] on icon at bounding box center [377, 582] width 10 height 11
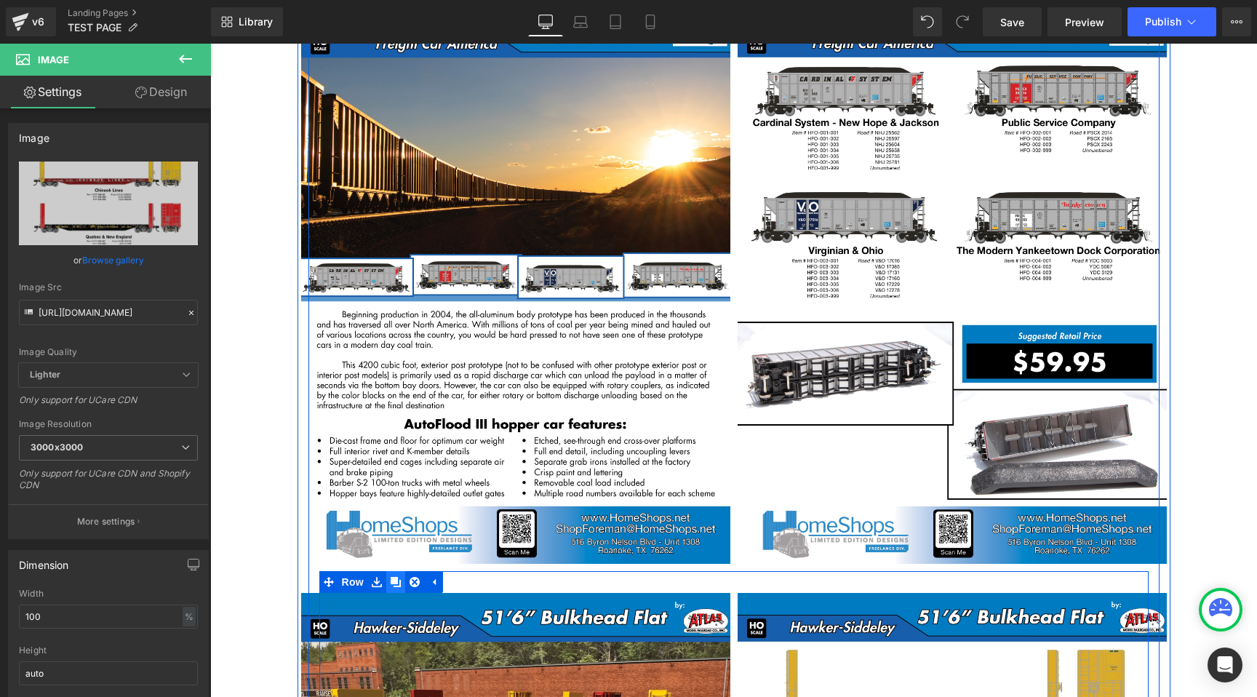
click at [399, 577] on icon at bounding box center [396, 582] width 10 height 10
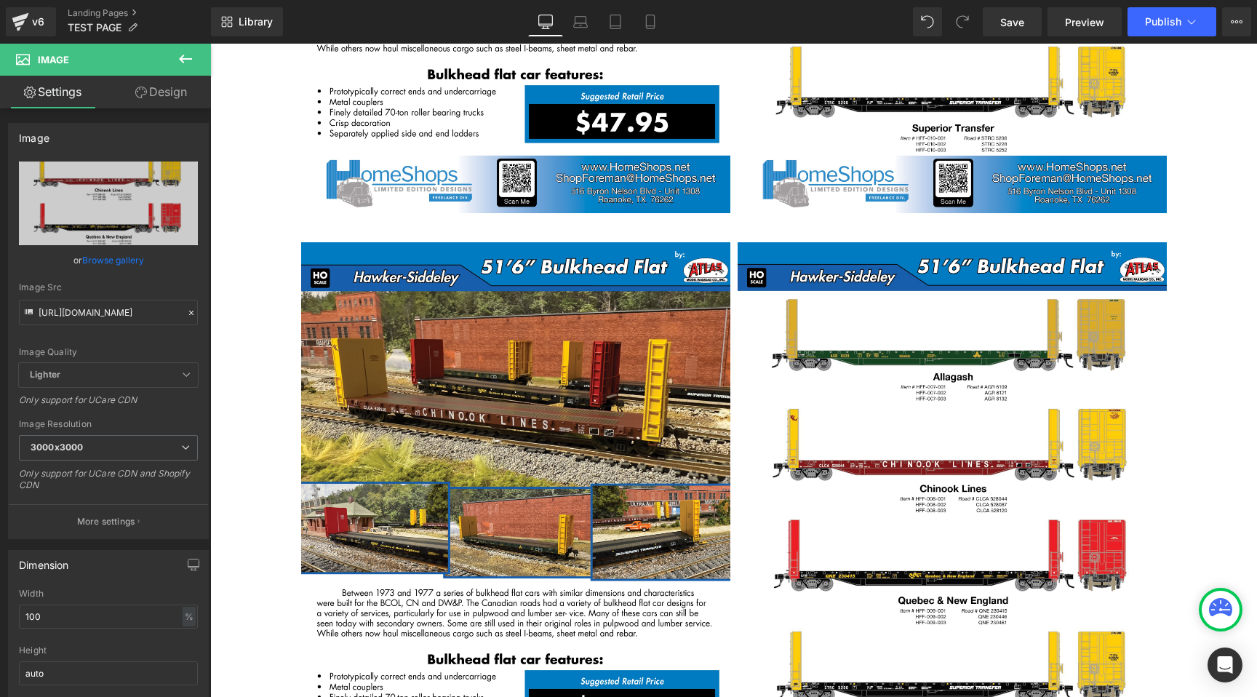
scroll to position [11011, 0]
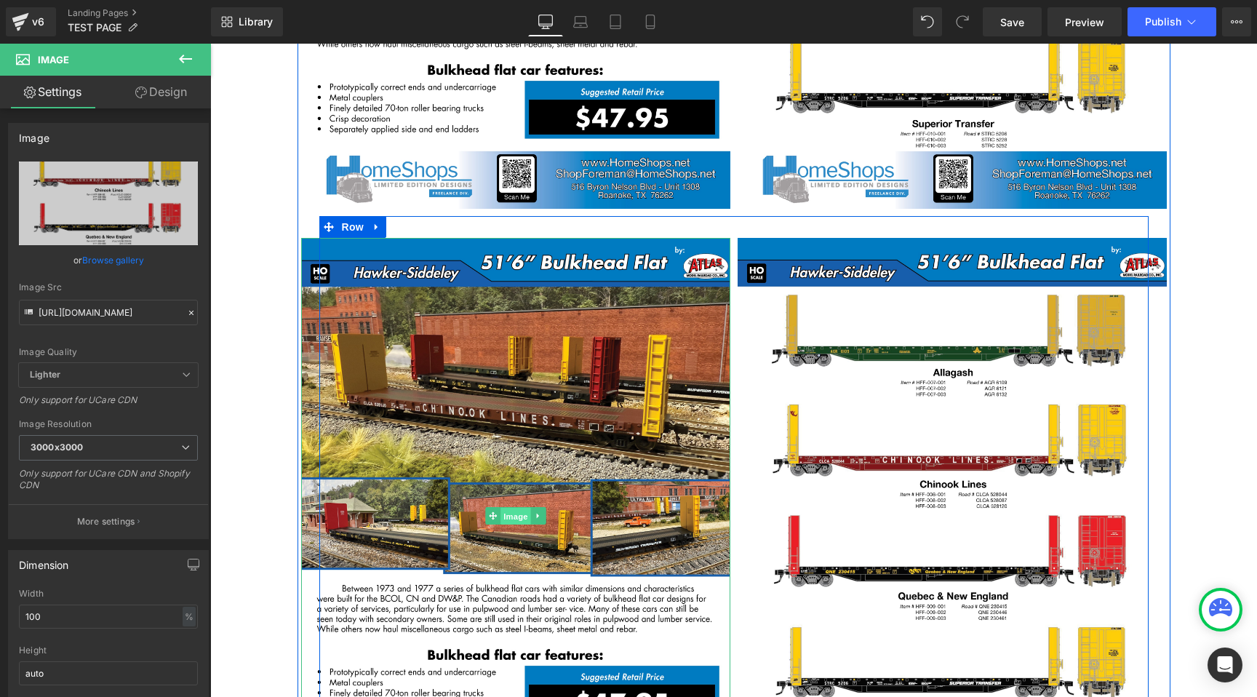
click at [510, 508] on span "Image" at bounding box center [515, 516] width 31 height 17
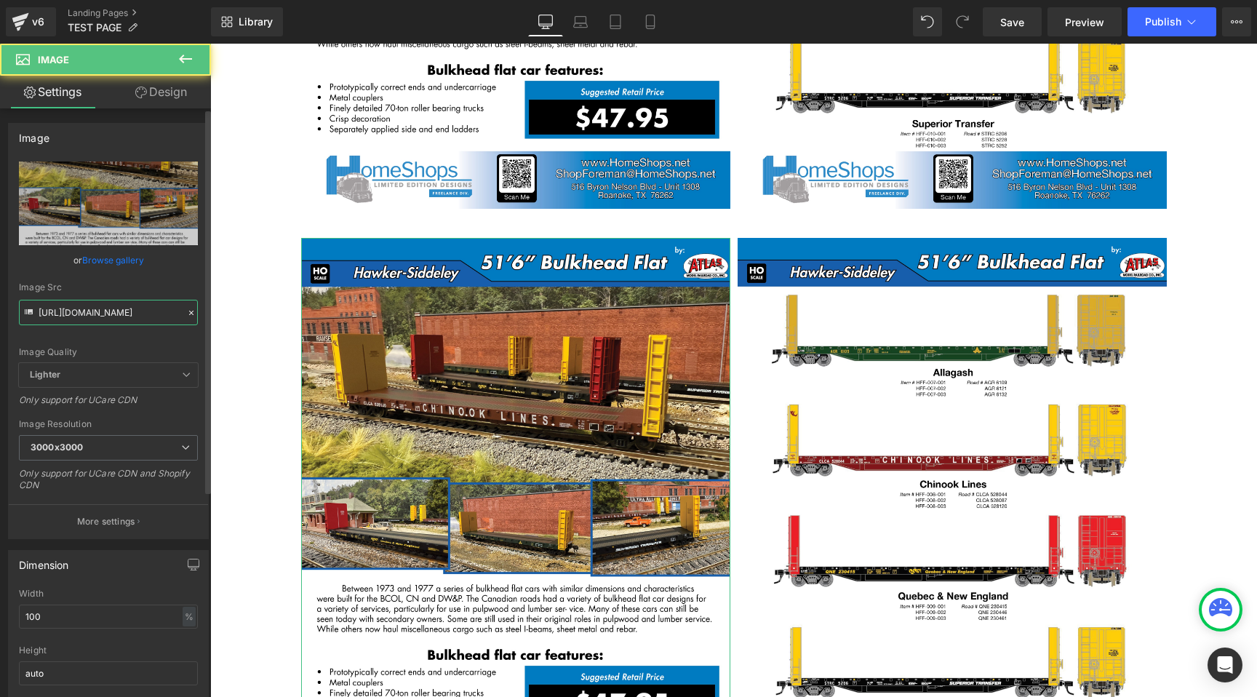
click at [139, 316] on input "https://cdn.shopify.com/s/files/1/0552/5425/3750/files/HomeShops_Atlas_bulkhead…" at bounding box center [108, 312] width 179 height 25
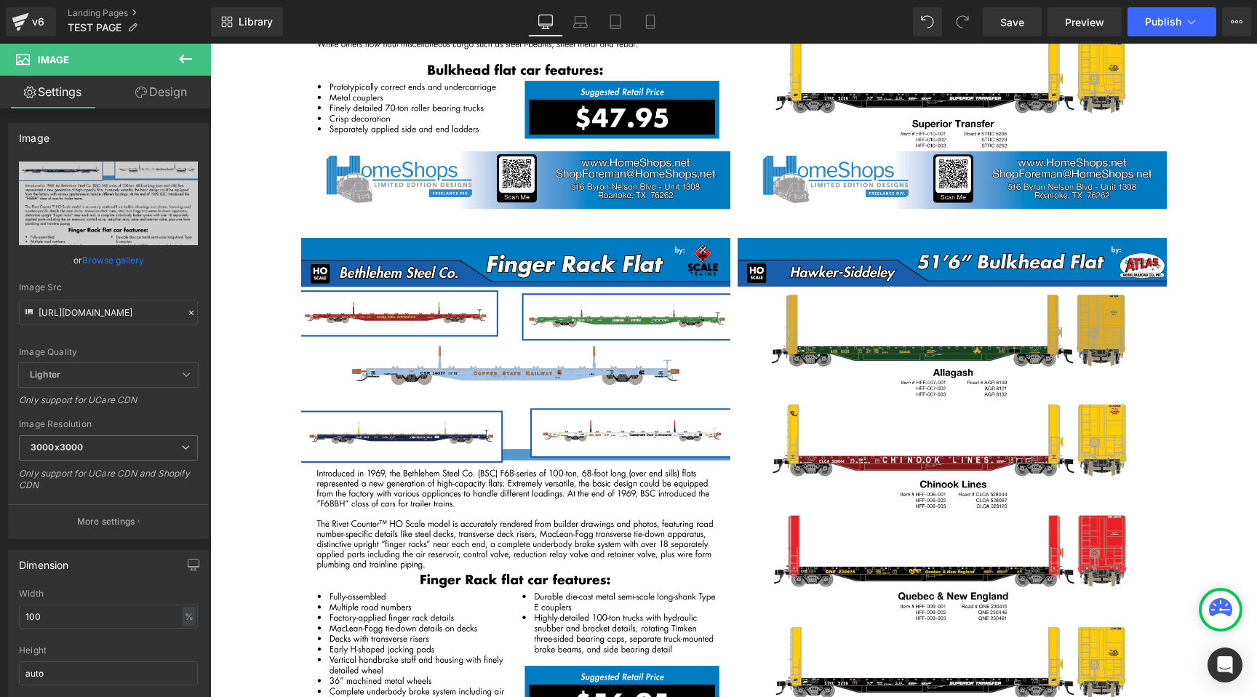
type input "https://cdn.shopify.com/s/files/1/0552/5425/3750/files/HomeShops_ScaleTrains_fi…"
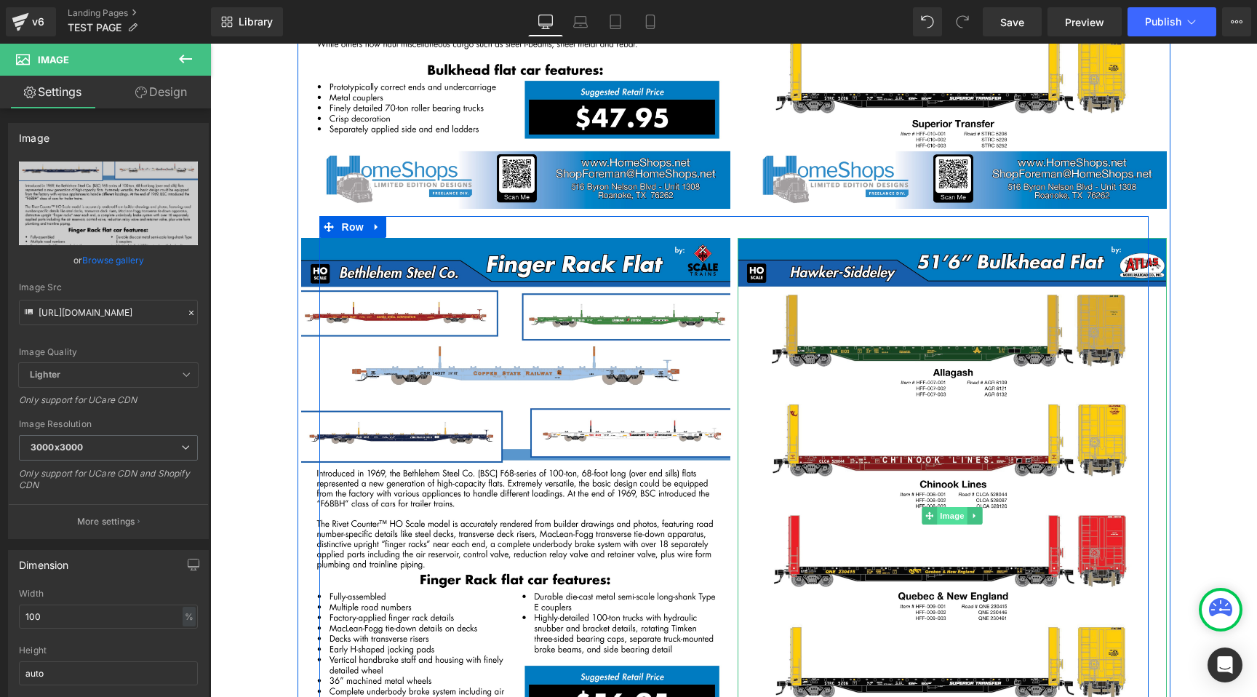
click at [952, 507] on span "Image" at bounding box center [952, 515] width 31 height 17
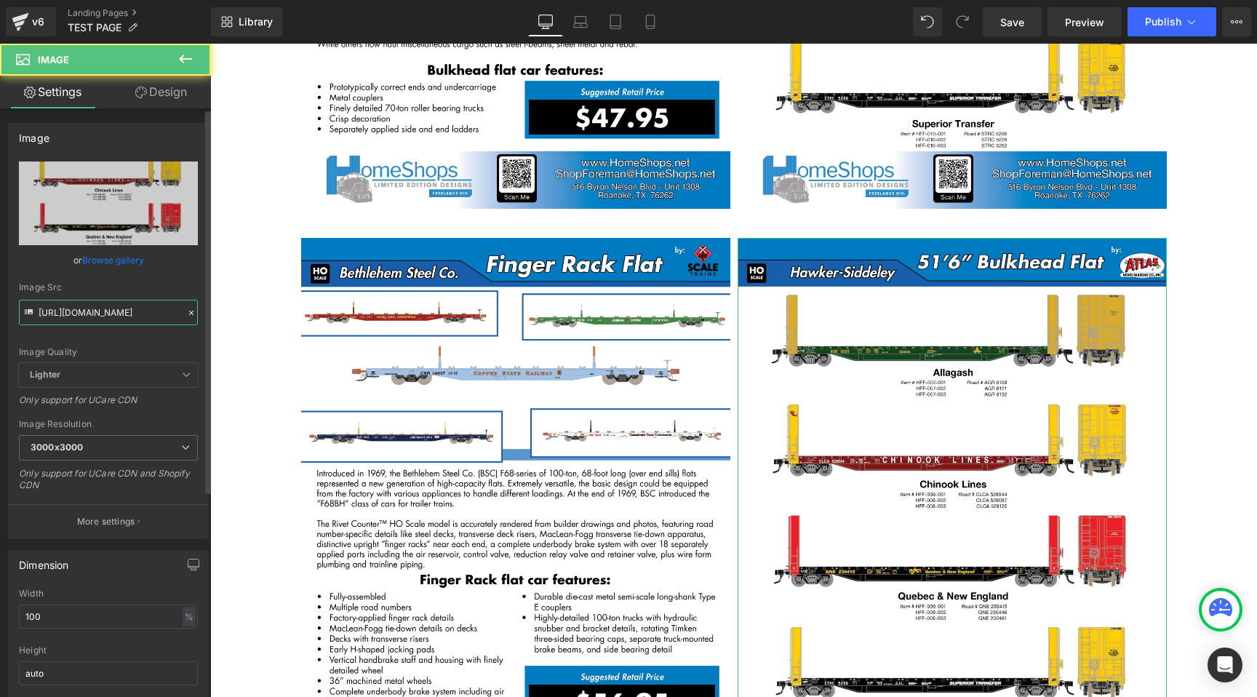
click at [143, 312] on input "https://cdn.shopify.com/s/files/1/0552/5425/3750/files/HomeShops_Atlas_bulkhead…" at bounding box center [108, 312] width 179 height 25
paste input "ScaleTrains_finger_flat_sales_sheet_V12.jpg?v=1758072879"
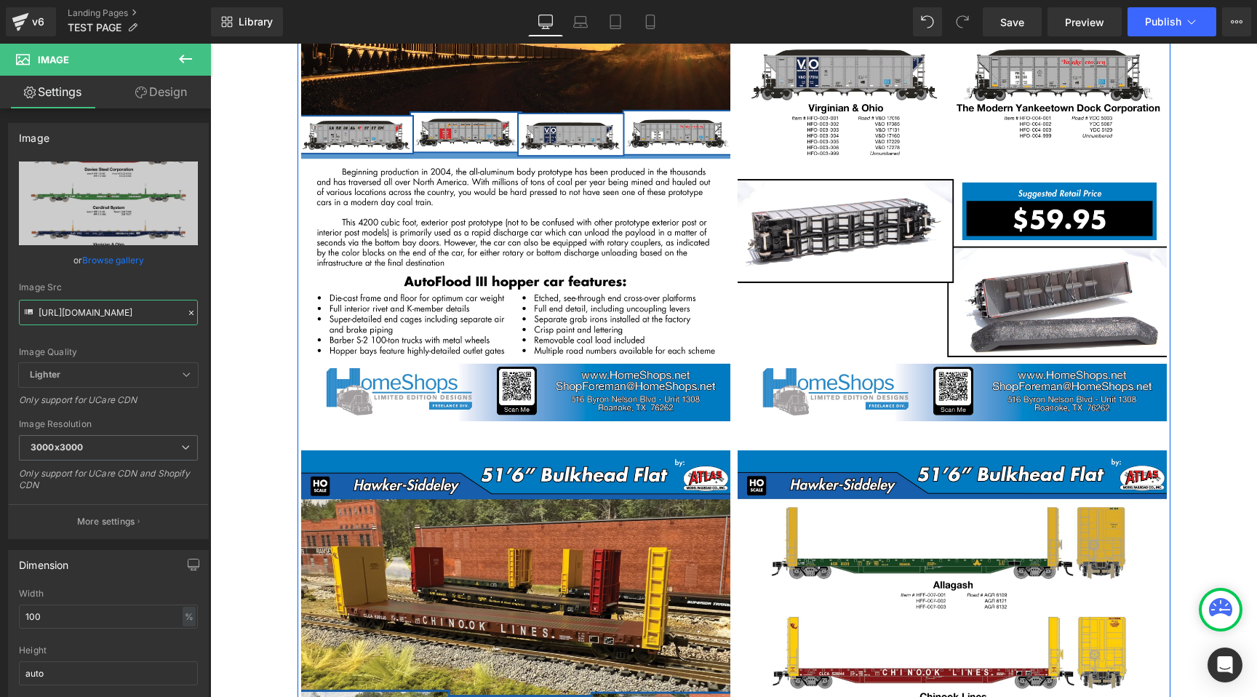
type input "https://cdn.shopify.com/s/files/1/0552/5425/3750/files/HomeShops_ScaleTrains_fi…"
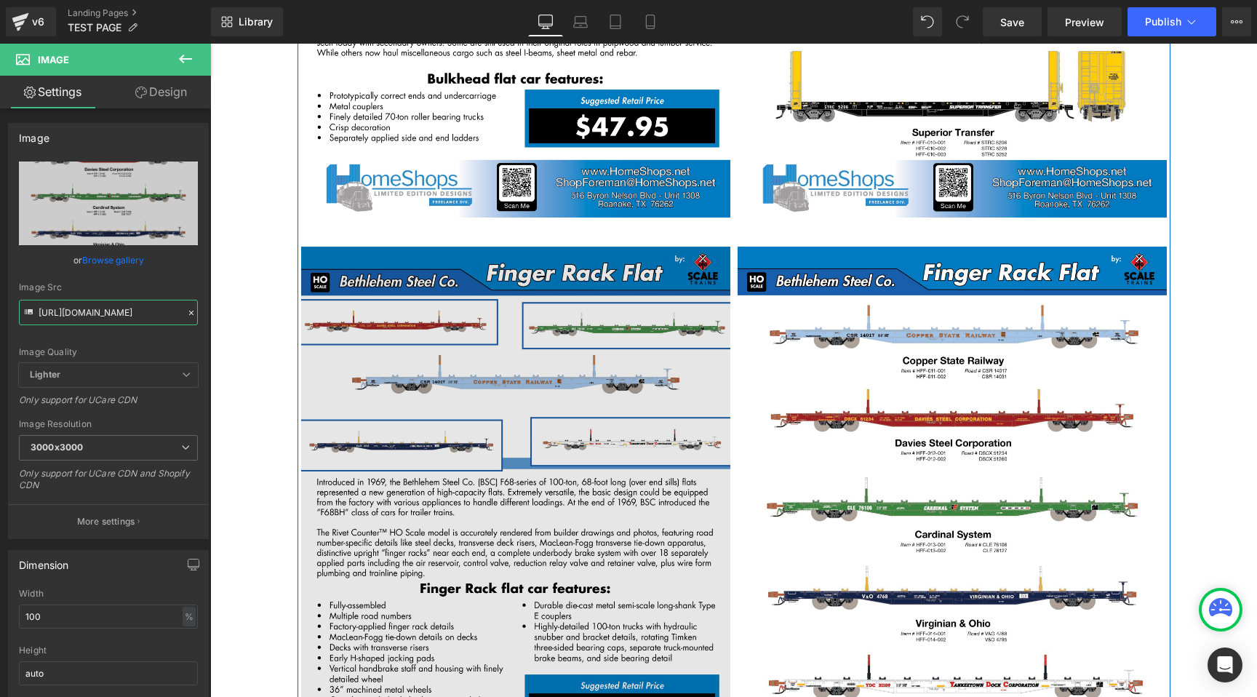
scroll to position [10936, 0]
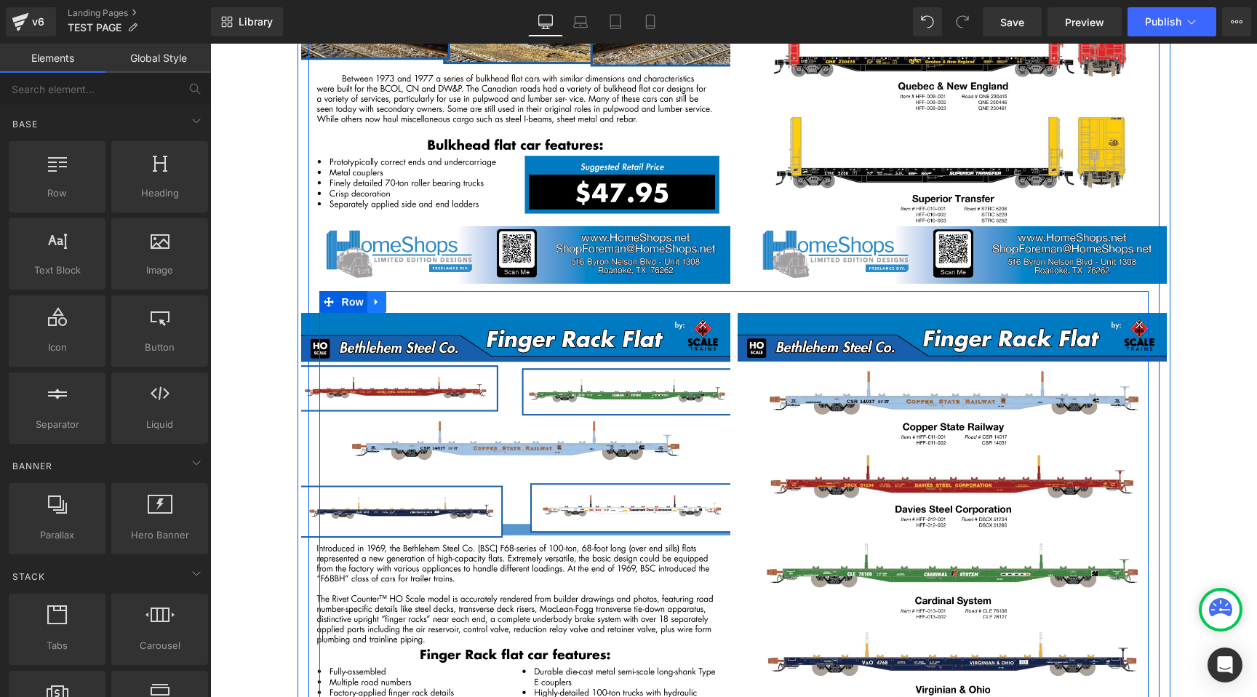
click at [380, 296] on icon at bounding box center [377, 301] width 10 height 11
click at [398, 297] on icon at bounding box center [396, 302] width 10 height 10
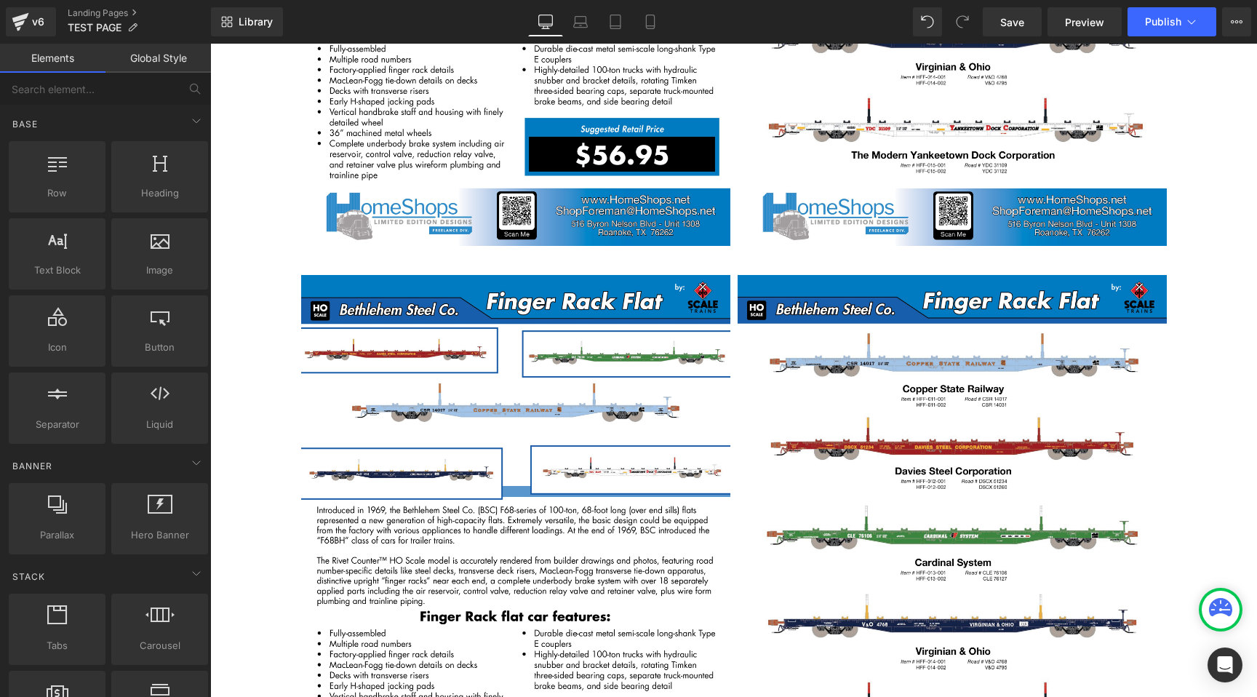
scroll to position [11595, 0]
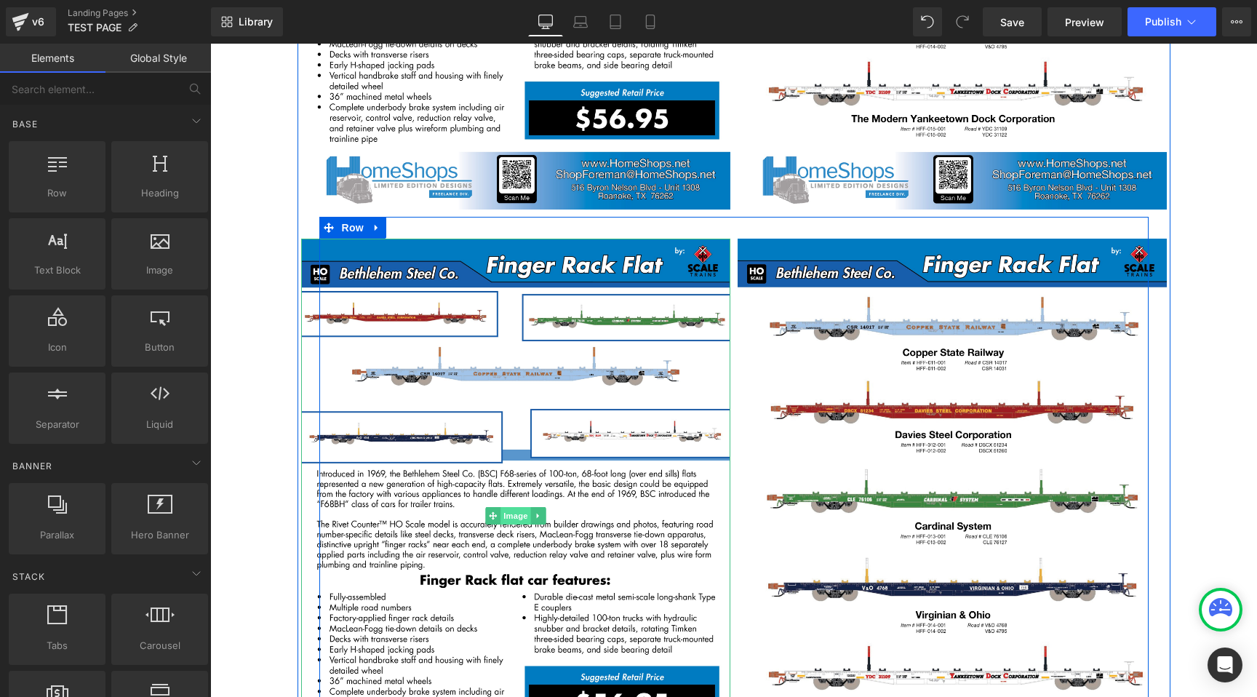
click at [513, 507] on span "Image" at bounding box center [515, 515] width 31 height 17
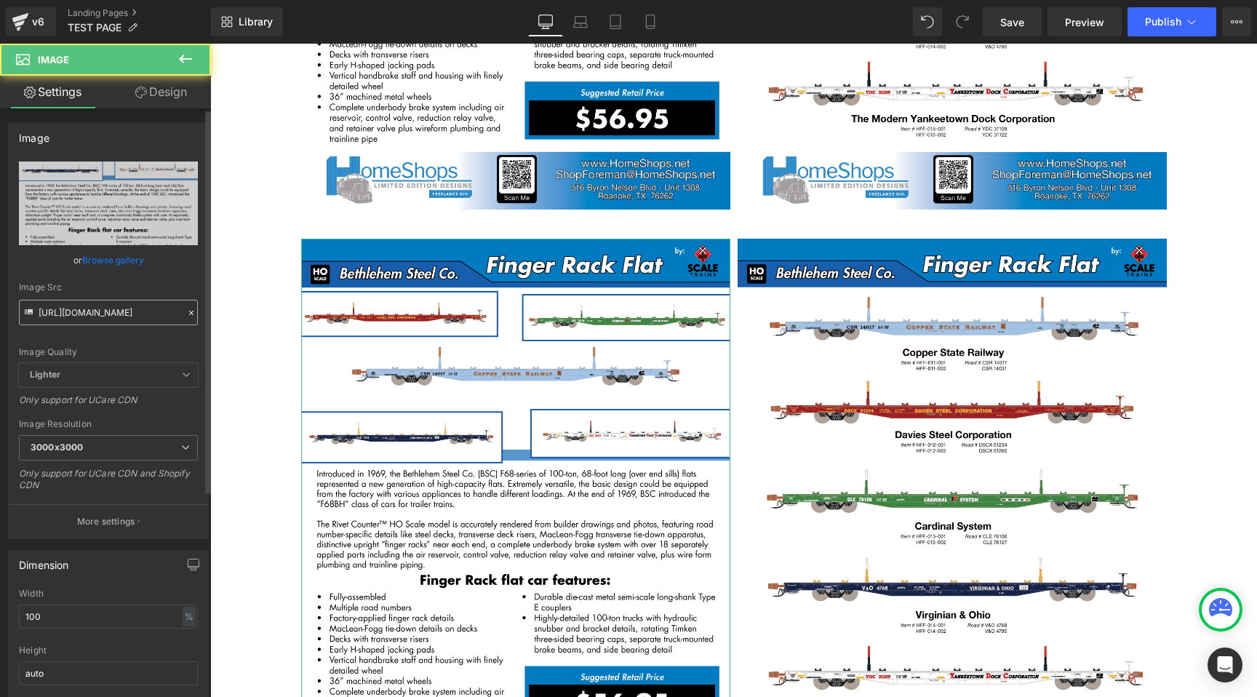
click at [126, 313] on input "https://cdn.shopify.com/s/files/1/0552/5425/3750/files/HomeShops_ScaleTrains_fi…" at bounding box center [108, 312] width 179 height 25
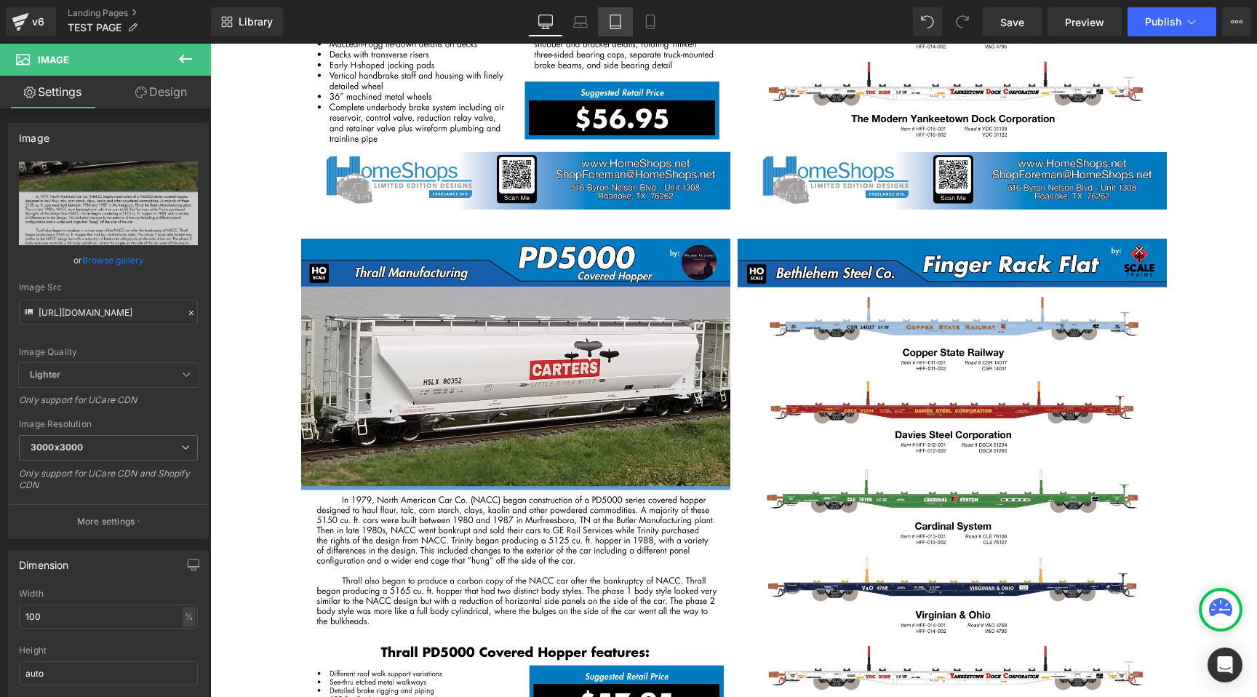
type input "https://cdn.shopify.com/s/files/1/0552/5425/3750/files/HomeShops_Prairie_Shadow…"
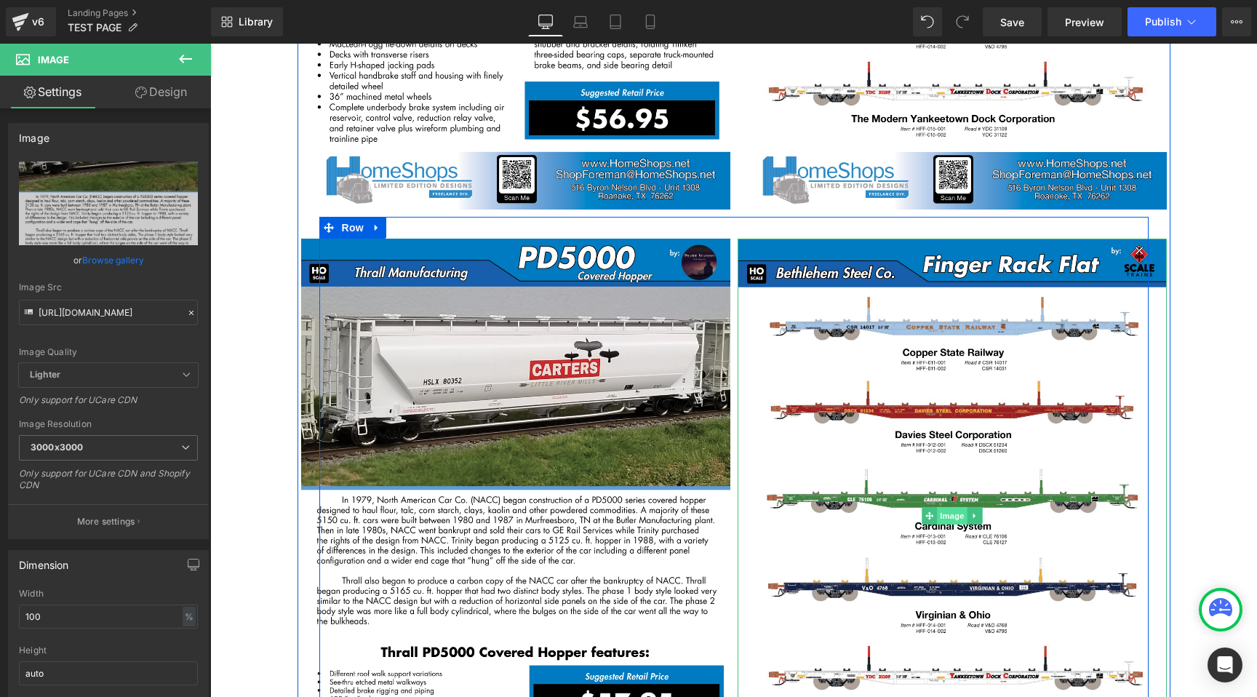
click at [951, 507] on span "Image" at bounding box center [952, 515] width 31 height 17
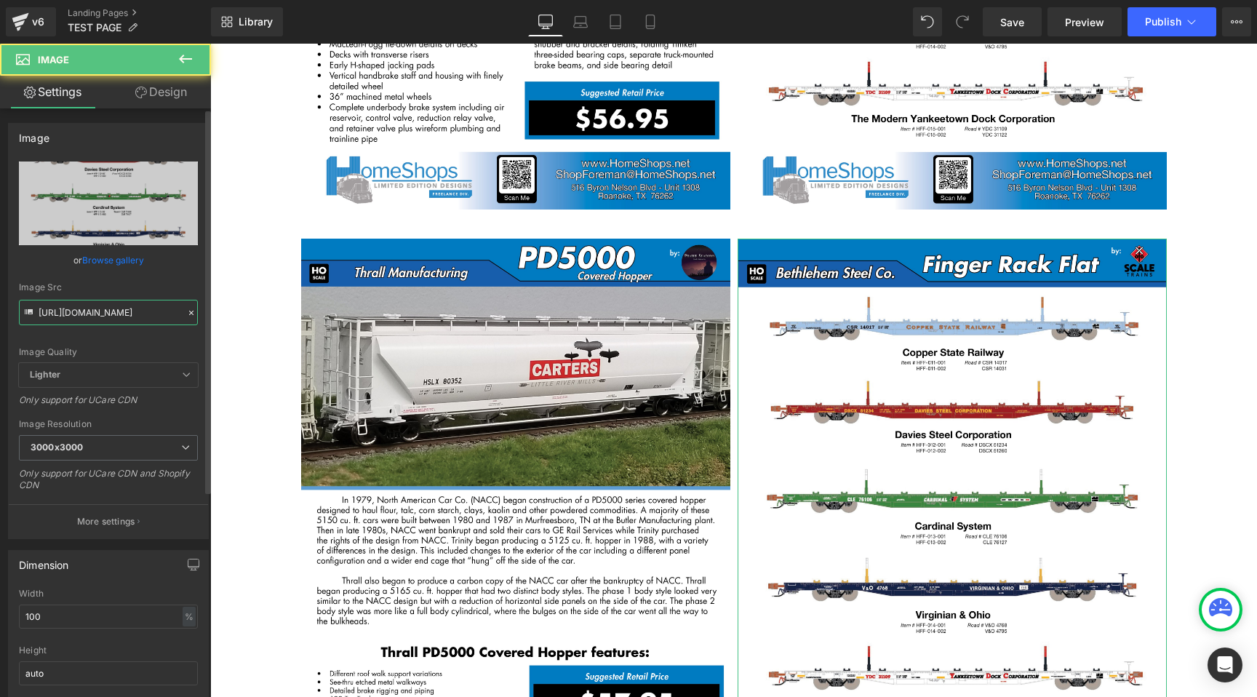
click at [100, 308] on input "https://cdn.shopify.com/s/files/1/0552/5425/3750/files/HomeShops_ScaleTrains_fi…" at bounding box center [108, 312] width 179 height 25
paste input "Prairie_Shadows_HO_PD5000_sales_sheet_V12.jpg?v=1758072880"
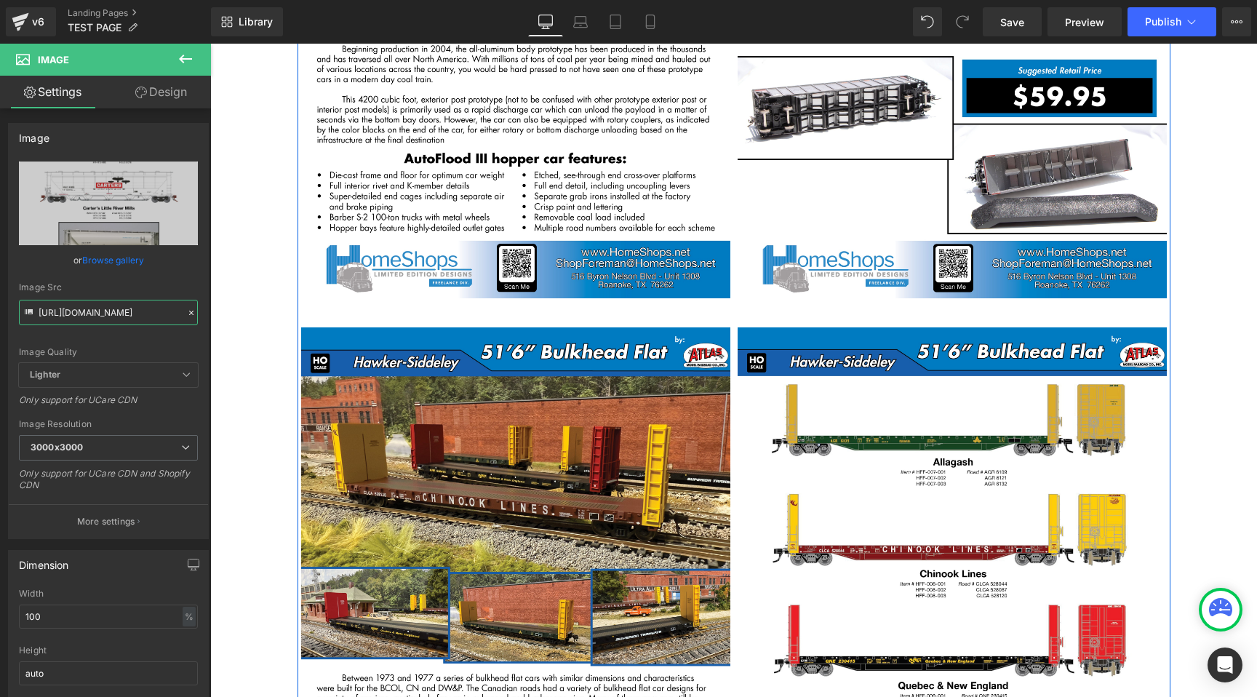
type input "https://cdn.shopify.com/s/files/1/0552/5425/3750/files/HomeShops_Prairie_Shadow…"
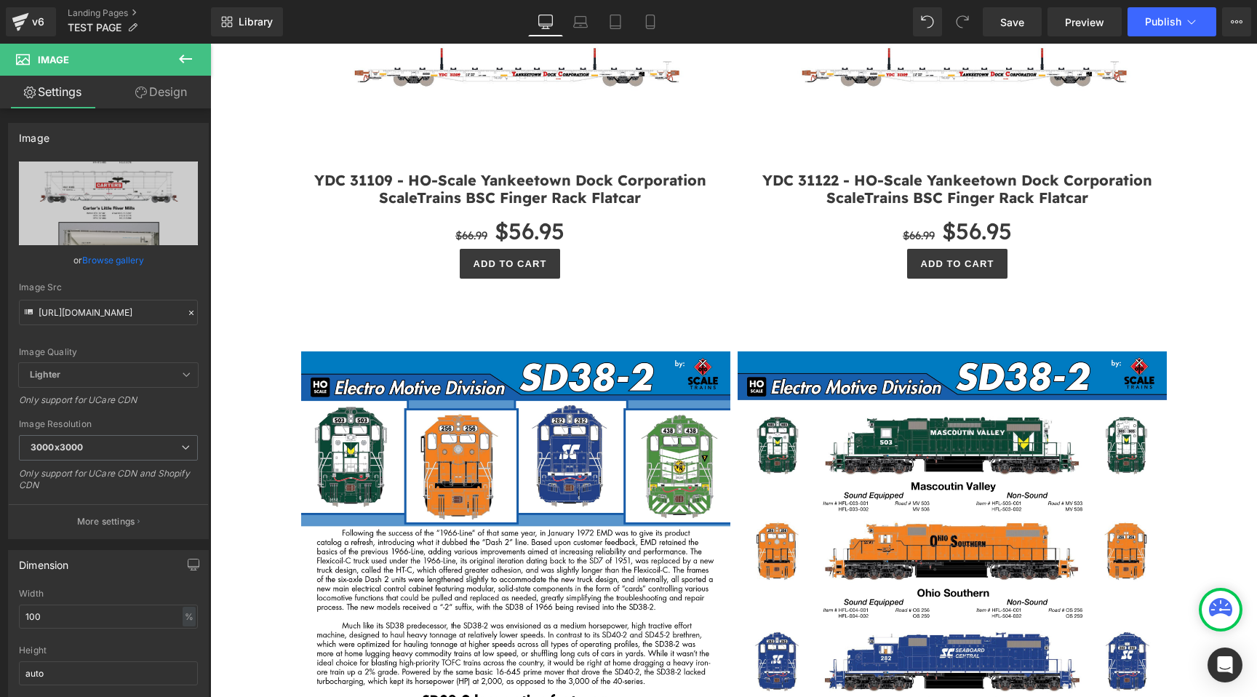
scroll to position [0, 0]
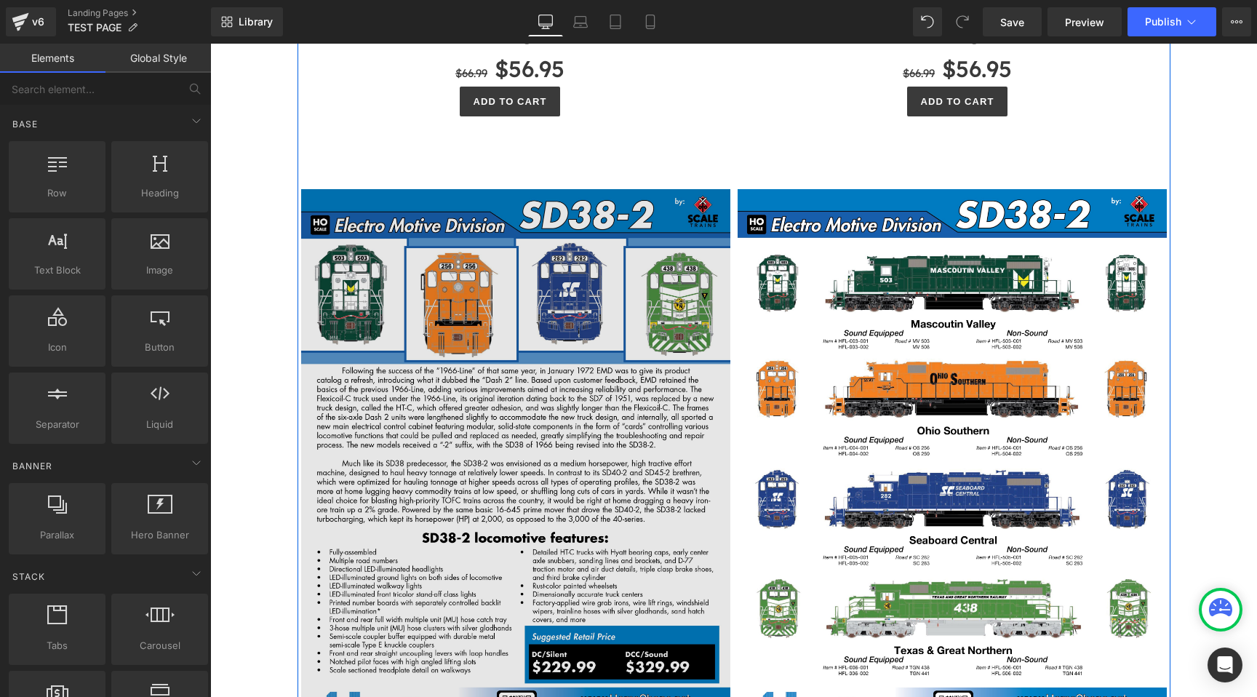
scroll to position [8124, 0]
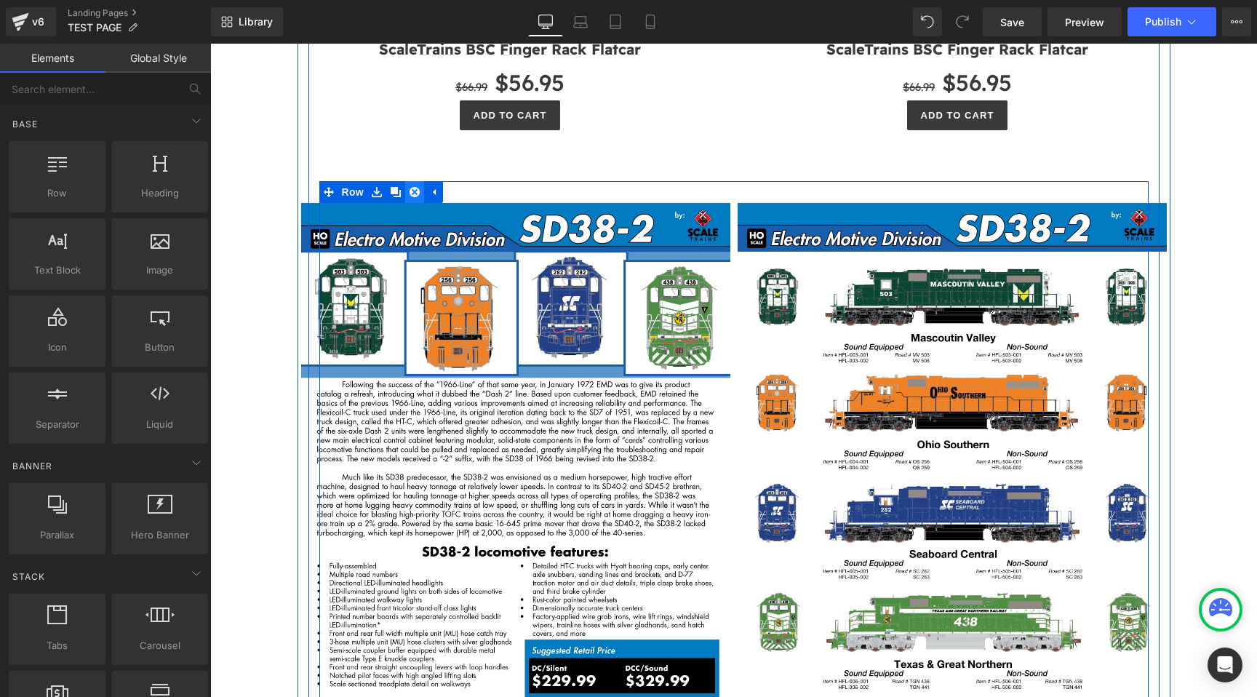
click at [421, 181] on link at bounding box center [414, 192] width 19 height 22
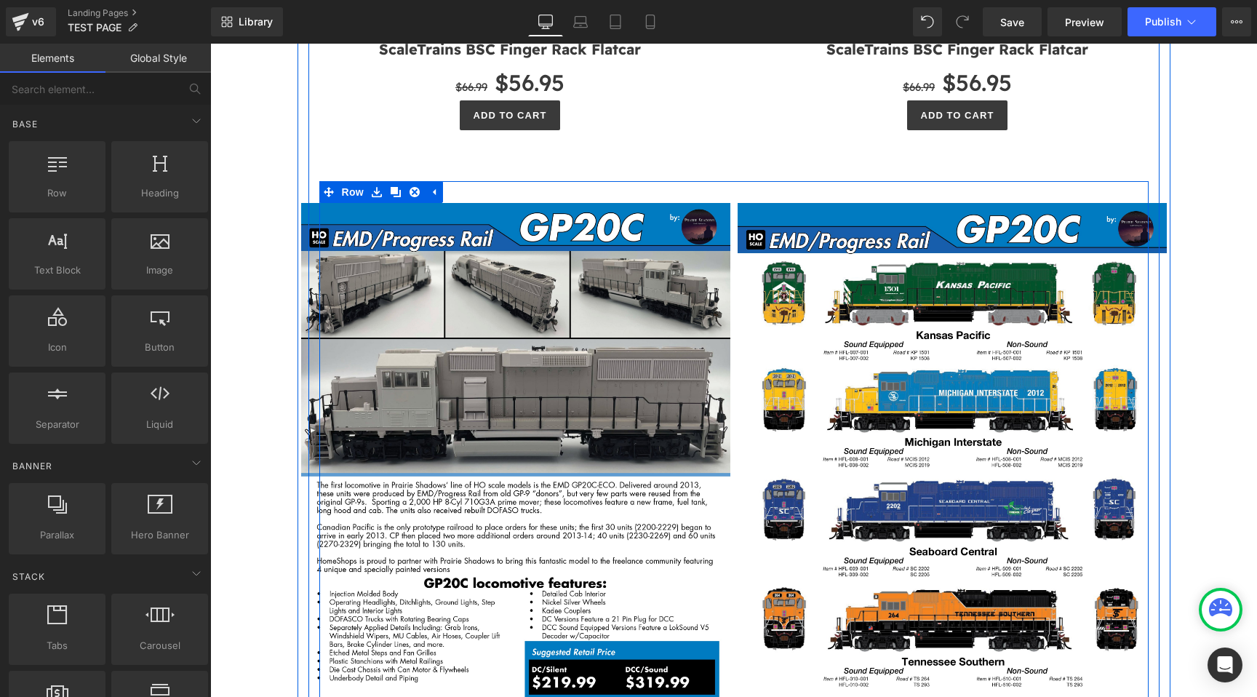
click at [421, 181] on link at bounding box center [414, 192] width 19 height 22
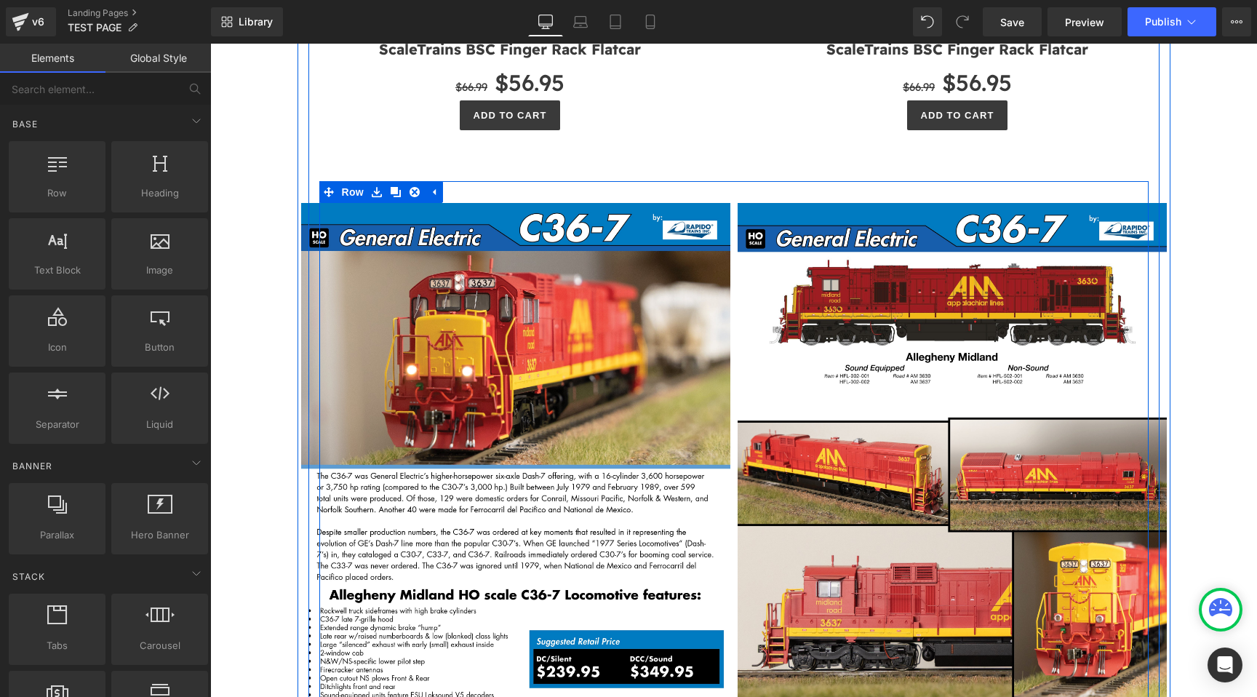
click at [421, 181] on link at bounding box center [414, 192] width 19 height 22
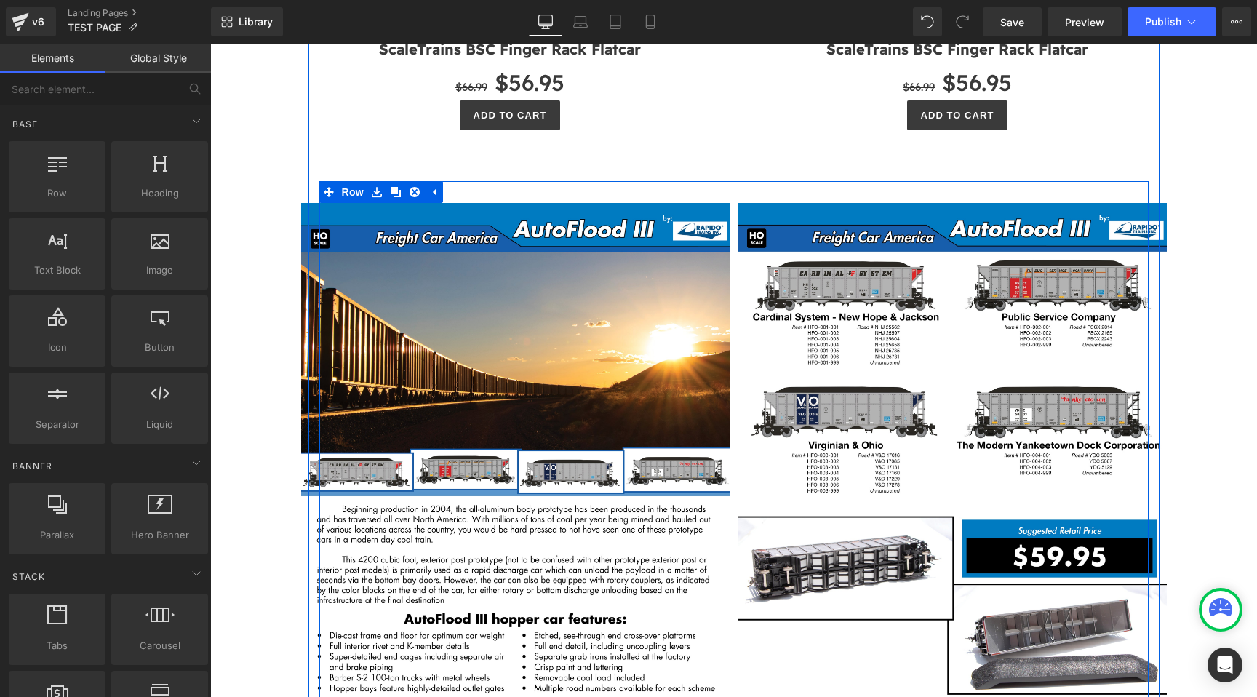
click at [421, 181] on link at bounding box center [414, 192] width 19 height 22
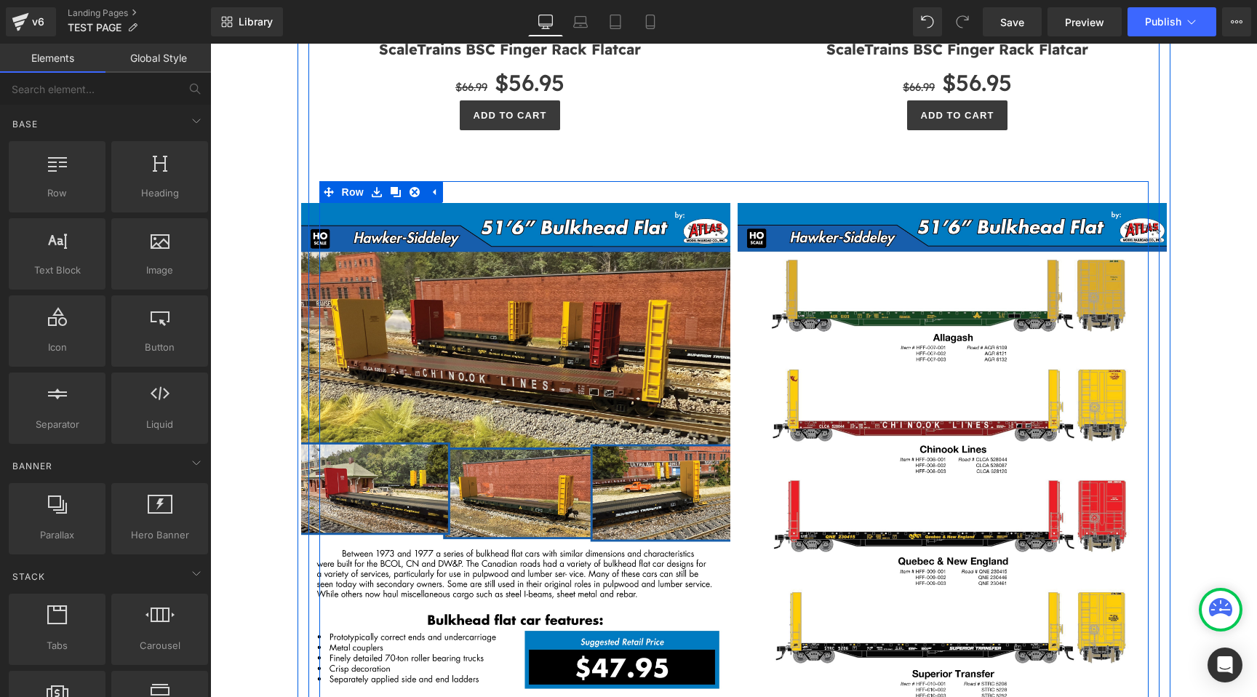
click at [421, 181] on link at bounding box center [414, 192] width 19 height 22
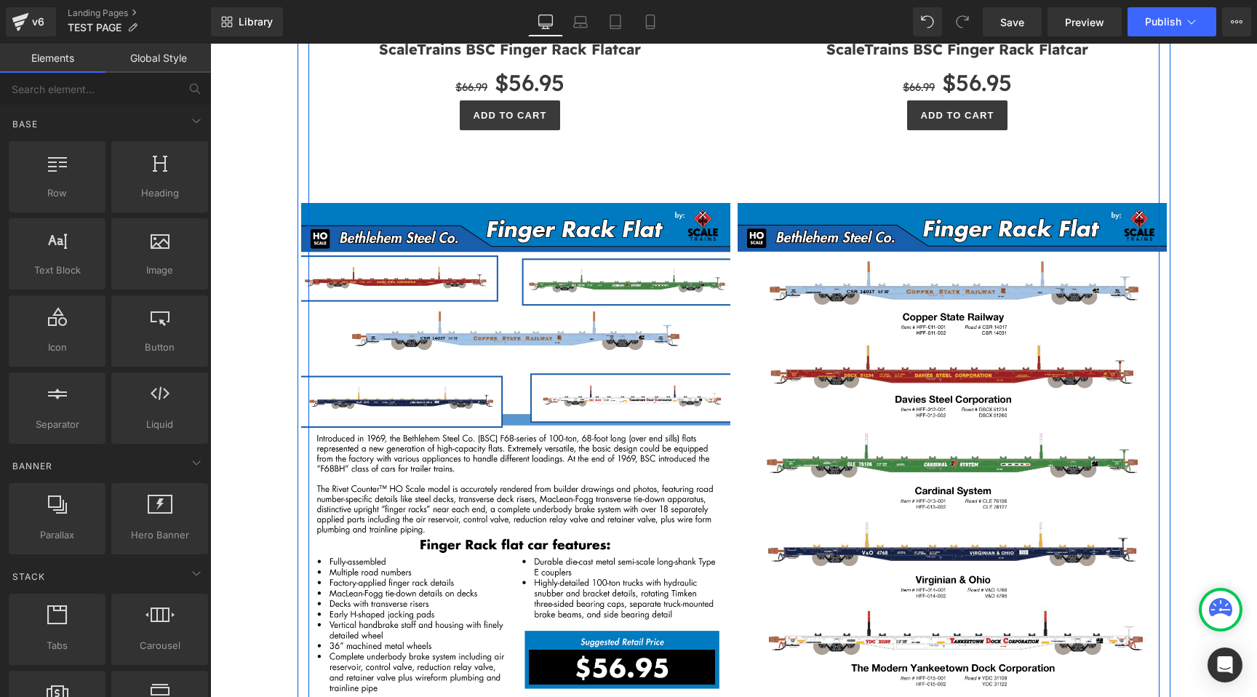
click at [415, 183] on link at bounding box center [407, 191] width 15 height 17
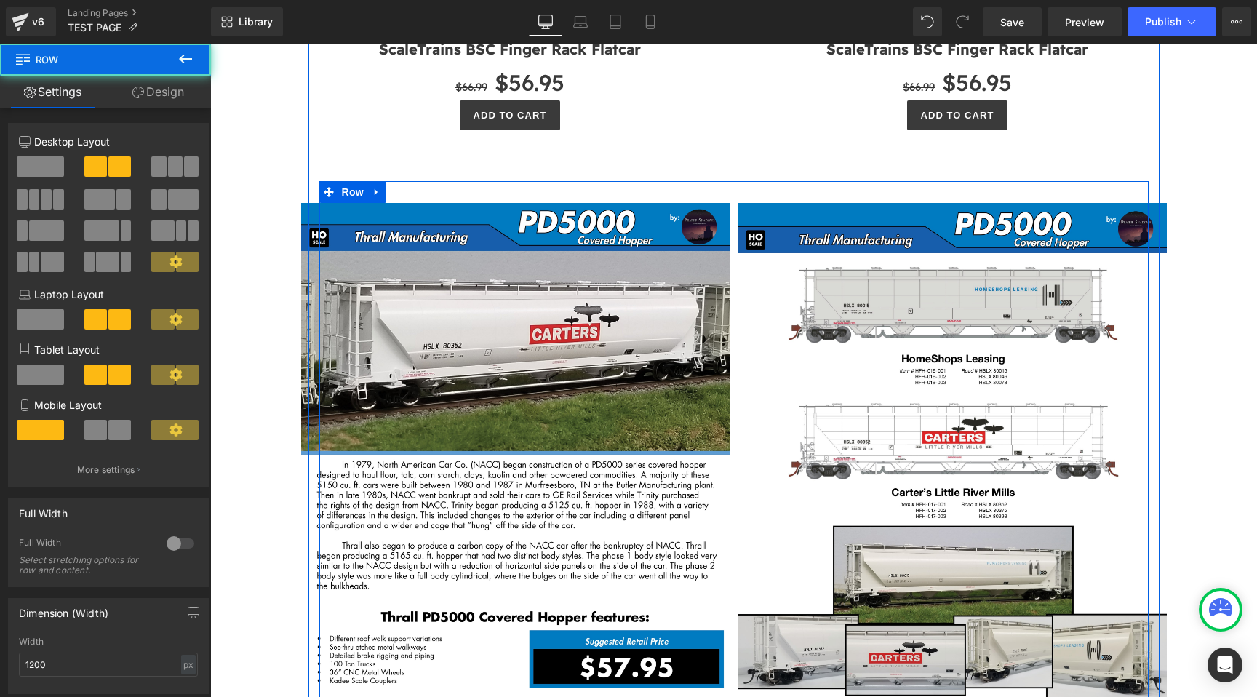
click at [421, 181] on div "Image Image Row" at bounding box center [733, 473] width 829 height 585
click at [378, 187] on icon at bounding box center [377, 192] width 10 height 11
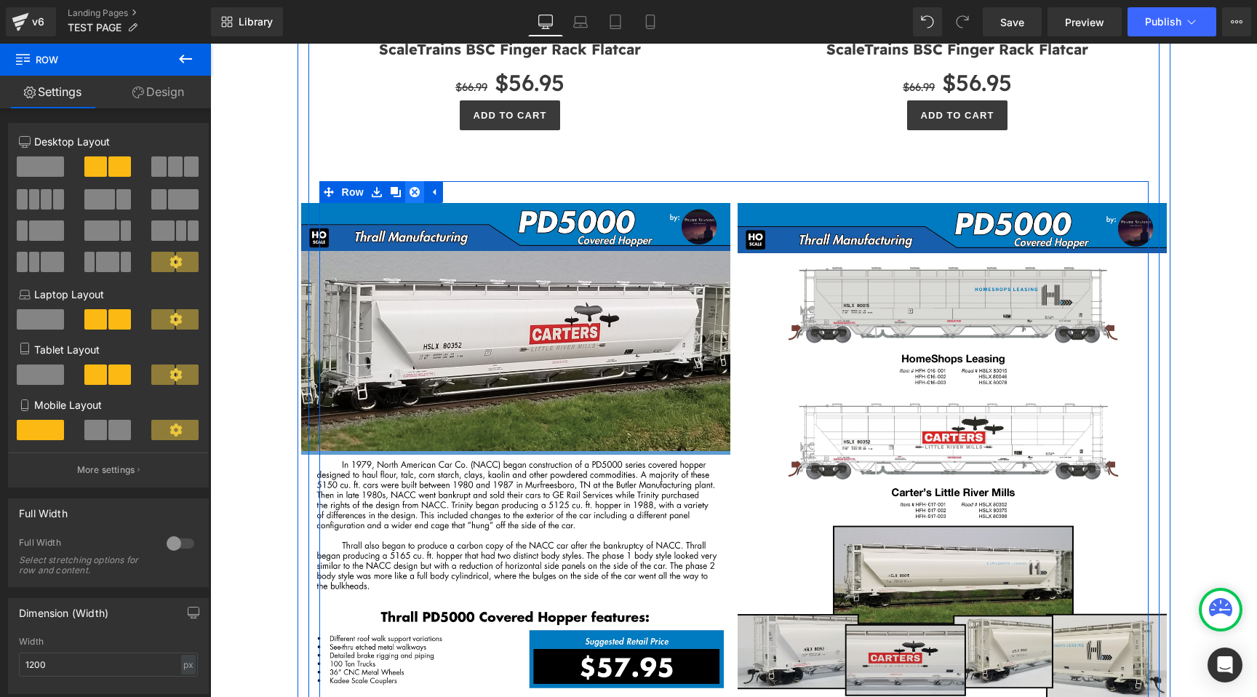
click at [407, 181] on link at bounding box center [414, 192] width 19 height 22
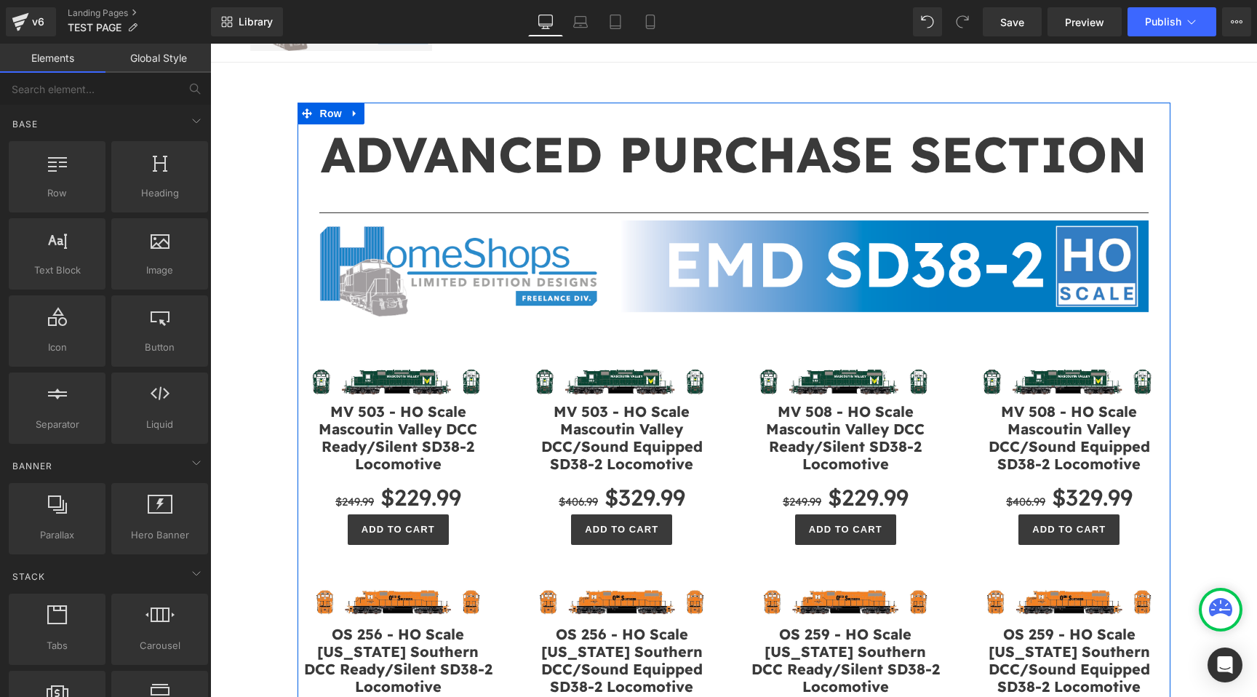
scroll to position [0, 0]
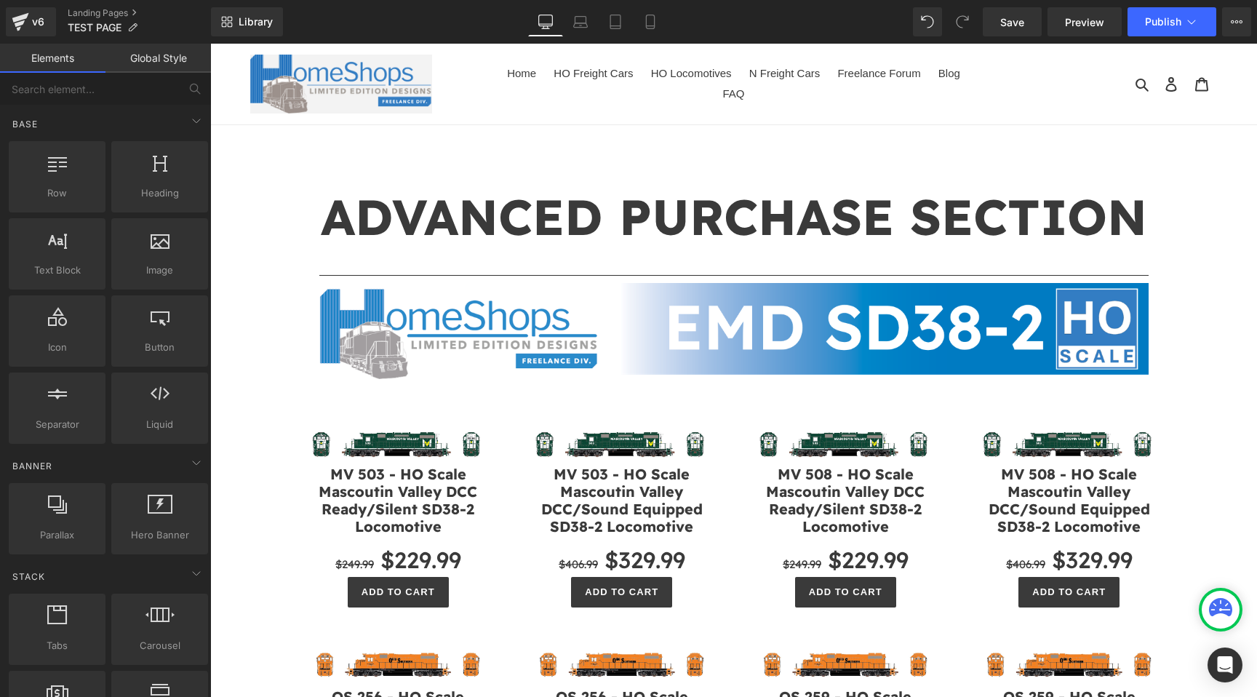
click at [1017, 39] on div "Library Desktop Desktop Laptop Tablet Mobile Save Preview Publish Scheduled Vie…" at bounding box center [734, 22] width 1046 height 44
click at [1013, 31] on link "Save" at bounding box center [1011, 21] width 59 height 29
